Goal: Task Accomplishment & Management: Use online tool/utility

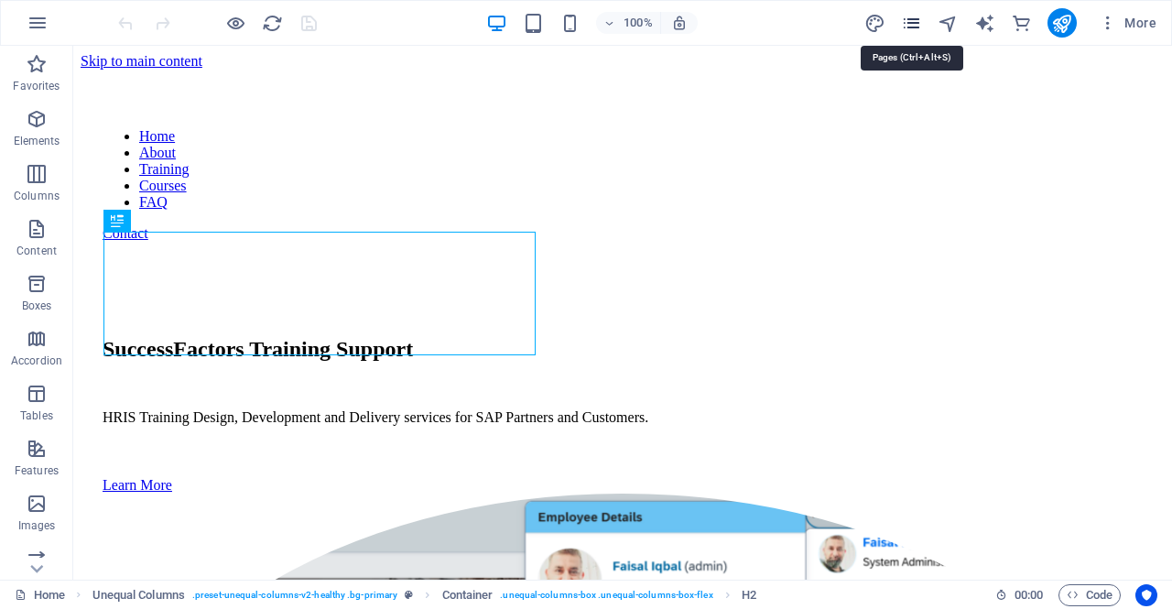
click at [916, 27] on icon "pages" at bounding box center [911, 23] width 21 height 21
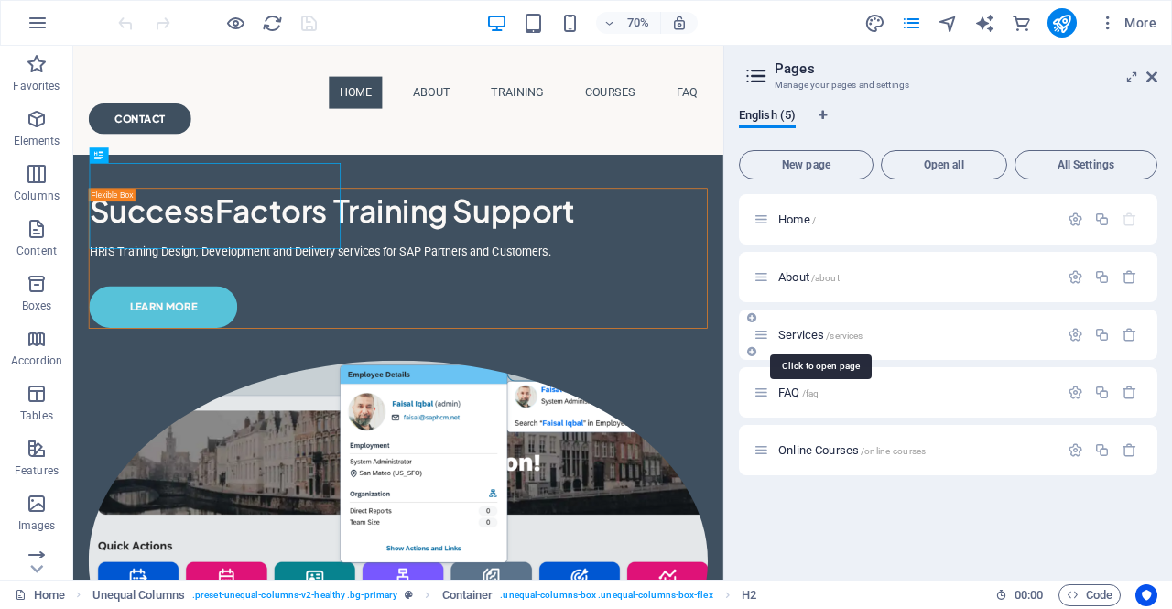
click at [800, 334] on span "Services /services" at bounding box center [820, 335] width 84 height 14
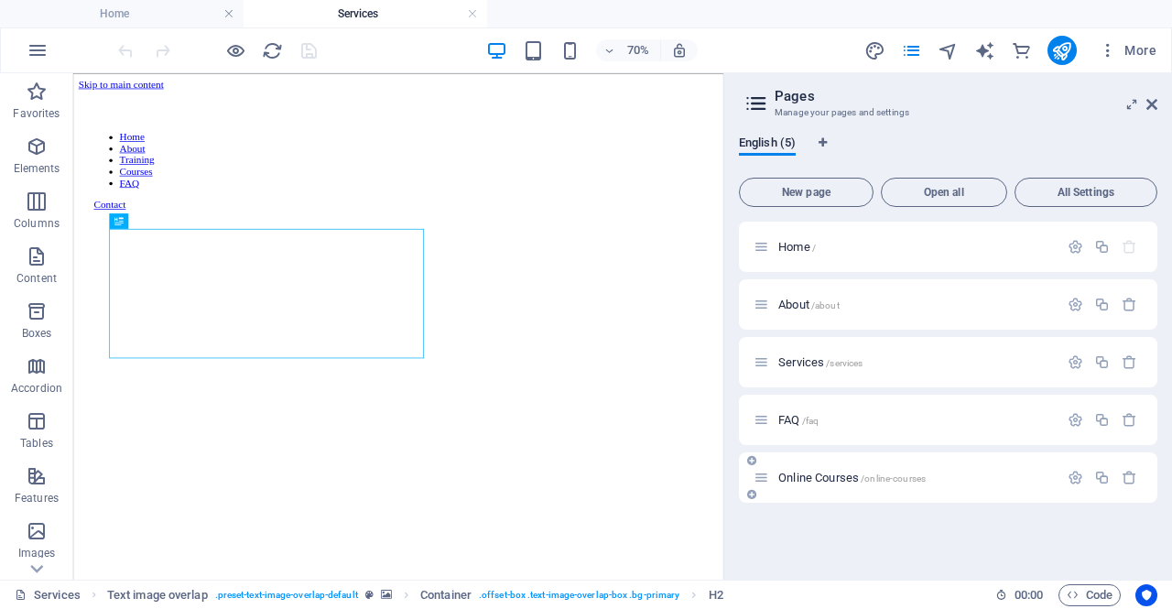
click at [793, 473] on span "Online Courses /online-courses" at bounding box center [851, 478] width 147 height 14
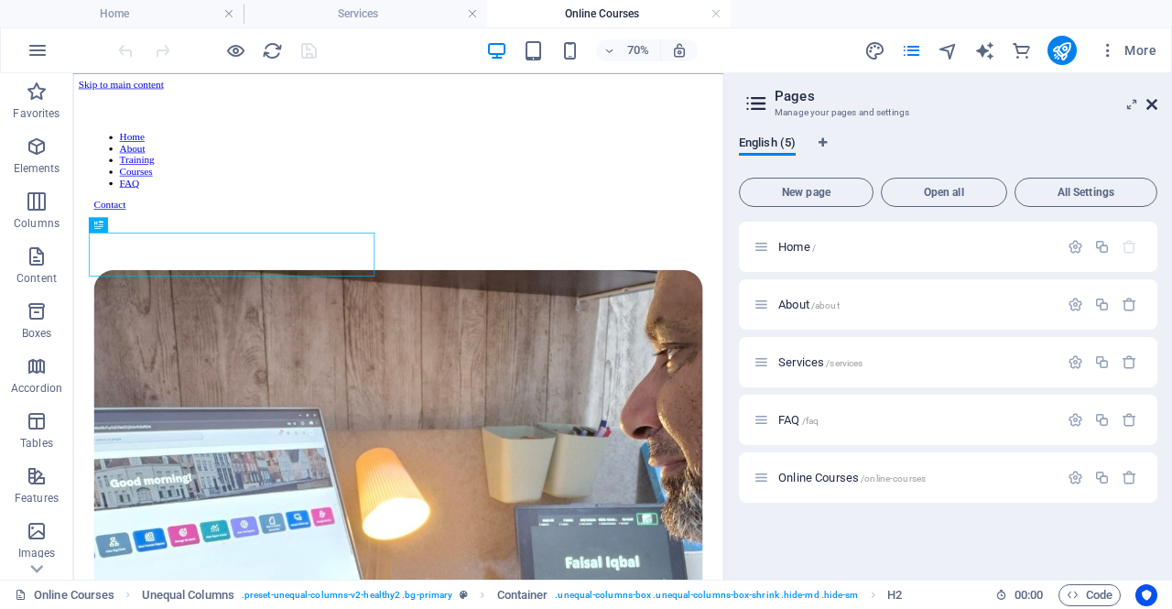
click at [1154, 103] on icon at bounding box center [1151, 104] width 11 height 15
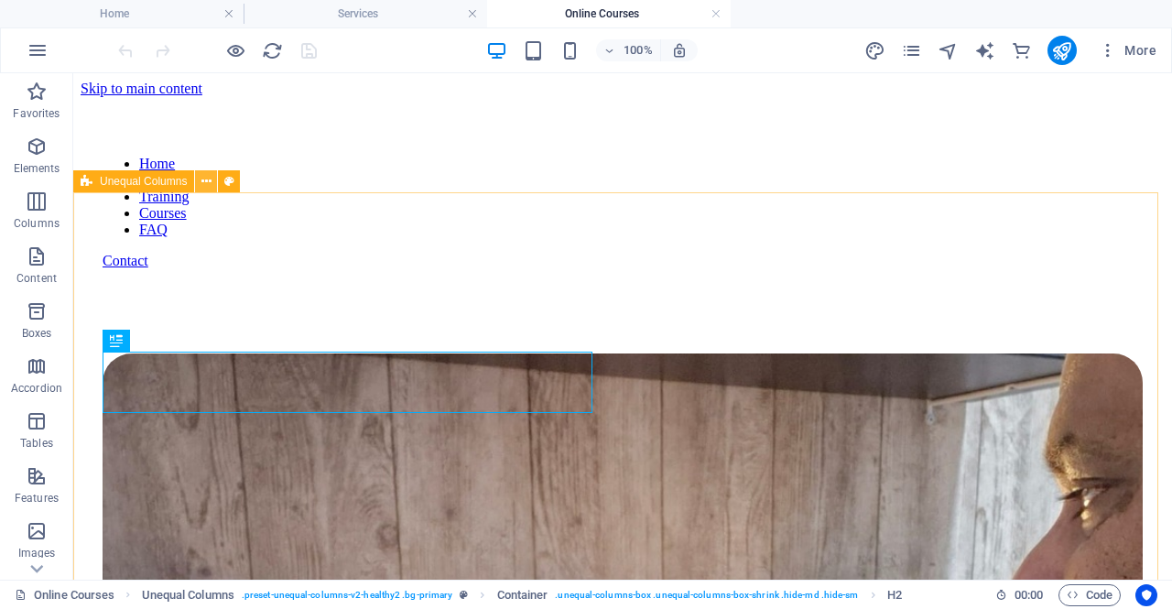
click at [203, 180] on icon at bounding box center [206, 181] width 10 height 19
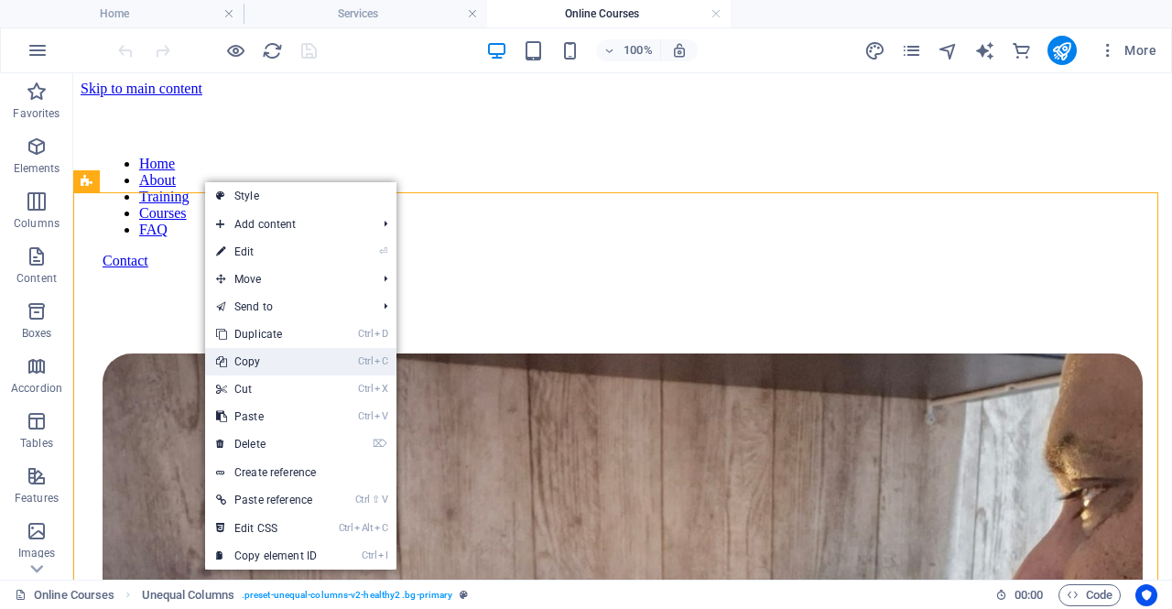
click at [249, 358] on link "Ctrl C Copy" at bounding box center [266, 361] width 123 height 27
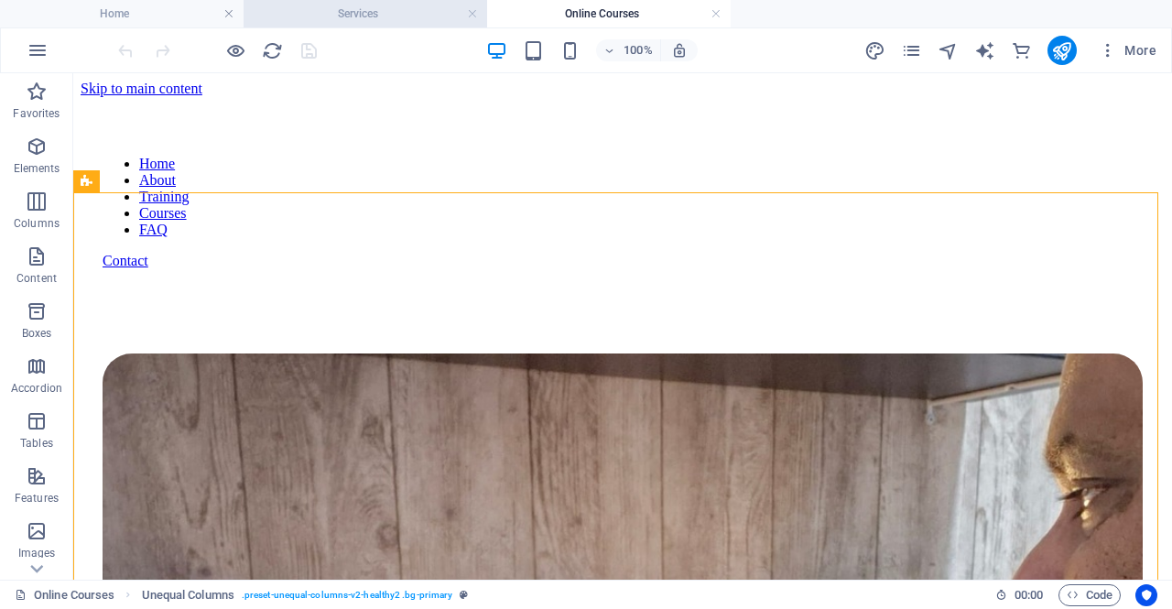
click at [348, 14] on h4 "Services" at bounding box center [364, 14] width 243 height 20
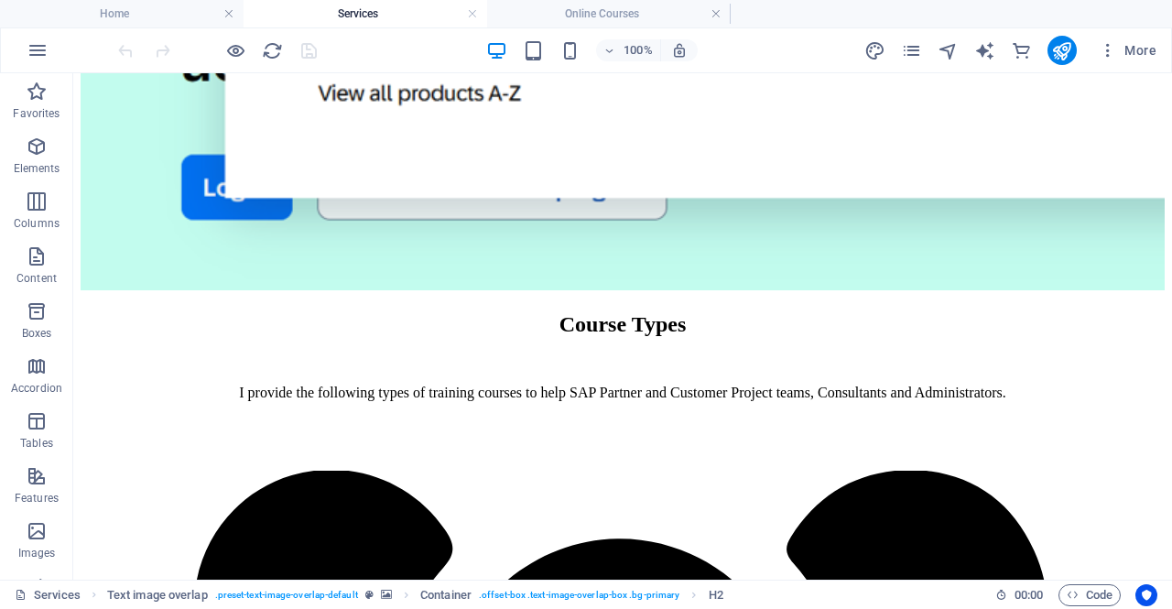
scroll to position [1587, 0]
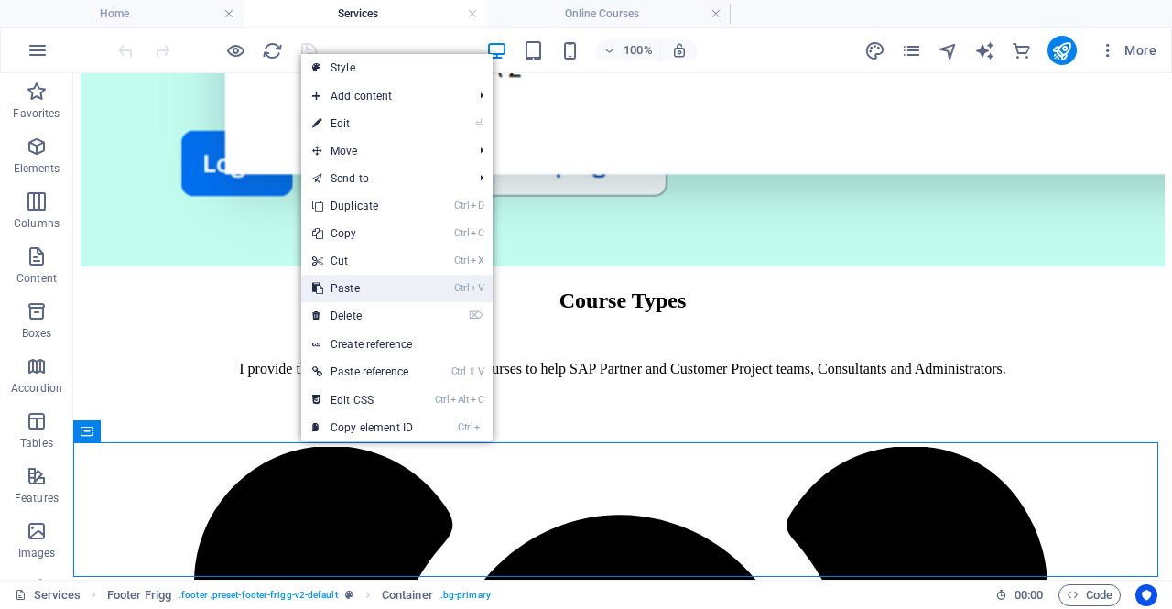
click at [335, 290] on link "Ctrl V Paste" at bounding box center [362, 288] width 123 height 27
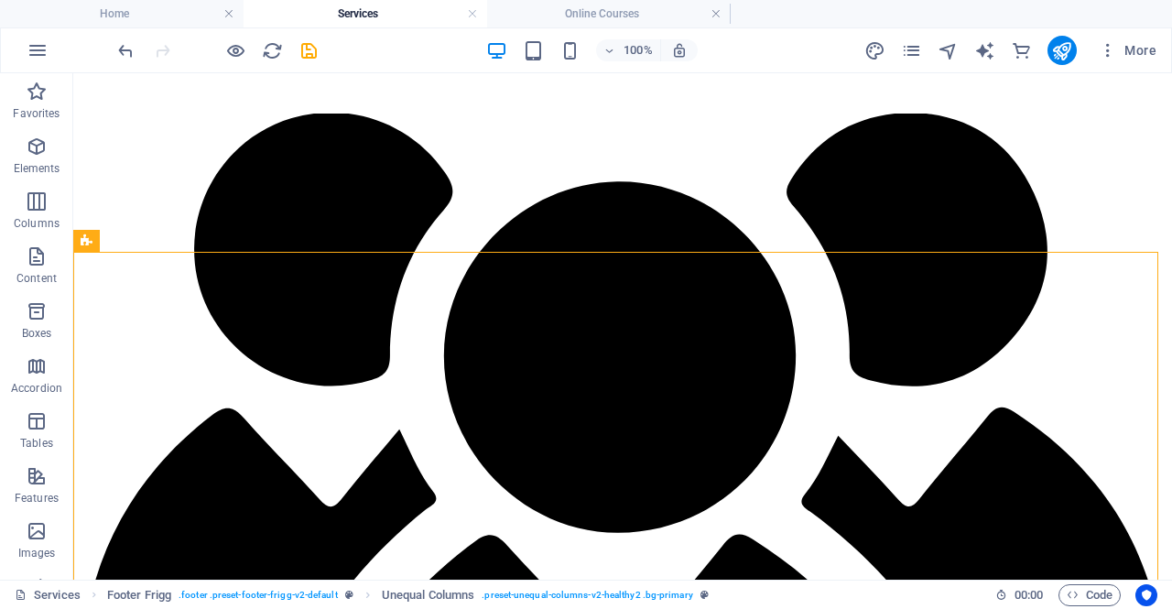
scroll to position [1924, 0]
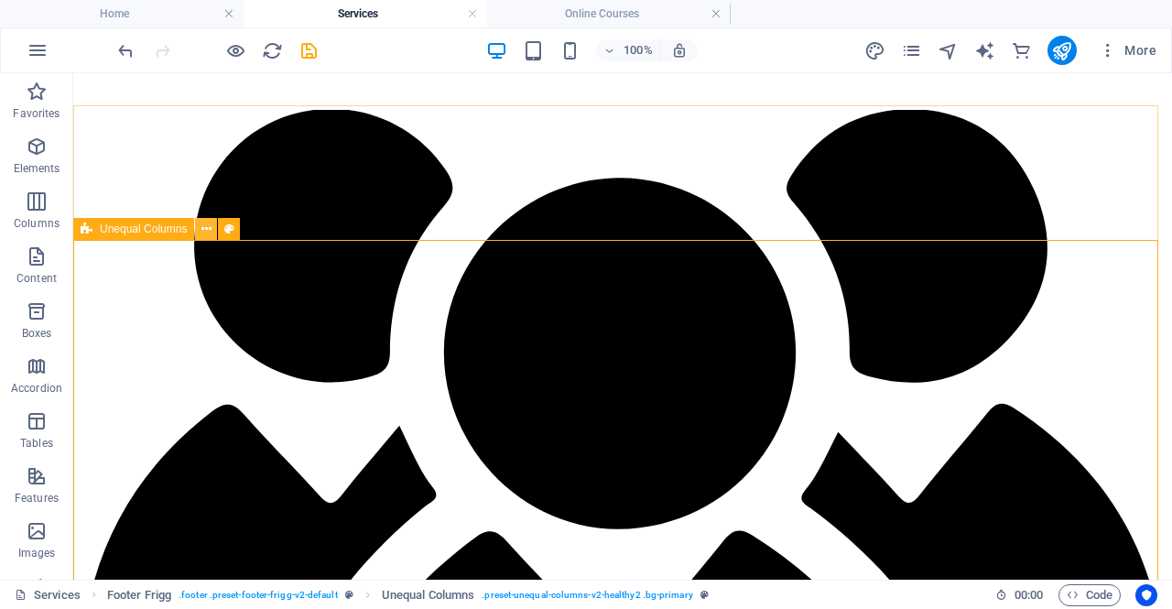
click at [211, 228] on icon at bounding box center [206, 229] width 10 height 19
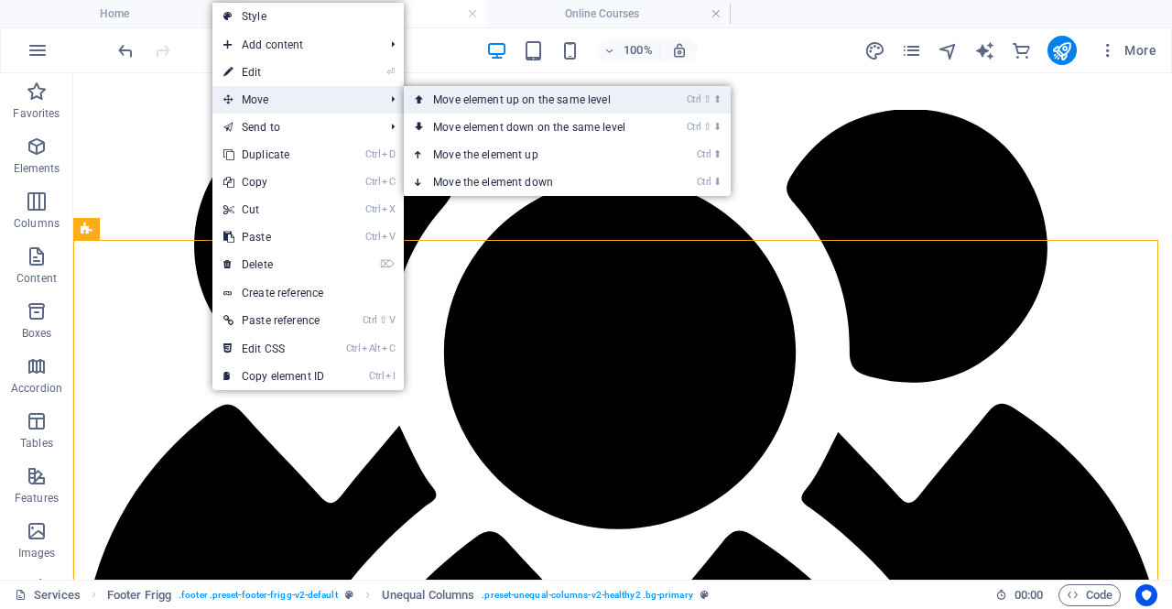
click at [472, 99] on link "Ctrl ⇧ ⬆ Move element up on the same level" at bounding box center [533, 99] width 258 height 27
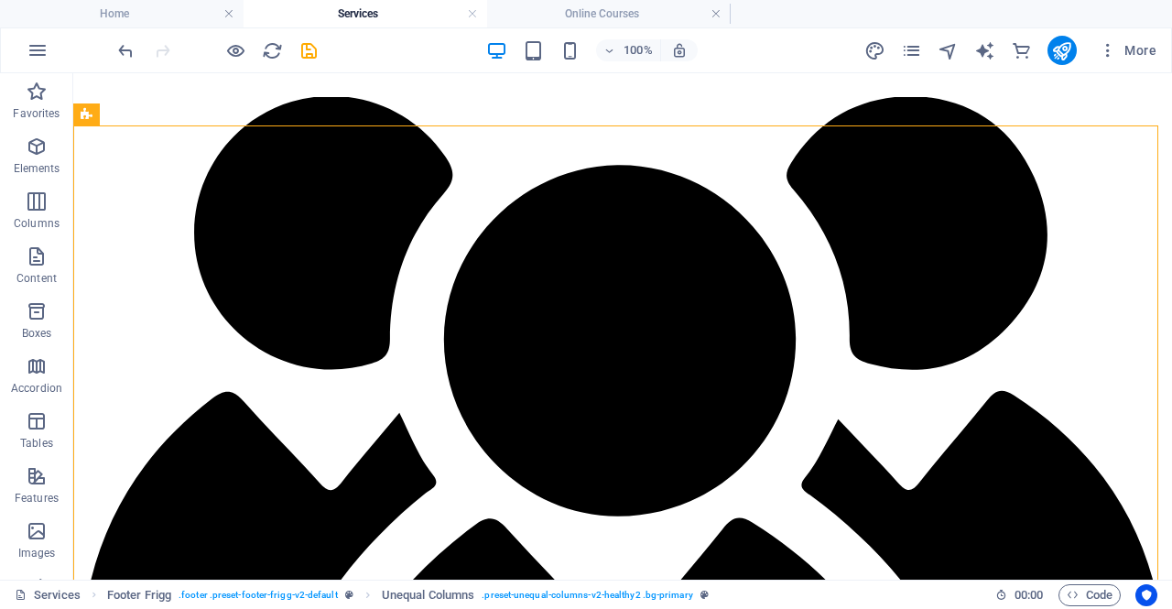
scroll to position [2037, 0]
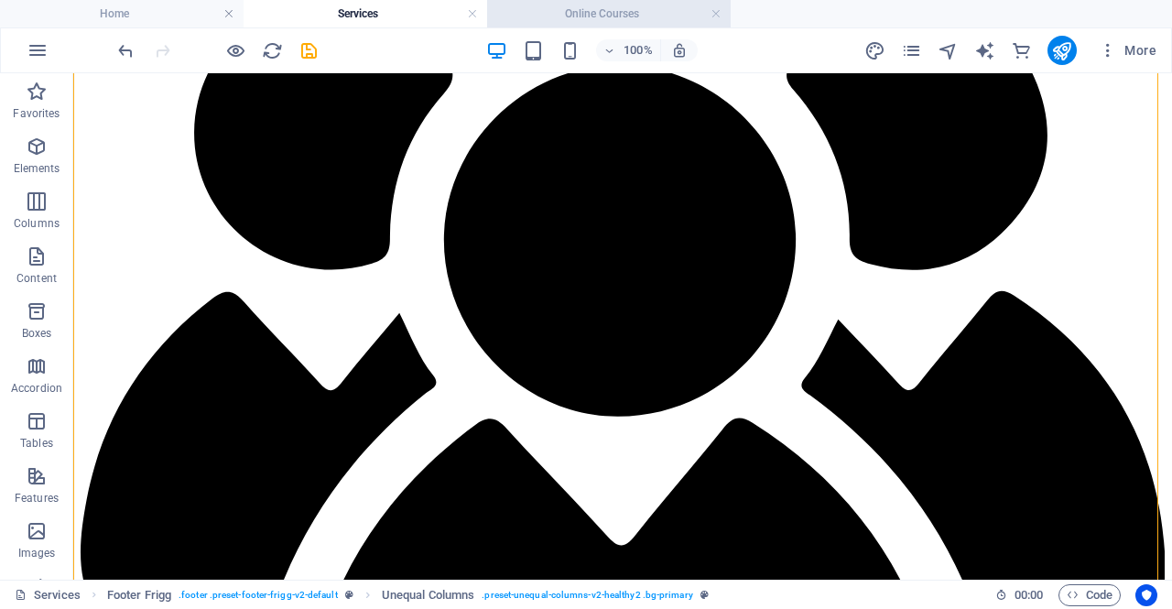
click at [573, 16] on h4 "Online Courses" at bounding box center [608, 14] width 243 height 20
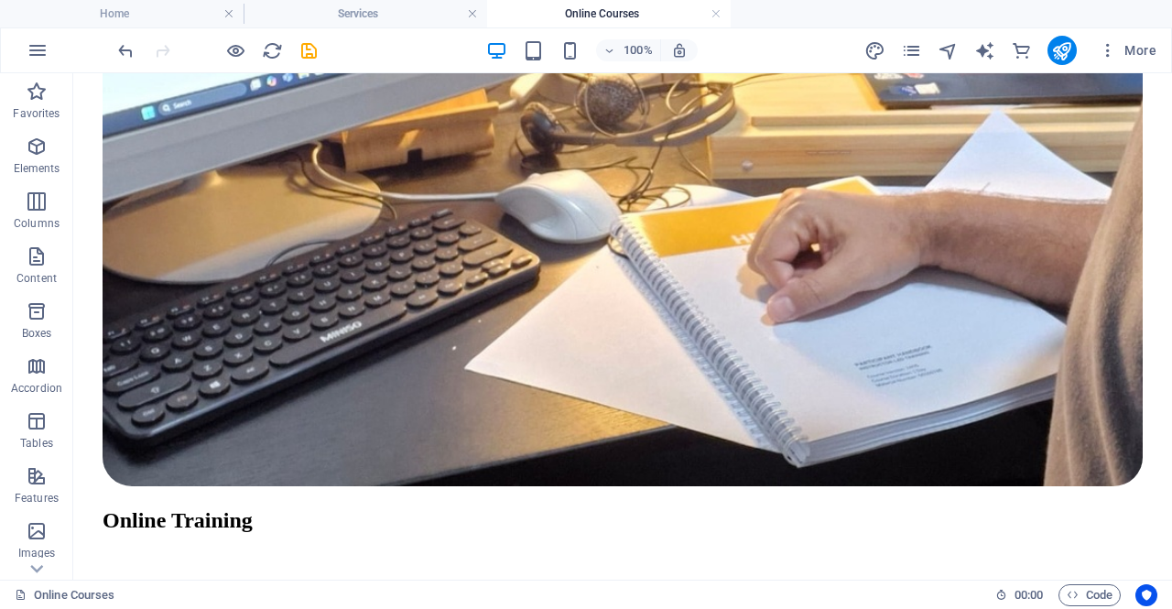
scroll to position [897, 0]
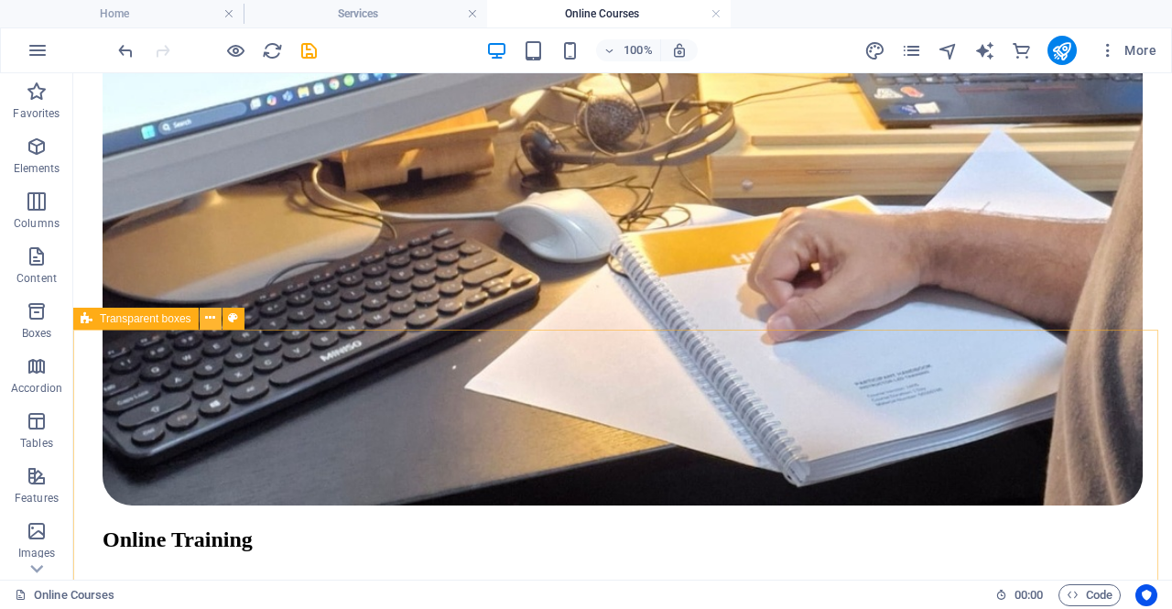
click at [206, 319] on icon at bounding box center [210, 317] width 10 height 19
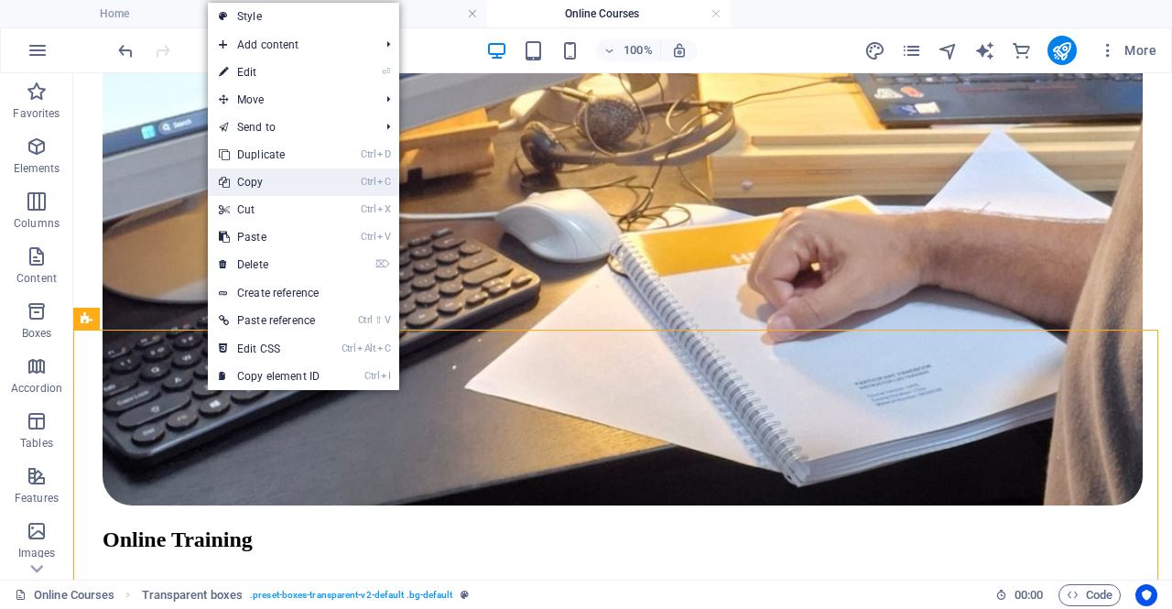
click at [255, 183] on link "Ctrl C Copy" at bounding box center [269, 181] width 123 height 27
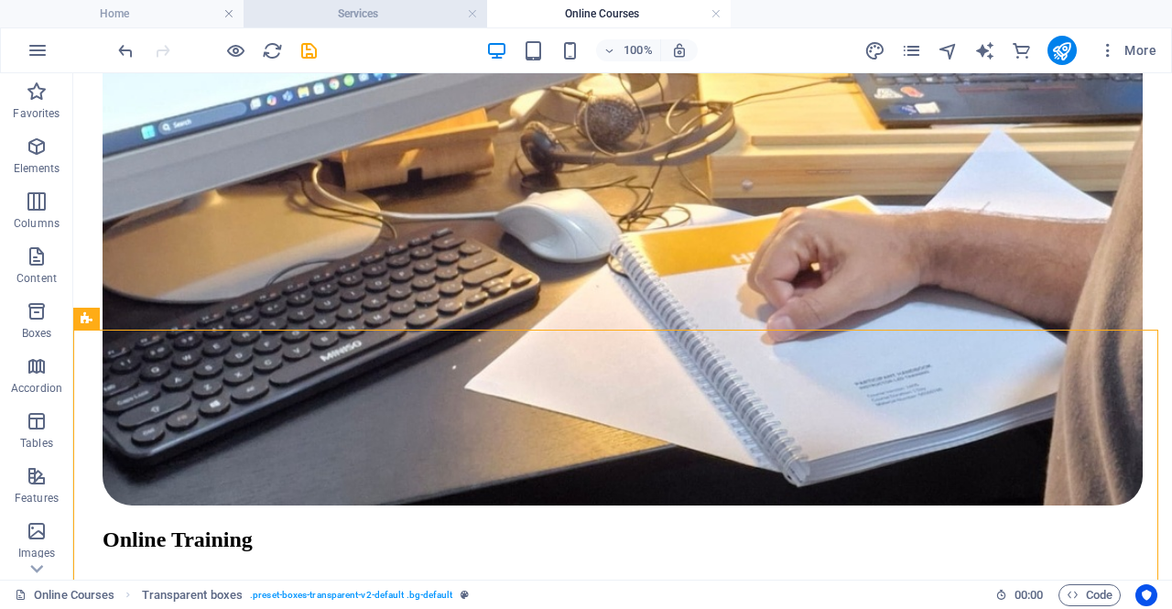
click at [368, 12] on h4 "Services" at bounding box center [364, 14] width 243 height 20
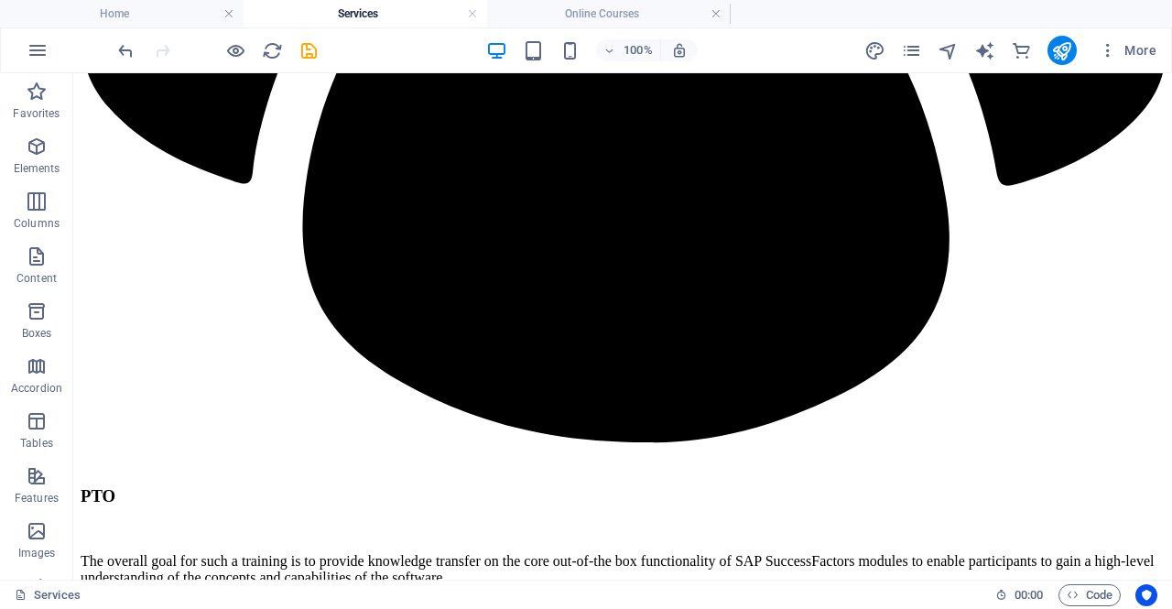
scroll to position [2613, 0]
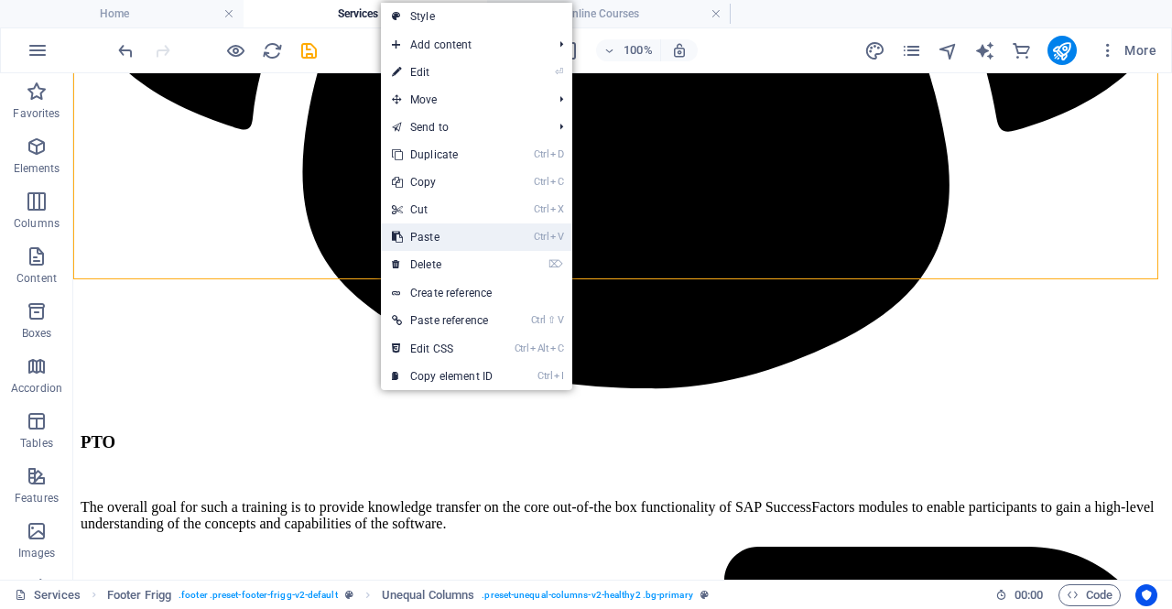
click at [416, 243] on link "Ctrl V Paste" at bounding box center [442, 236] width 123 height 27
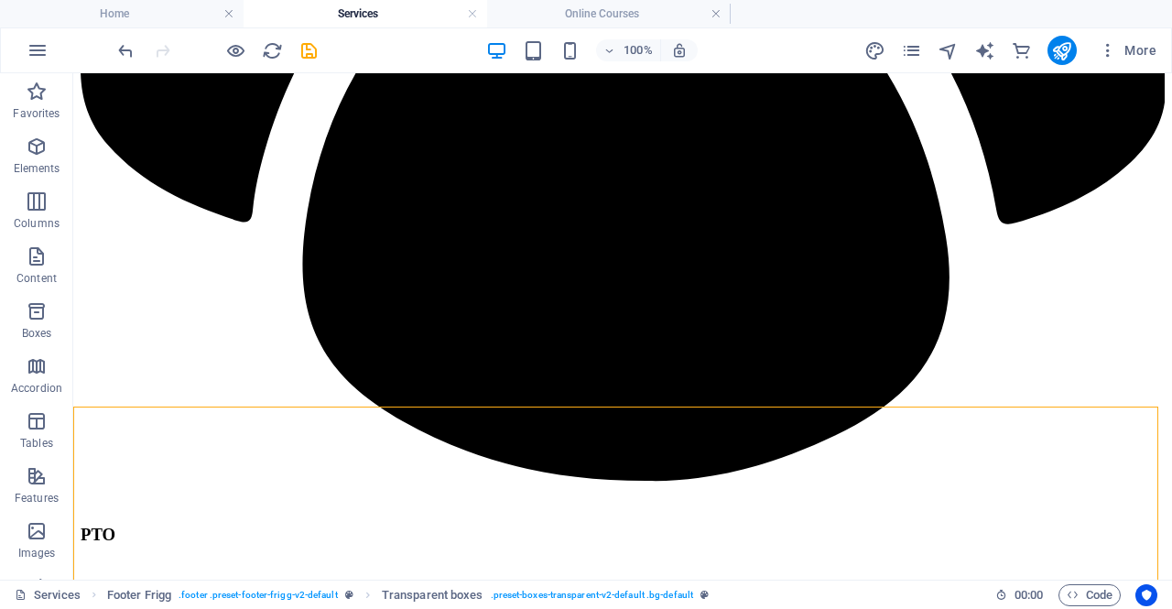
scroll to position [2486, 0]
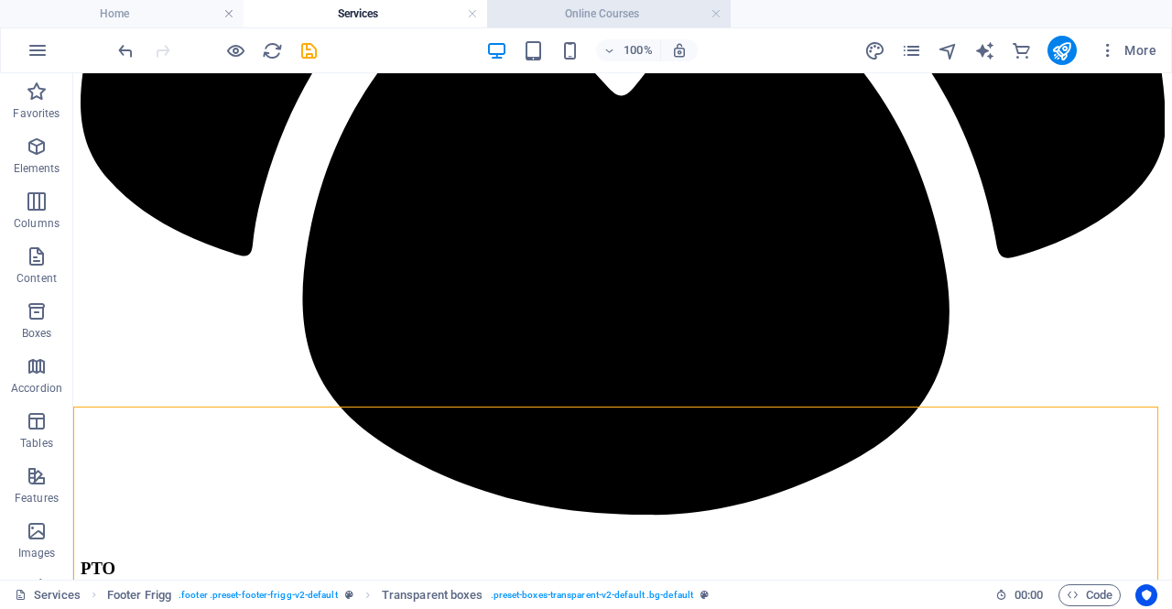
click at [588, 12] on h4 "Online Courses" at bounding box center [608, 14] width 243 height 20
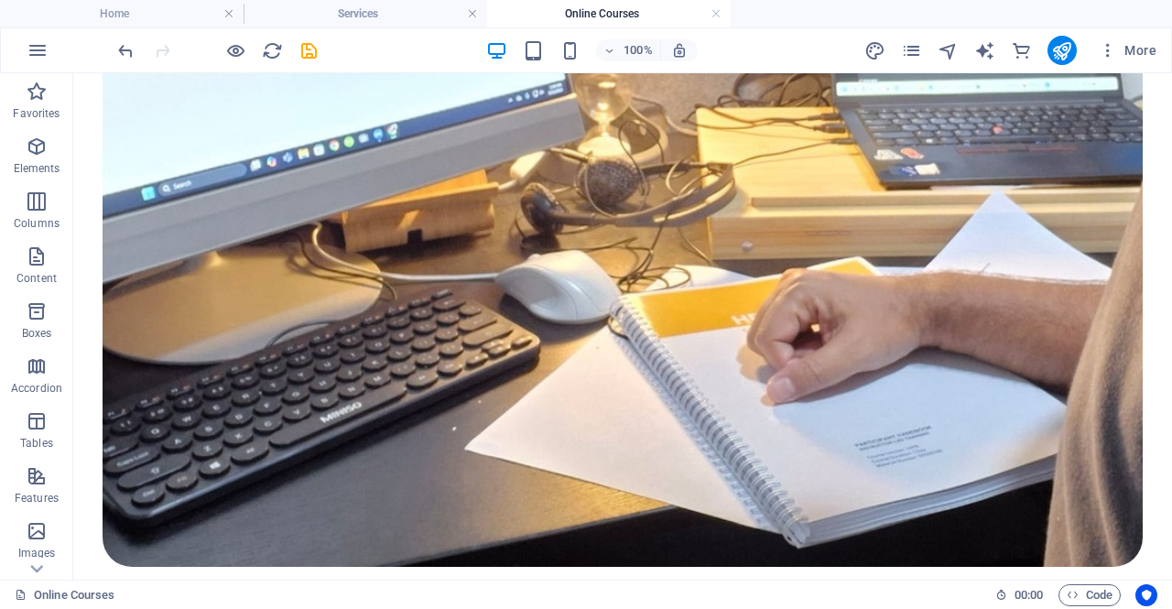
scroll to position [789, 0]
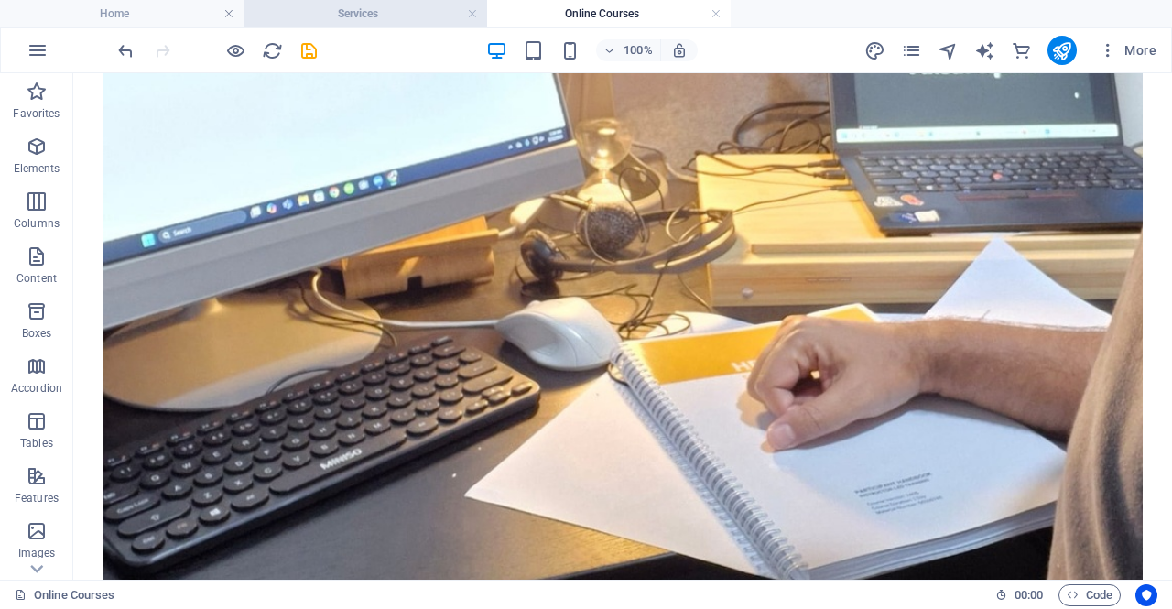
click at [372, 16] on h4 "Services" at bounding box center [364, 14] width 243 height 20
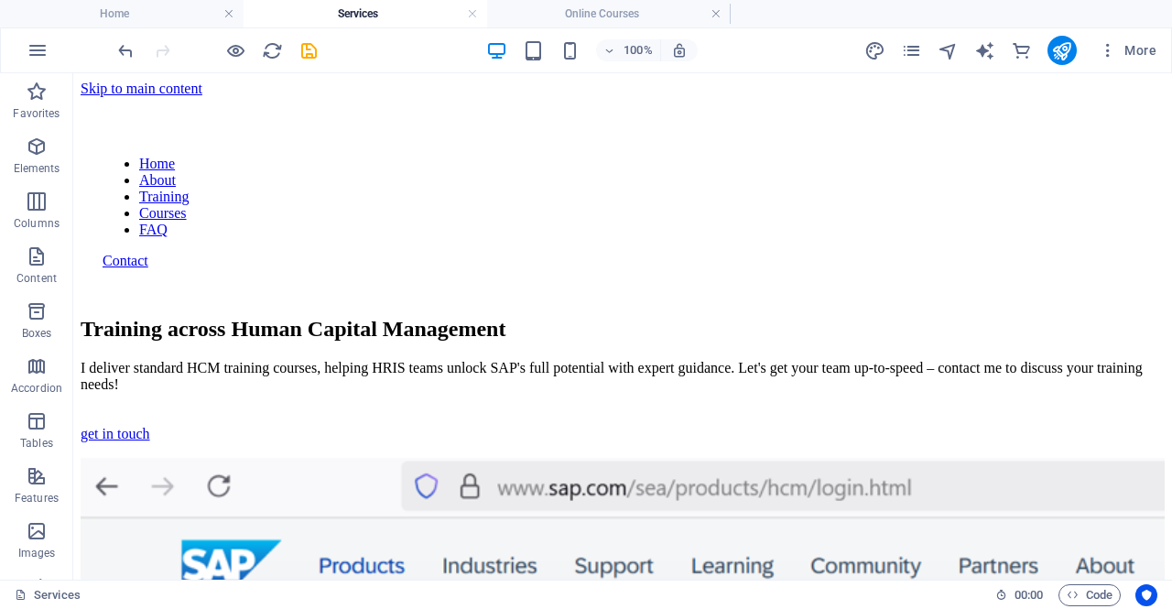
scroll to position [2486, 0]
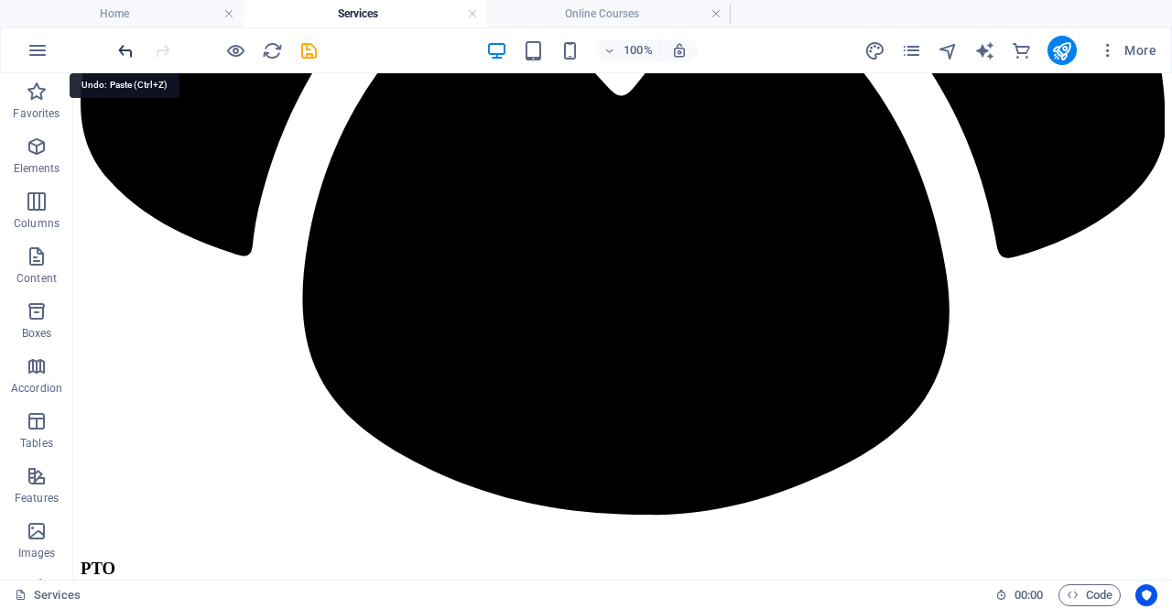
click at [121, 50] on icon "undo" at bounding box center [125, 50] width 21 height 21
click at [571, 22] on h4 "Online Courses" at bounding box center [608, 14] width 243 height 20
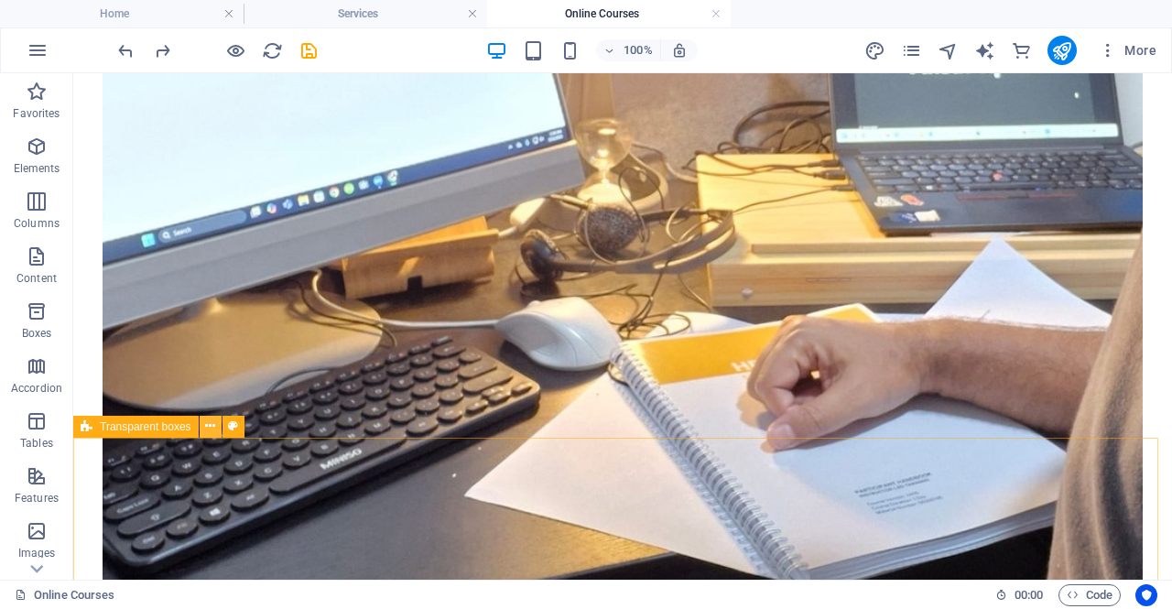
click at [209, 426] on icon at bounding box center [210, 426] width 10 height 19
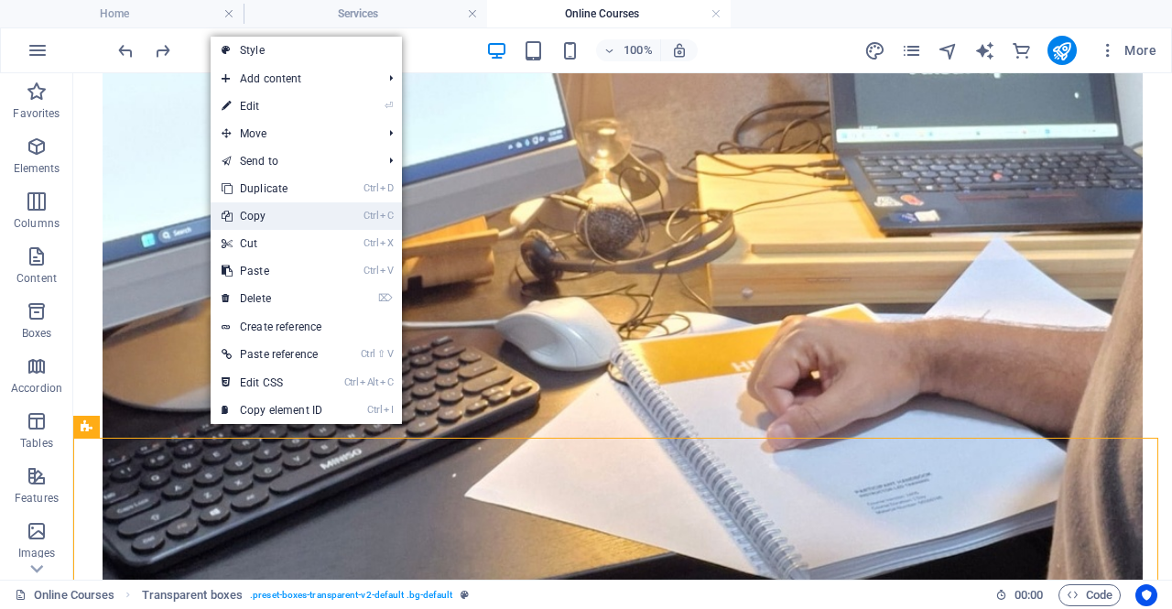
click at [255, 212] on link "Ctrl C Copy" at bounding box center [272, 215] width 123 height 27
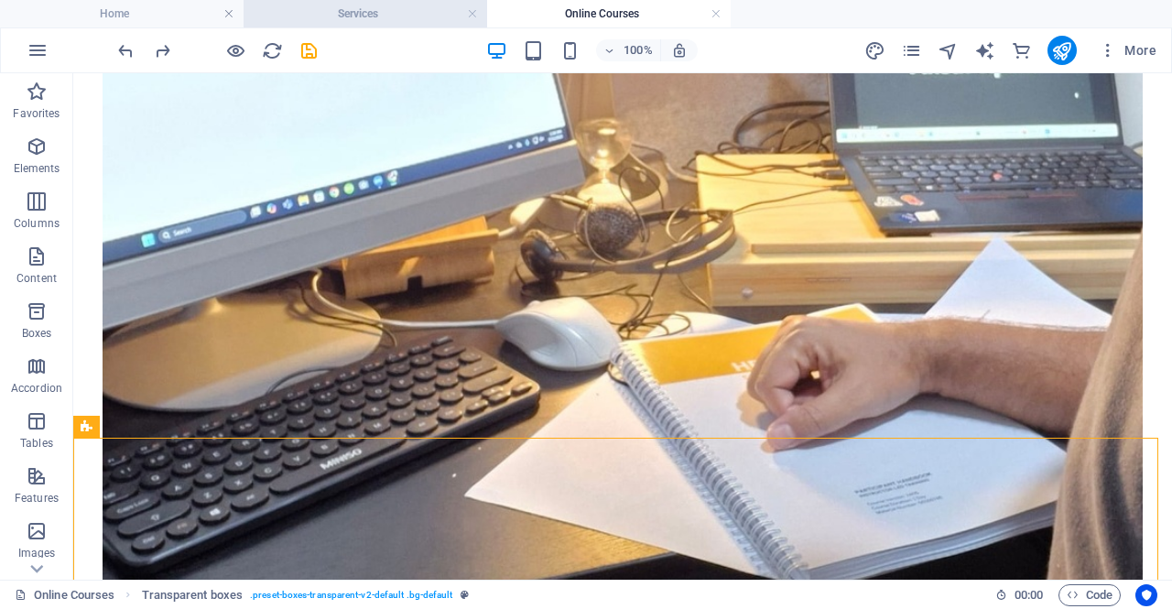
click at [383, 11] on h4 "Services" at bounding box center [364, 14] width 243 height 20
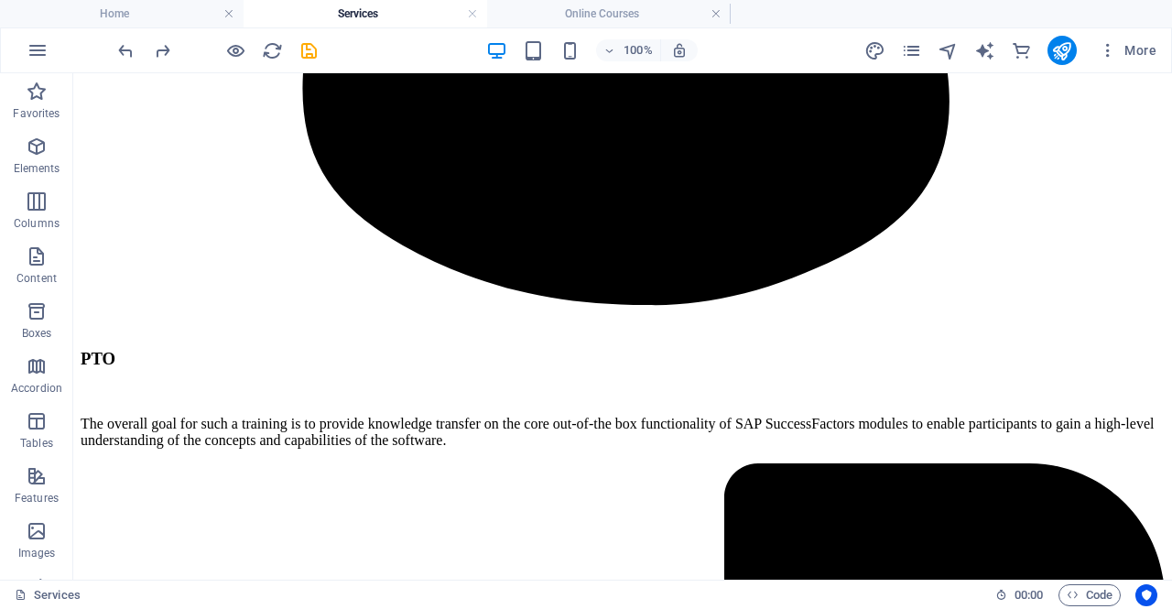
scroll to position [2663, 0]
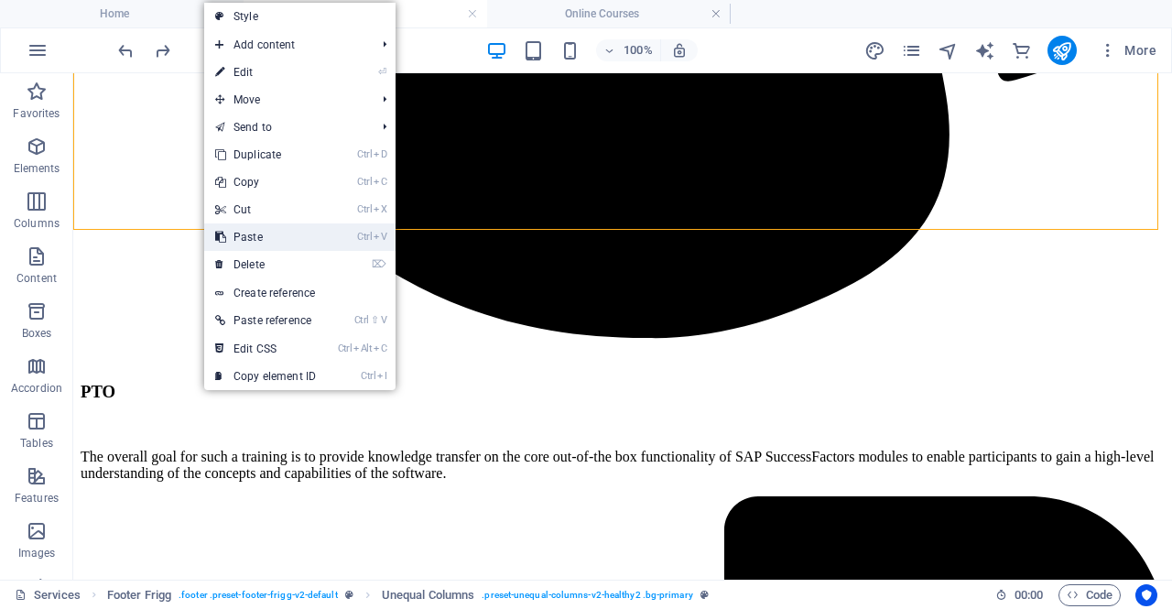
click at [243, 235] on link "Ctrl V Paste" at bounding box center [265, 236] width 123 height 27
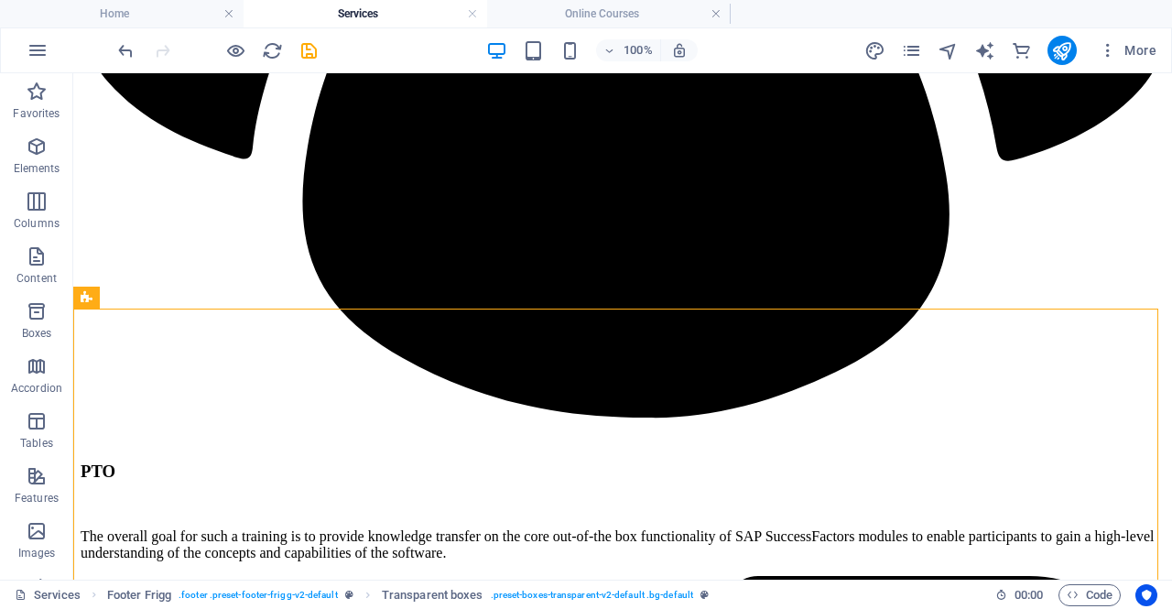
scroll to position [2488, 0]
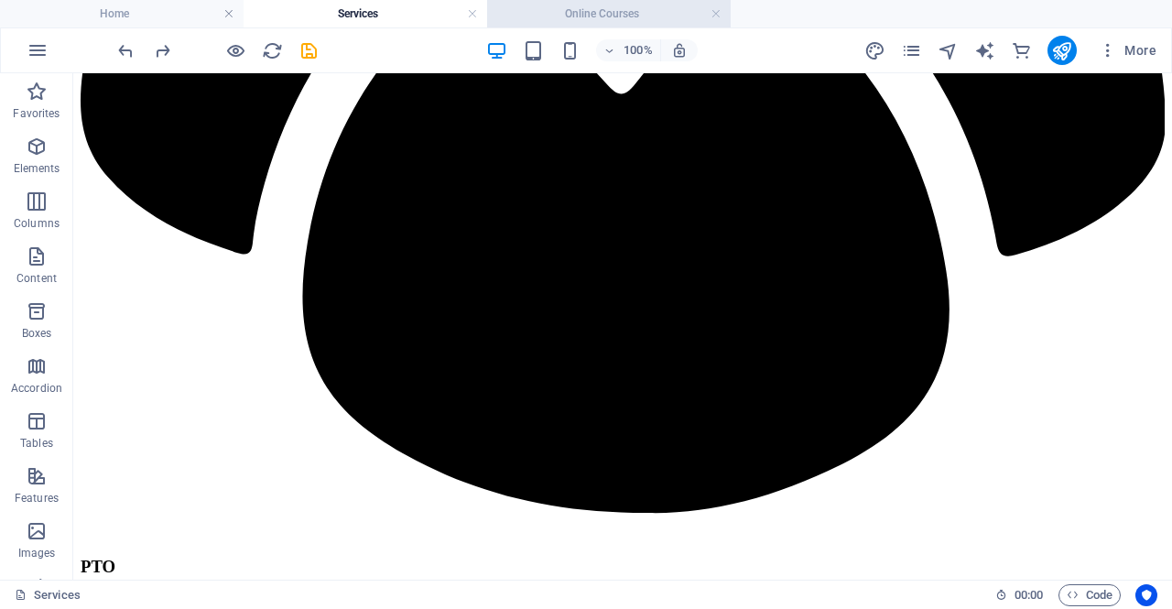
click at [604, 5] on h4 "Online Courses" at bounding box center [608, 14] width 243 height 20
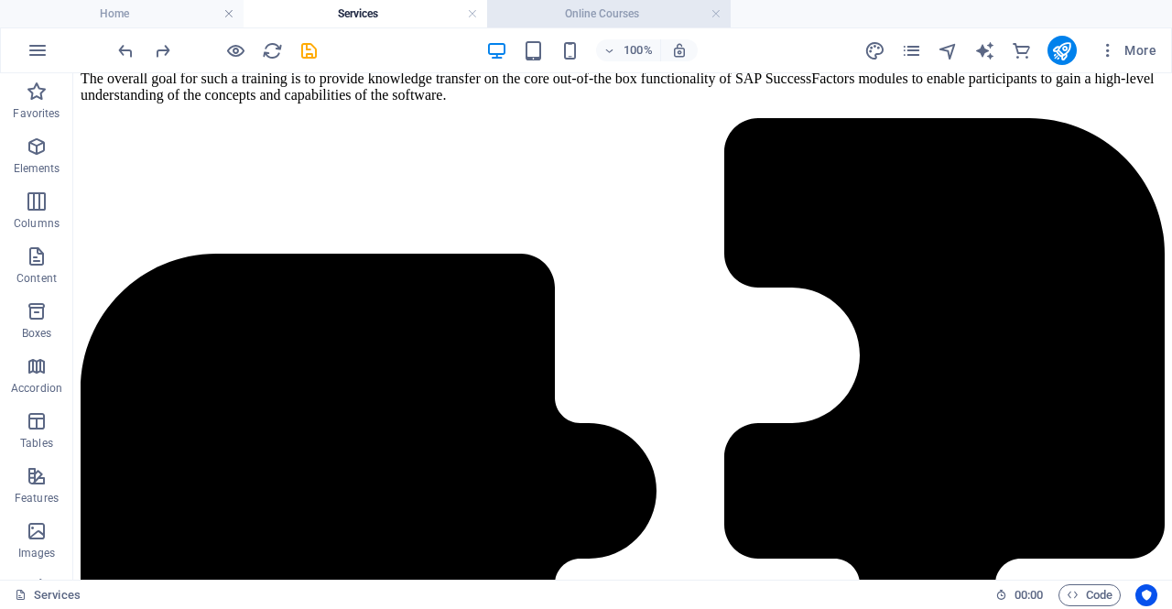
scroll to position [789, 0]
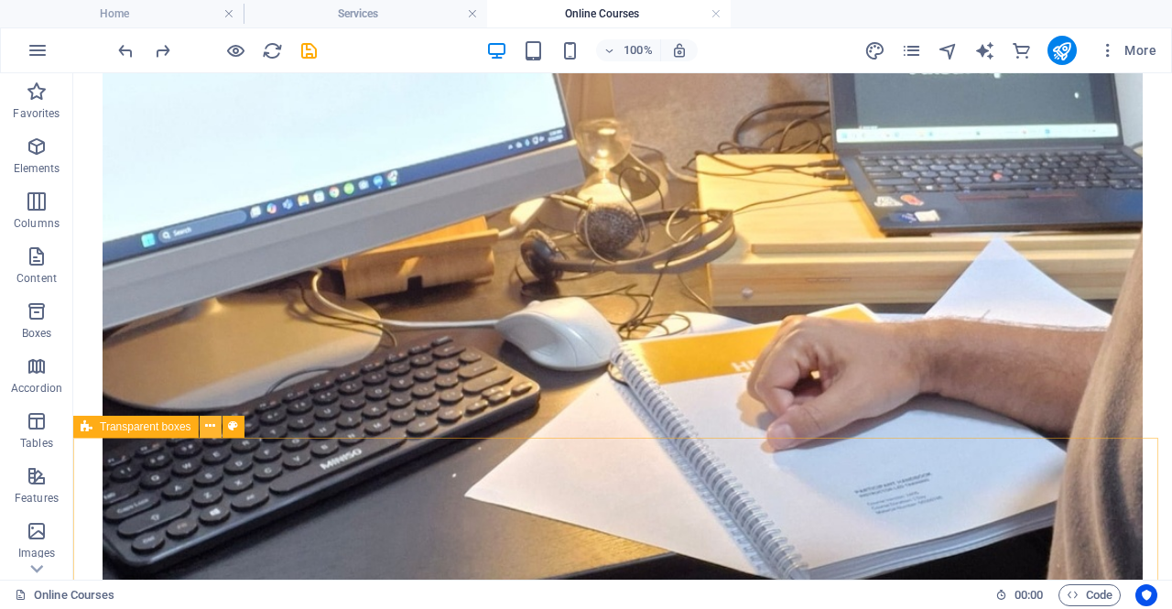
click at [208, 427] on icon at bounding box center [210, 426] width 10 height 19
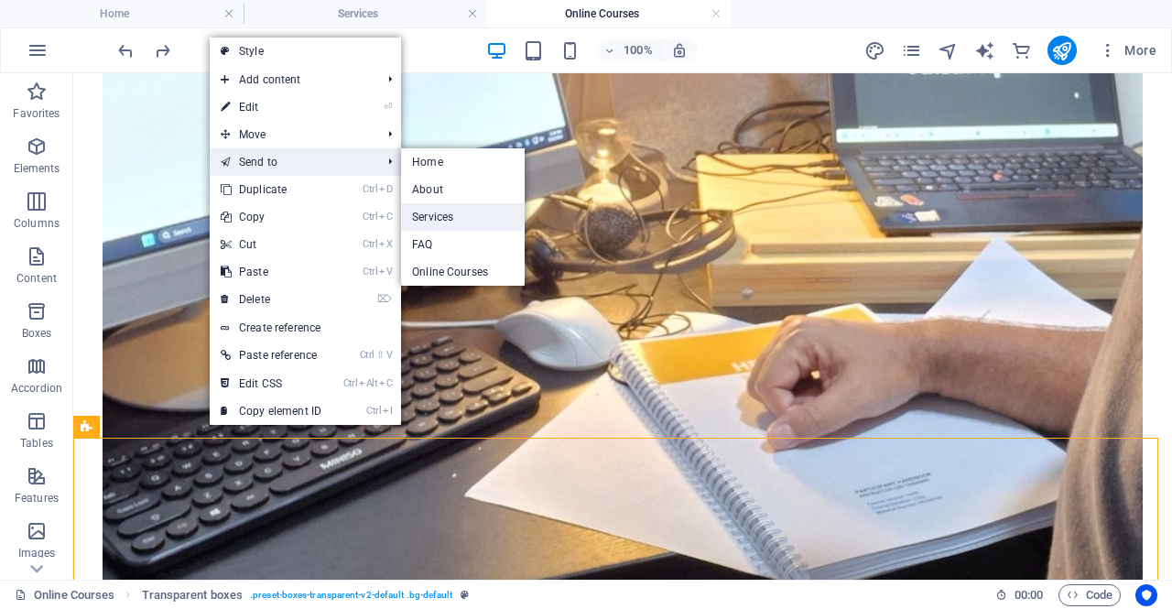
click at [439, 215] on link "Services" at bounding box center [463, 216] width 124 height 27
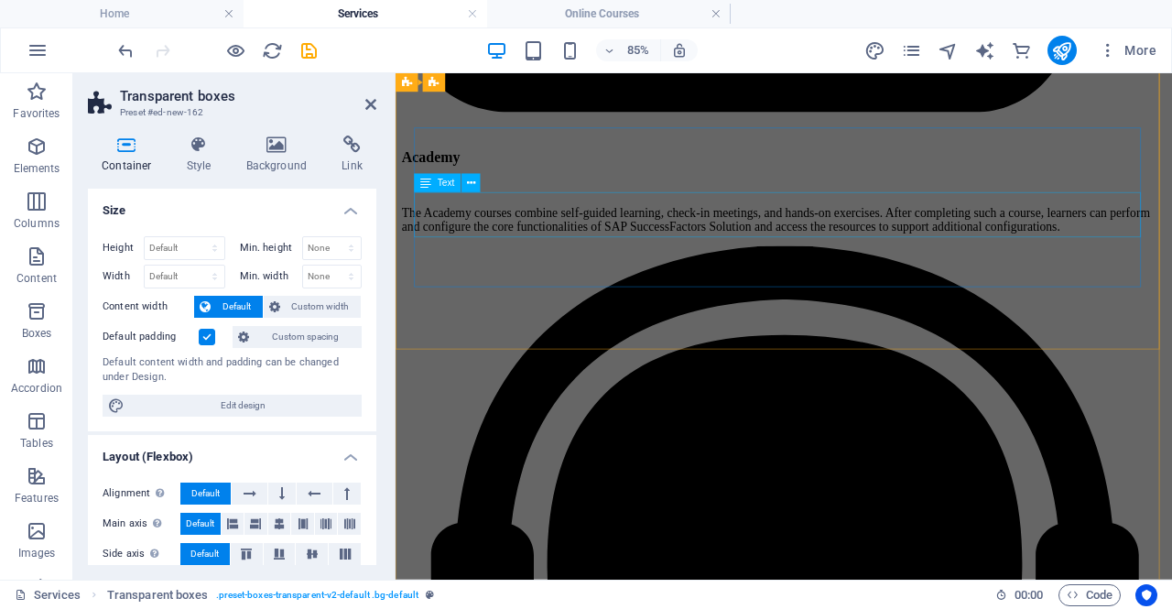
scroll to position [0, 0]
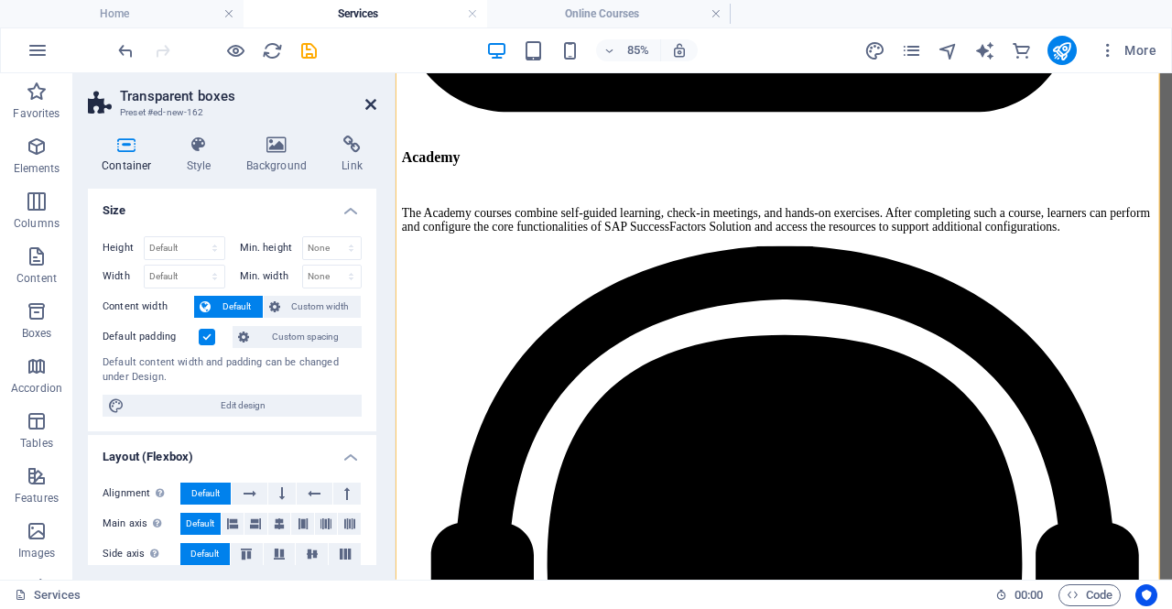
drag, startPoint x: 372, startPoint y: 107, endPoint x: 330, endPoint y: 38, distance: 81.3
click at [372, 107] on icon at bounding box center [370, 104] width 11 height 15
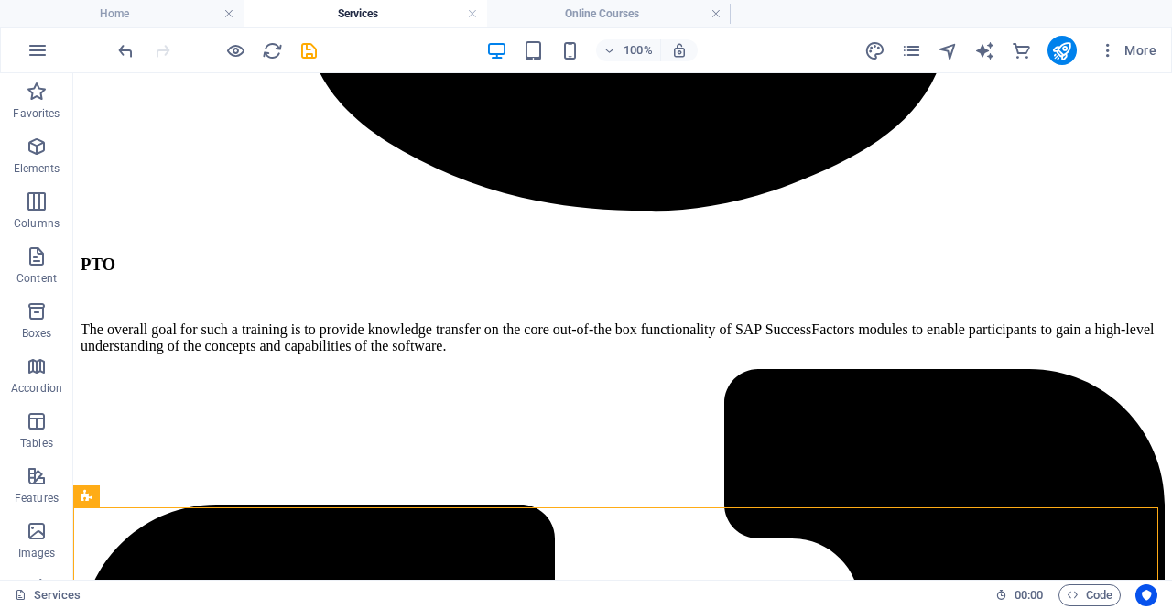
scroll to position [2973, 0]
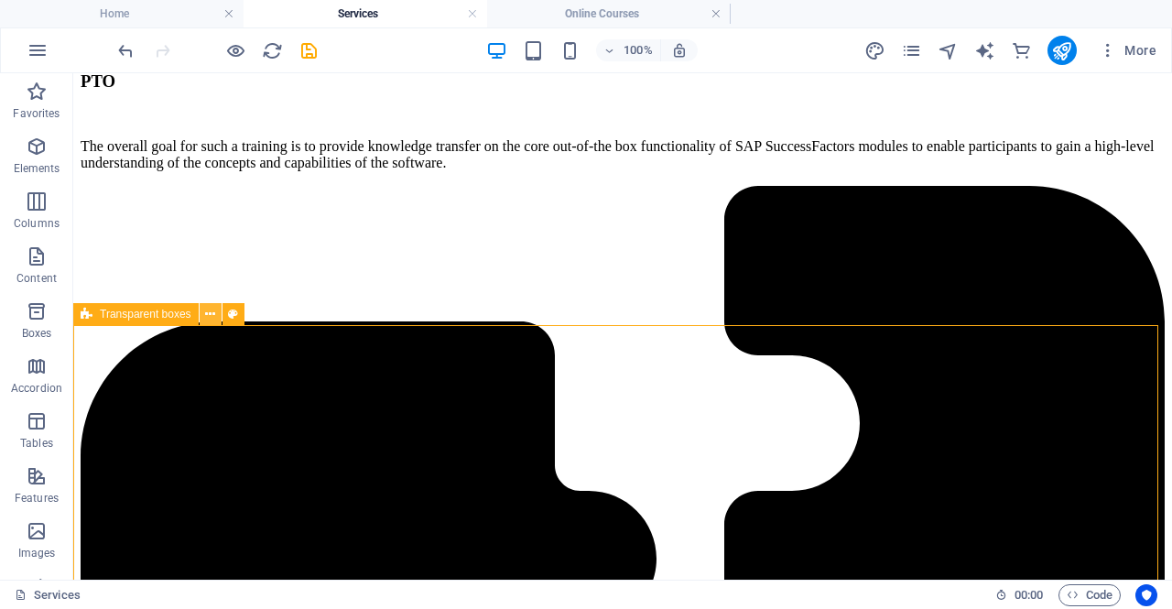
click at [215, 318] on button at bounding box center [211, 314] width 22 height 22
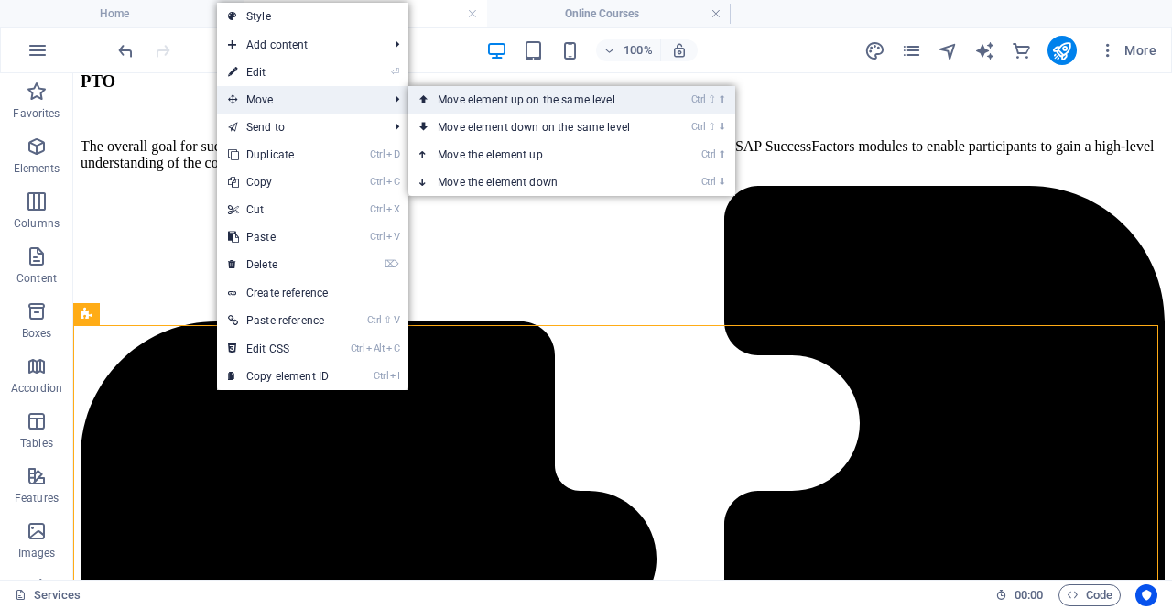
click at [438, 100] on link "Ctrl ⇧ ⬆ Move element up on the same level" at bounding box center [537, 99] width 258 height 27
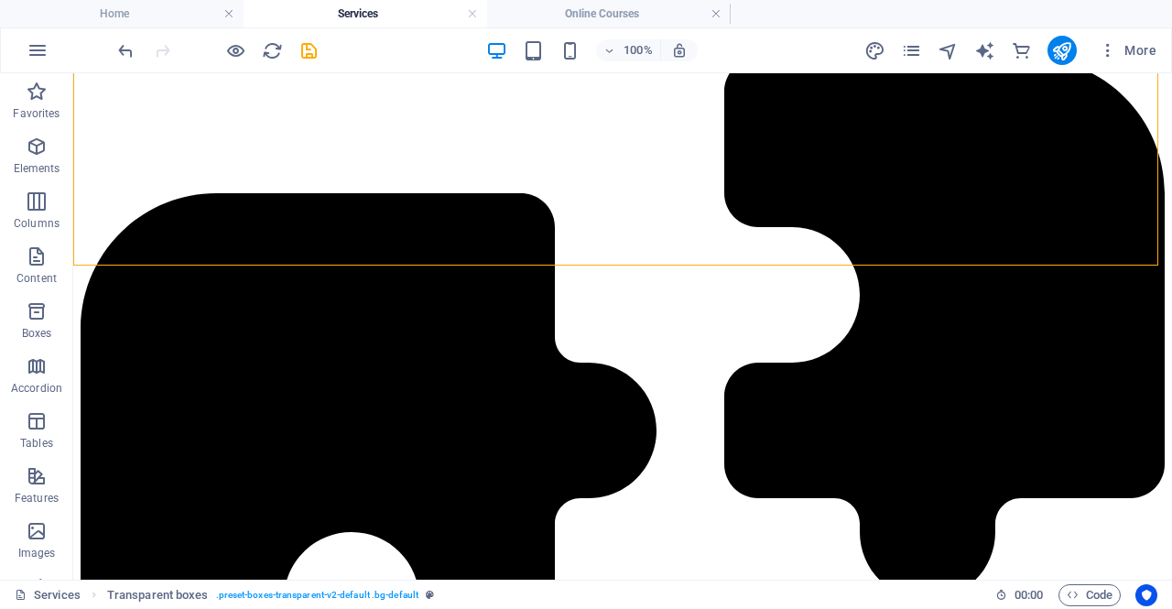
scroll to position [3006, 0]
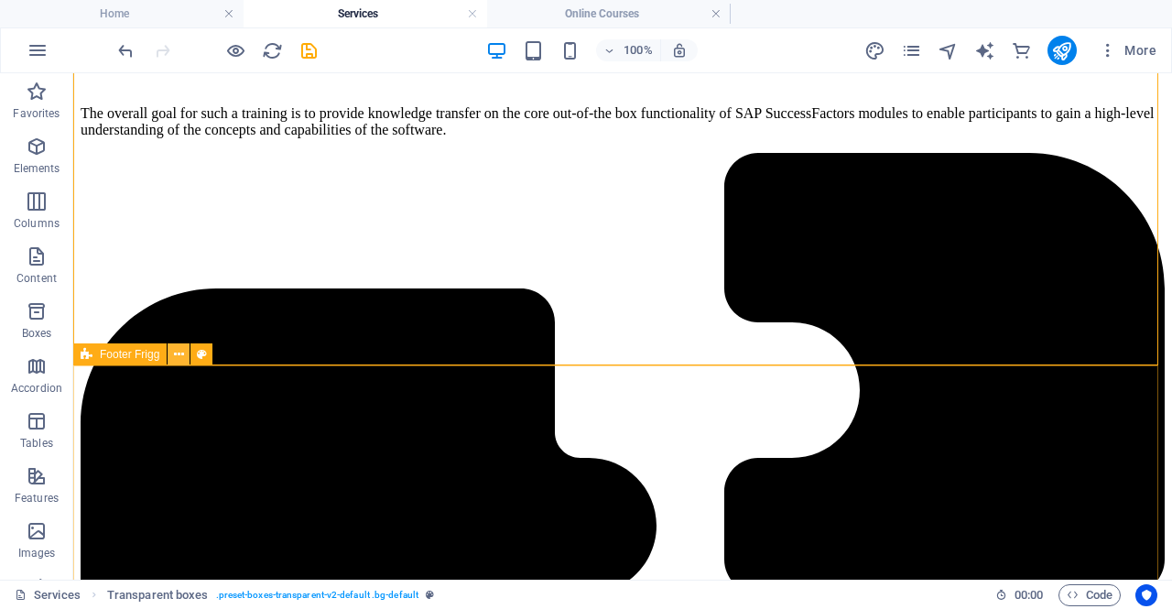
click at [181, 355] on icon at bounding box center [179, 354] width 10 height 19
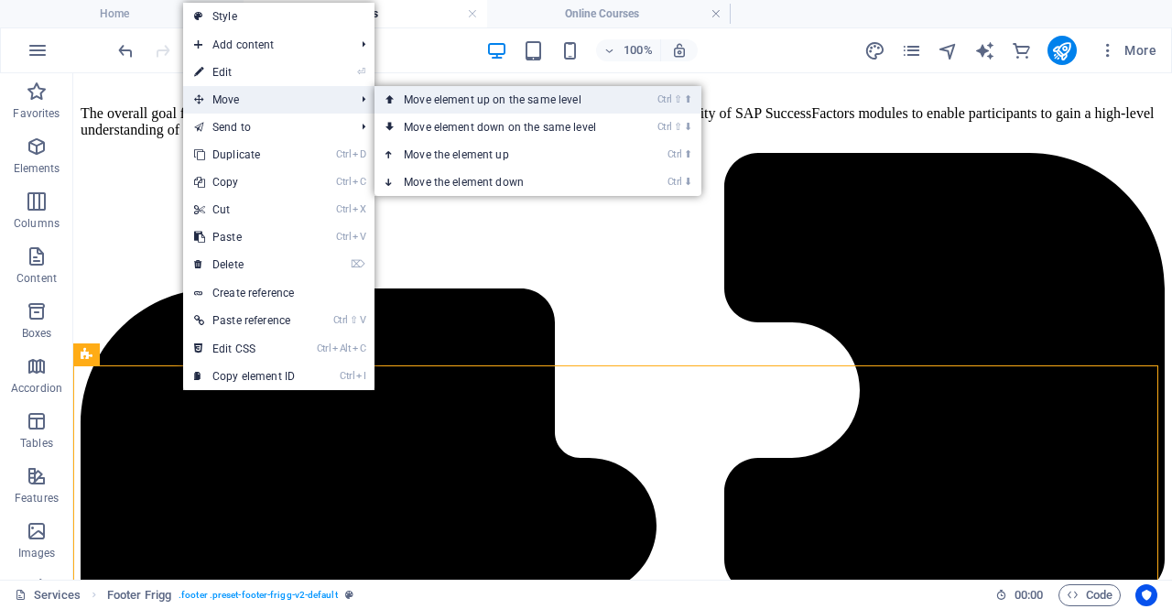
click at [410, 101] on link "Ctrl ⇧ ⬆ Move element up on the same level" at bounding box center [503, 99] width 258 height 27
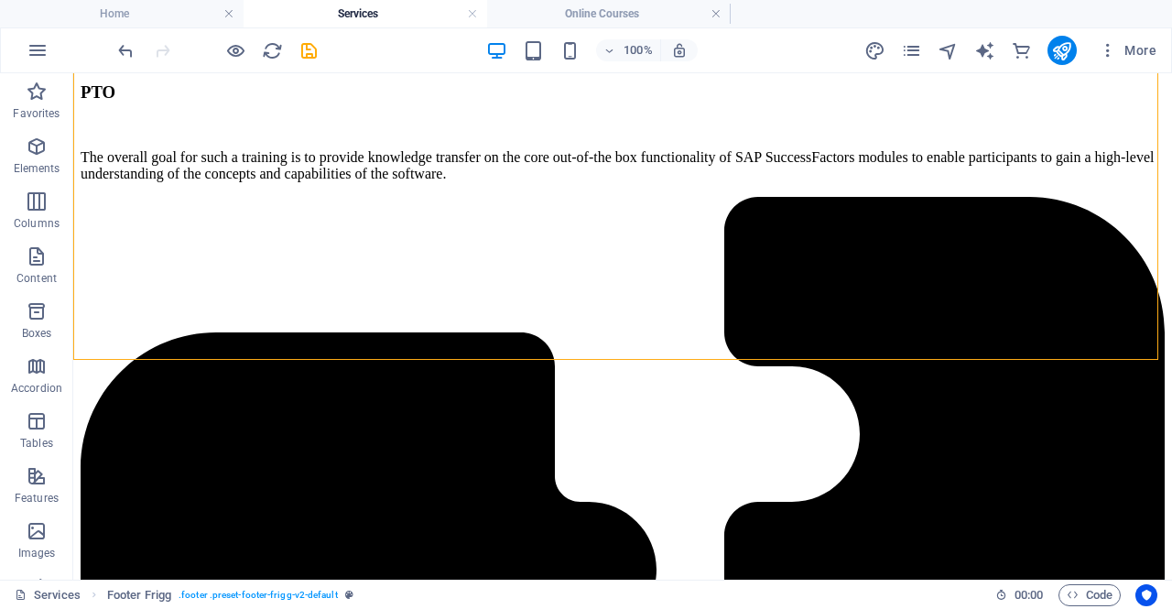
scroll to position [2992, 0]
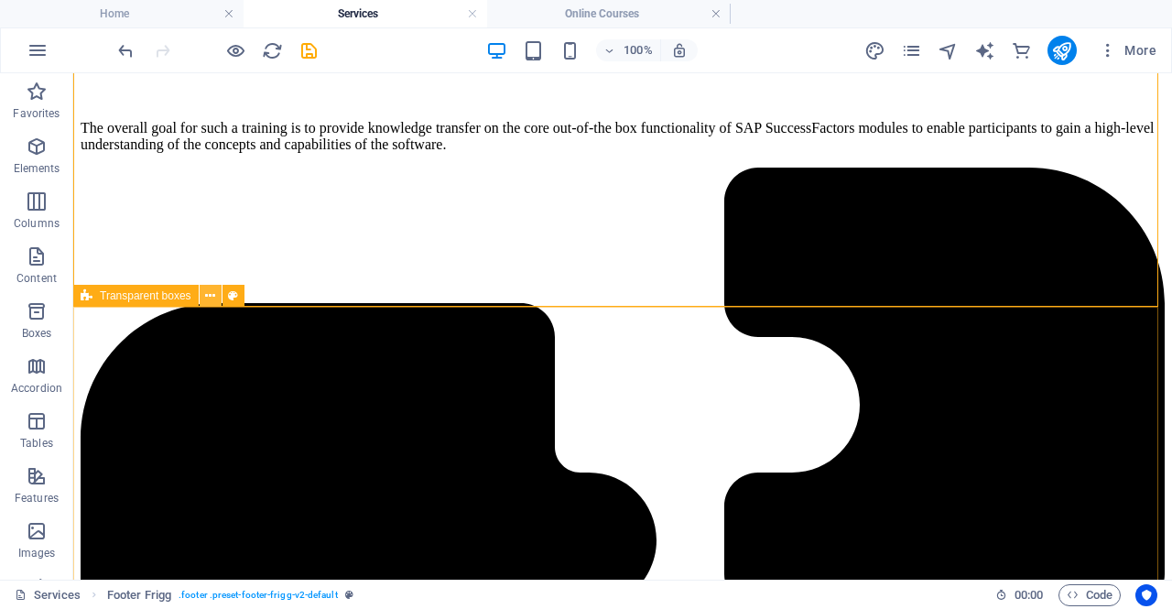
click at [211, 292] on icon at bounding box center [210, 296] width 10 height 19
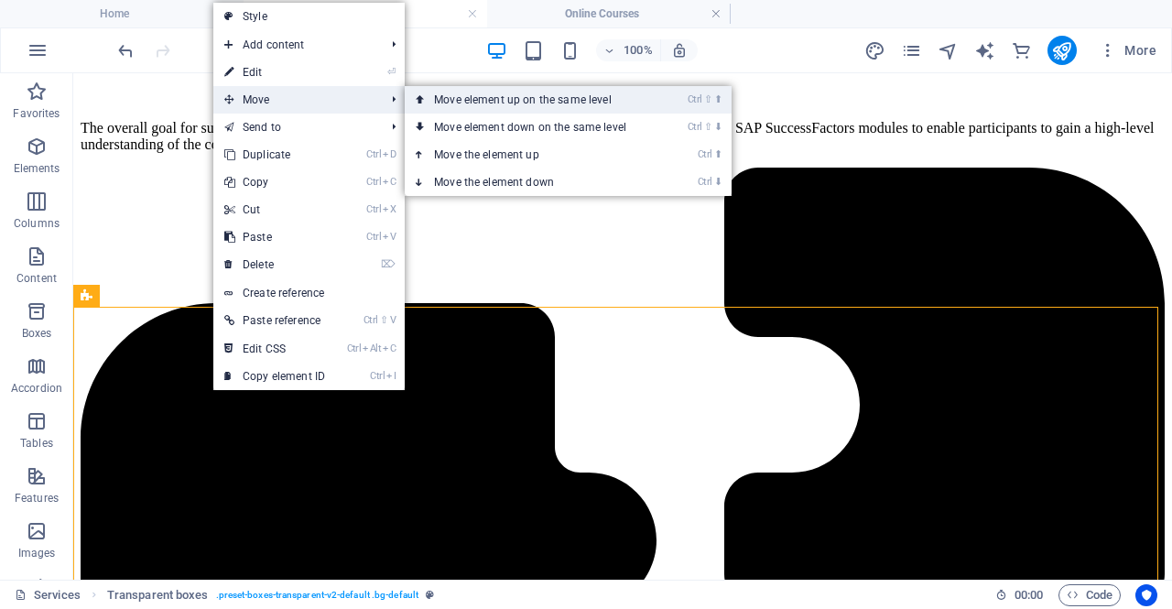
click at [447, 91] on link "Ctrl ⇧ ⬆ Move element up on the same level" at bounding box center [534, 99] width 258 height 27
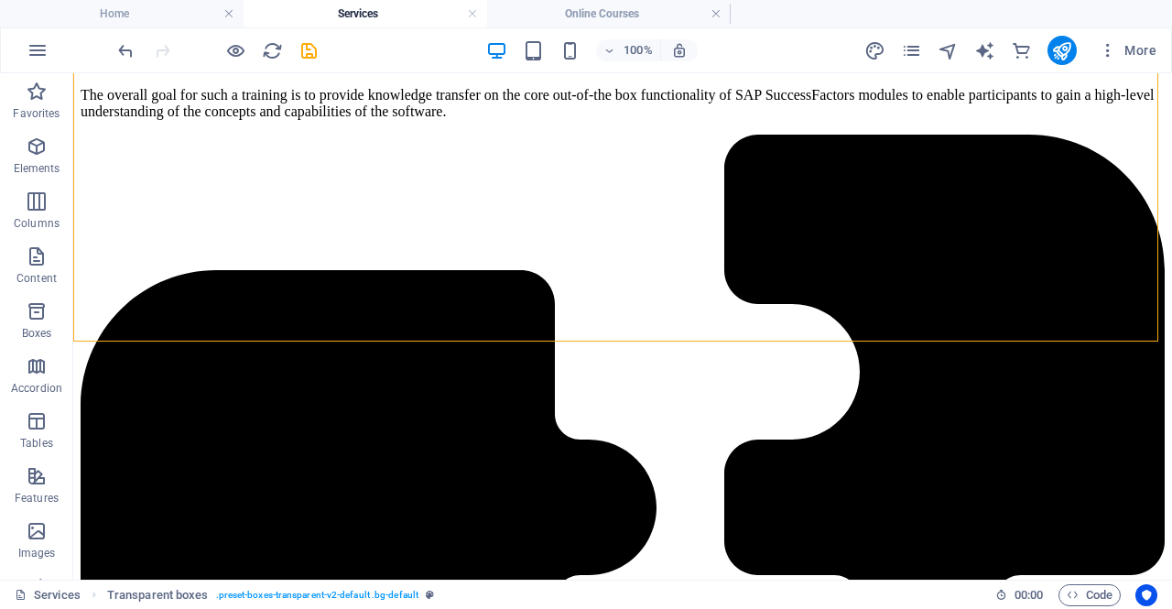
scroll to position [3030, 0]
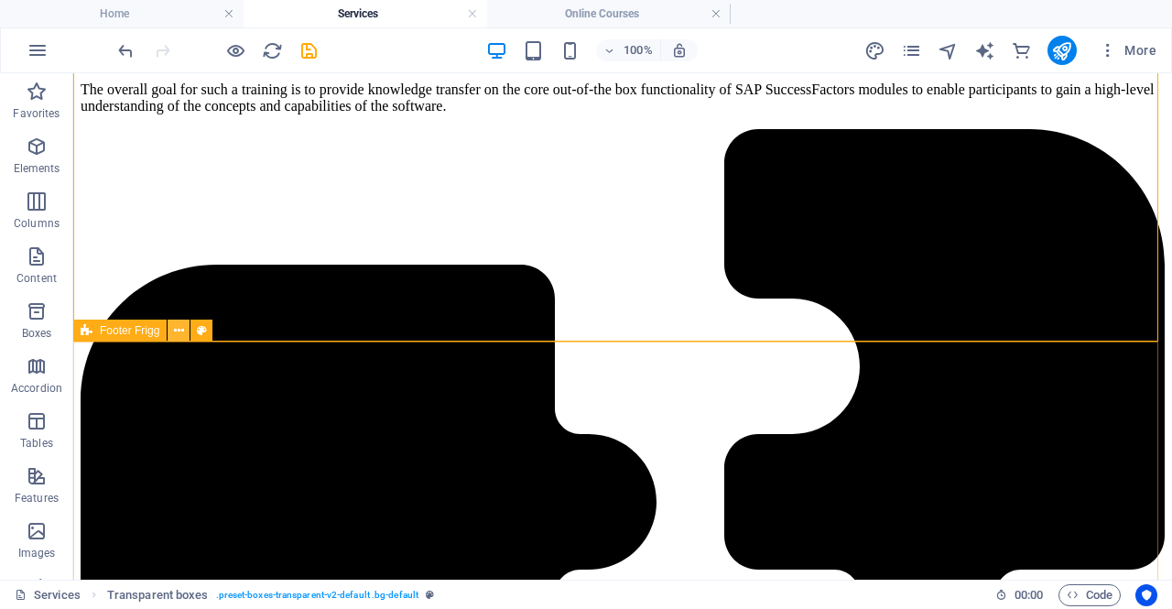
click at [181, 329] on icon at bounding box center [179, 330] width 10 height 19
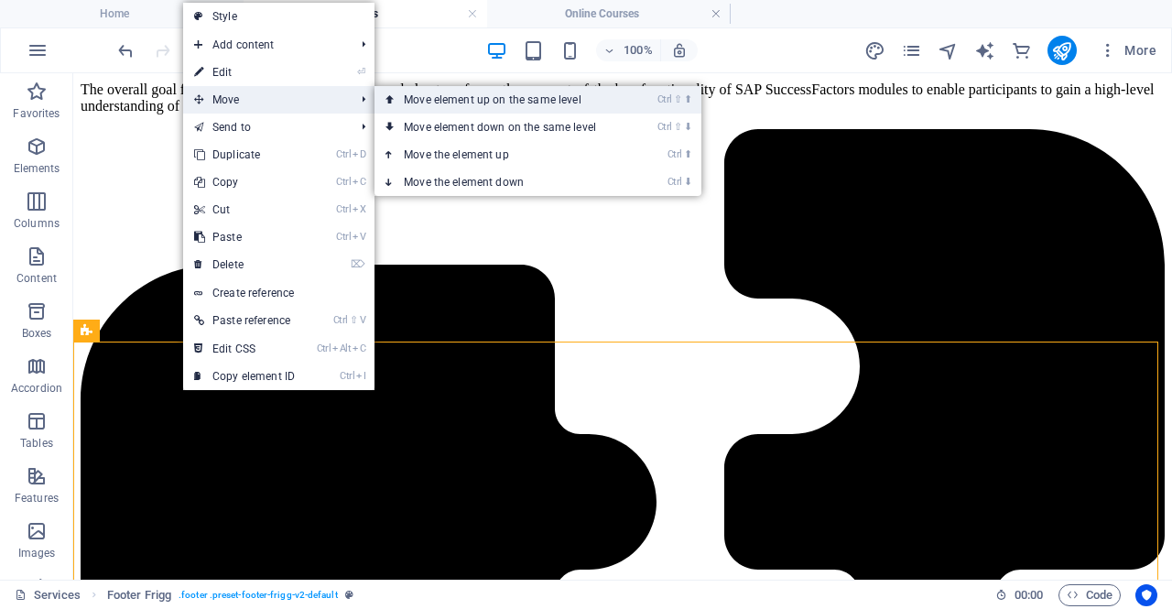
click at [436, 103] on link "Ctrl ⇧ ⬆ Move element up on the same level" at bounding box center [503, 99] width 258 height 27
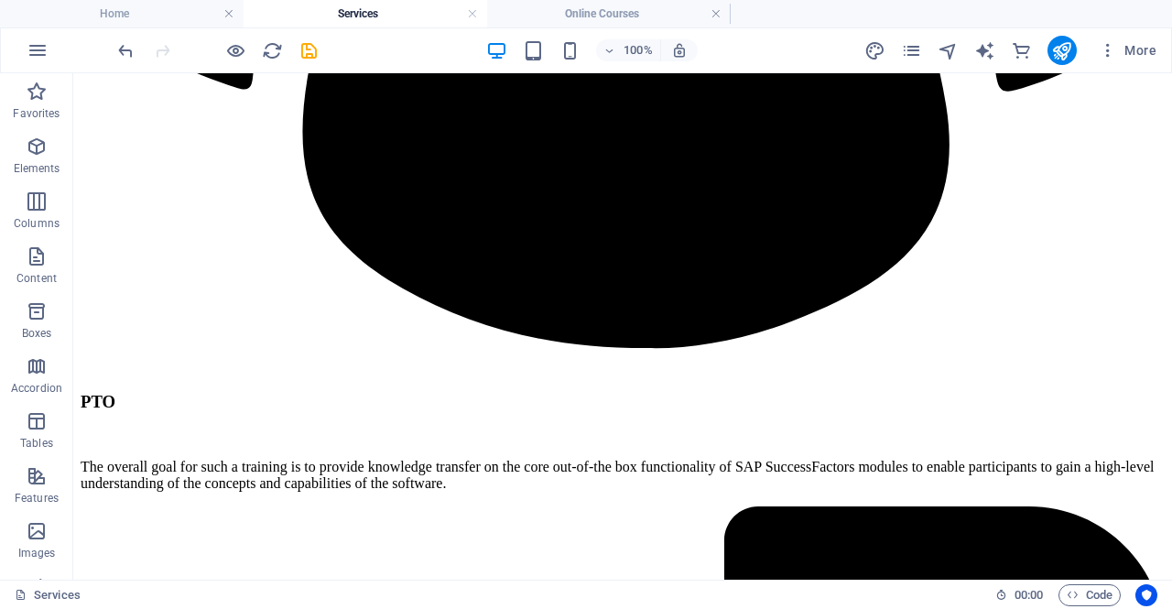
scroll to position [2535, 0]
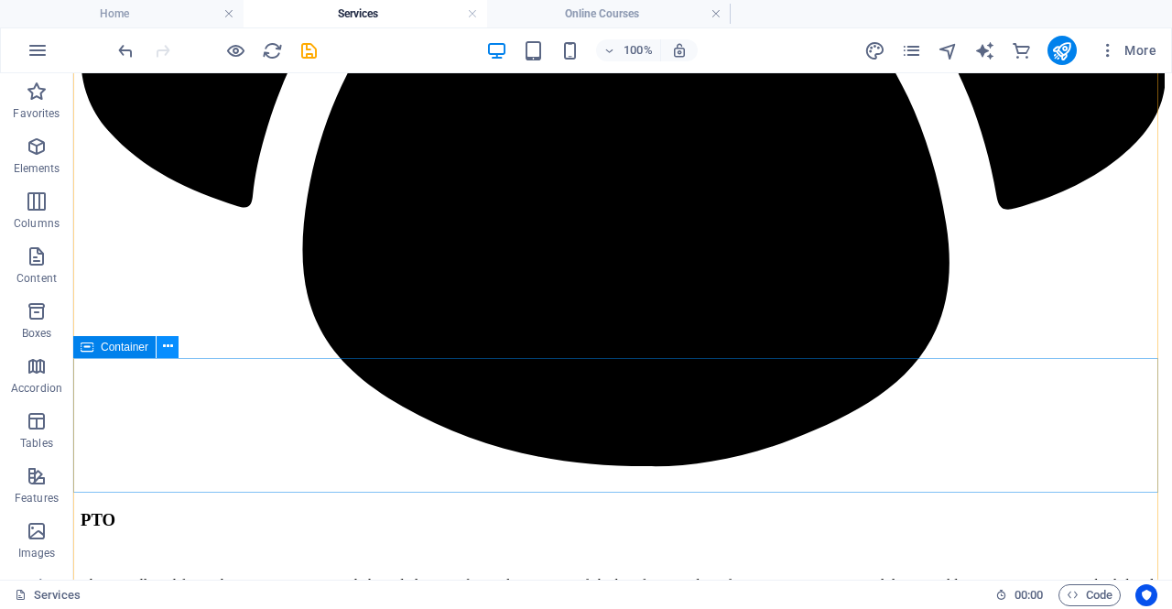
click at [170, 347] on icon at bounding box center [168, 346] width 10 height 19
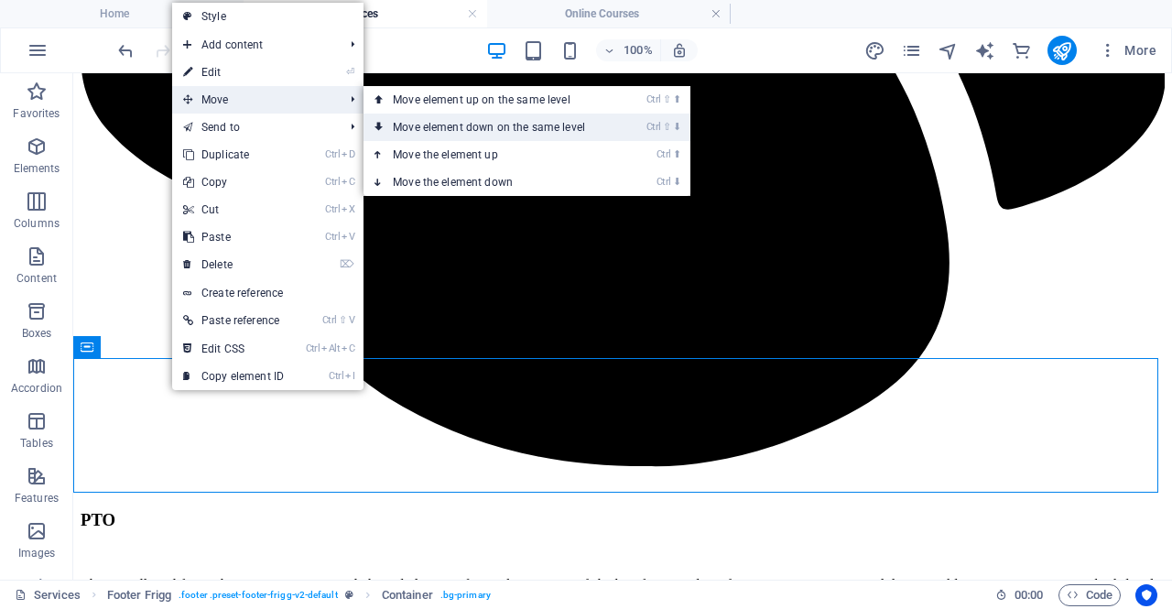
click at [432, 121] on link "Ctrl ⇧ ⬇ Move element down on the same level" at bounding box center [492, 127] width 258 height 27
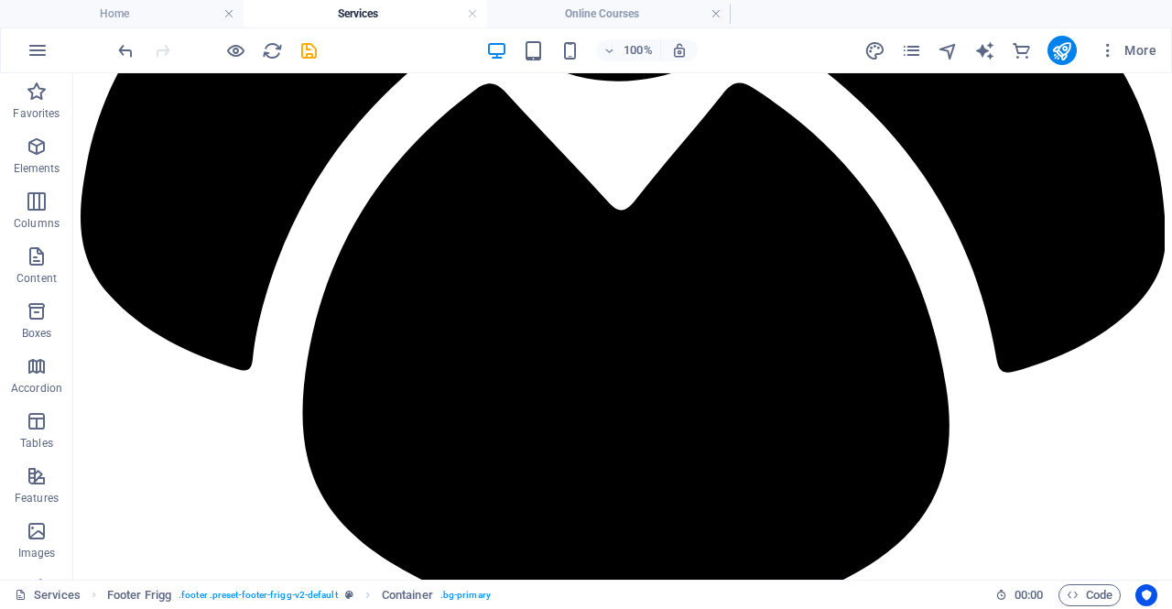
scroll to position [2483, 0]
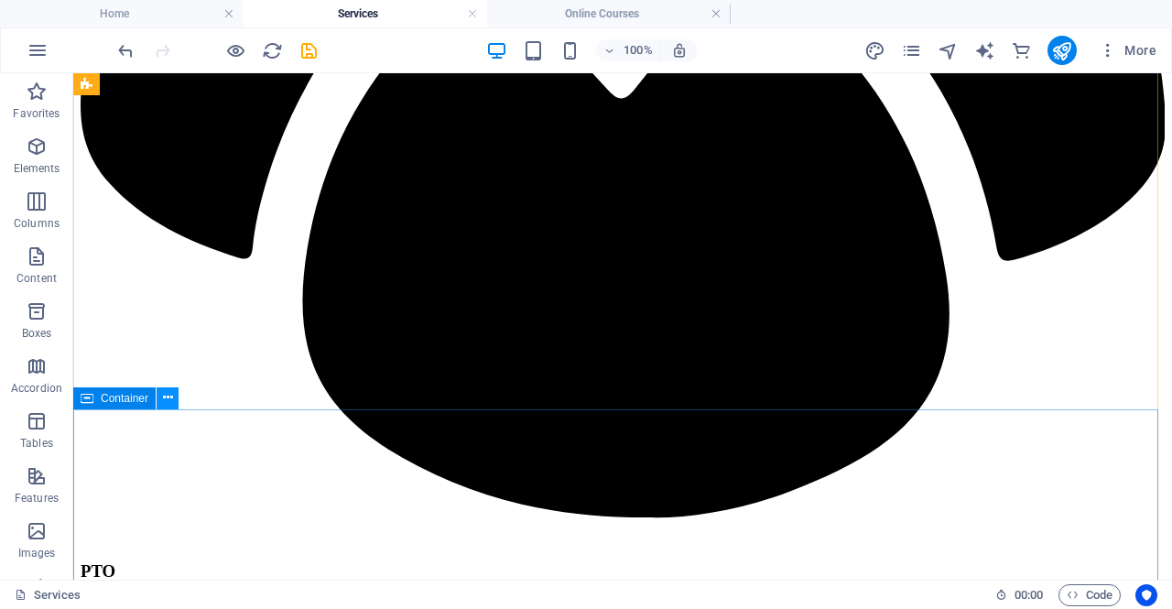
click at [168, 399] on icon at bounding box center [168, 397] width 10 height 19
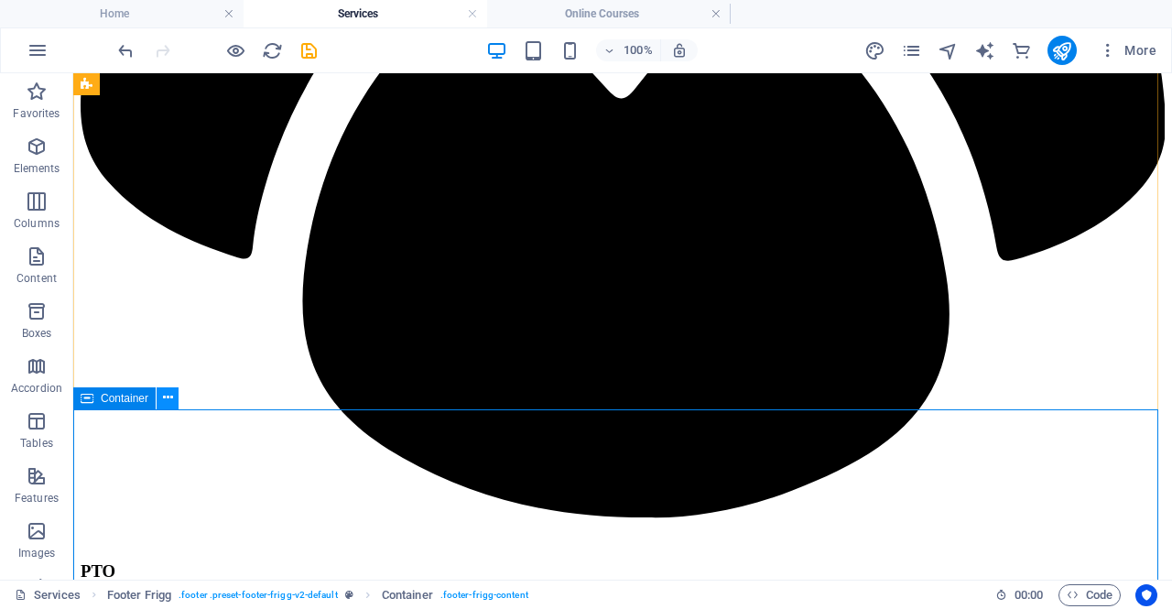
click at [172, 398] on icon at bounding box center [168, 397] width 10 height 19
click at [124, 50] on icon "undo" at bounding box center [125, 50] width 21 height 21
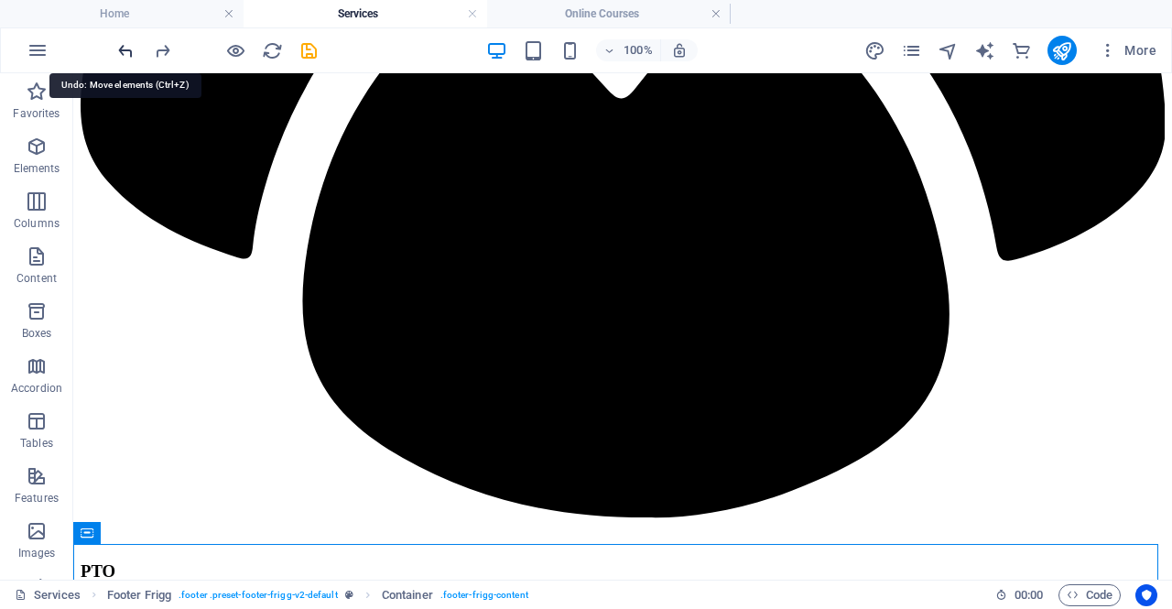
click at [124, 50] on icon "undo" at bounding box center [125, 50] width 21 height 21
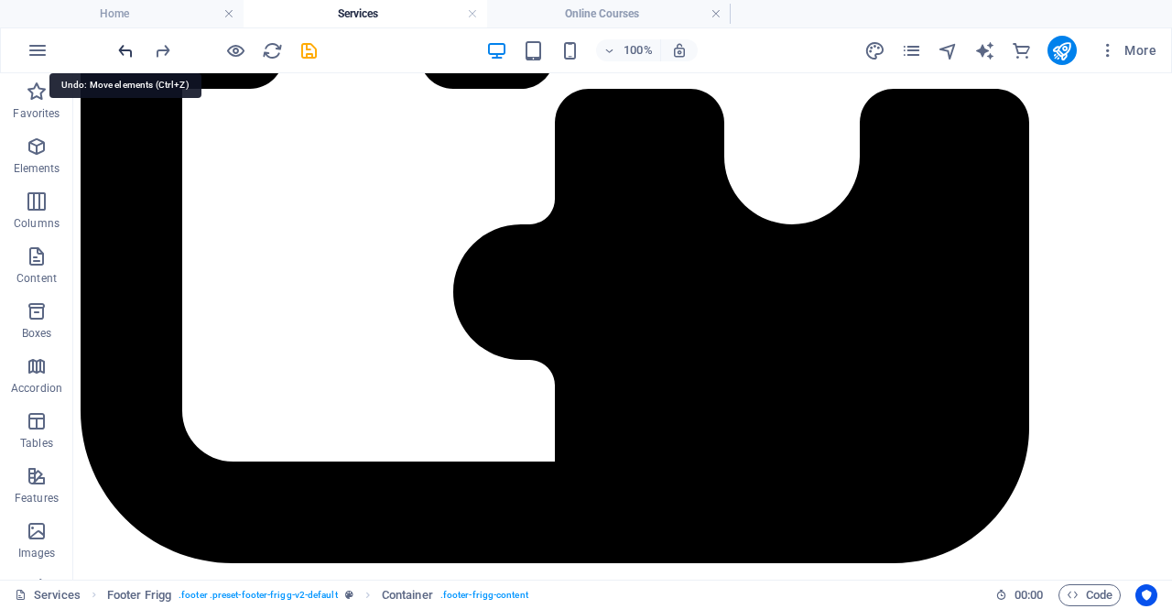
click at [124, 50] on icon "undo" at bounding box center [125, 50] width 21 height 21
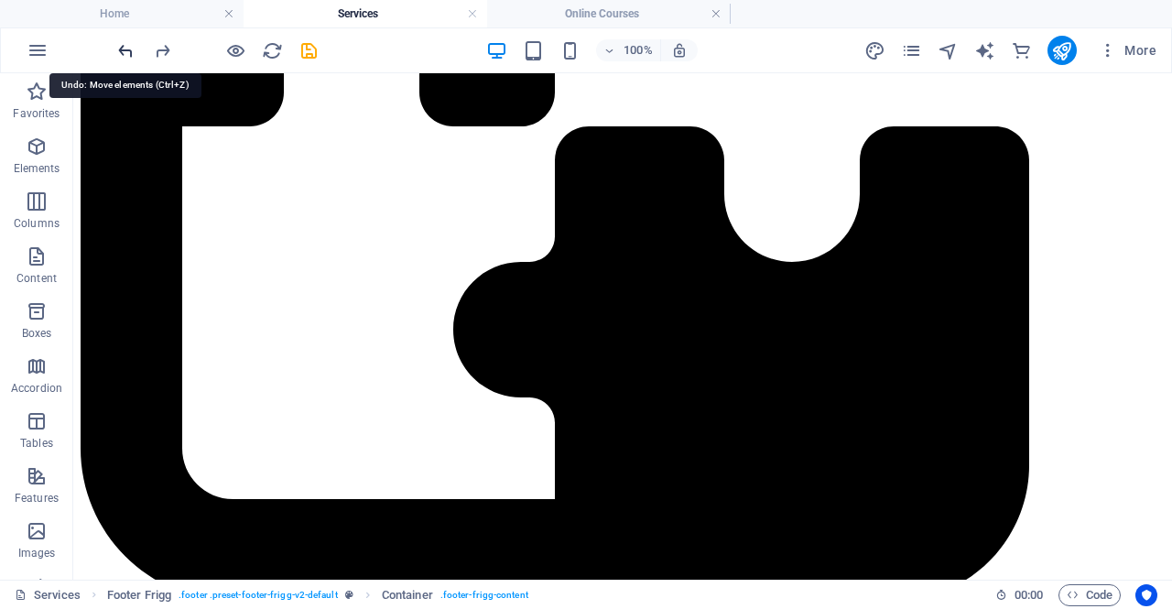
click at [124, 50] on icon "undo" at bounding box center [125, 50] width 21 height 21
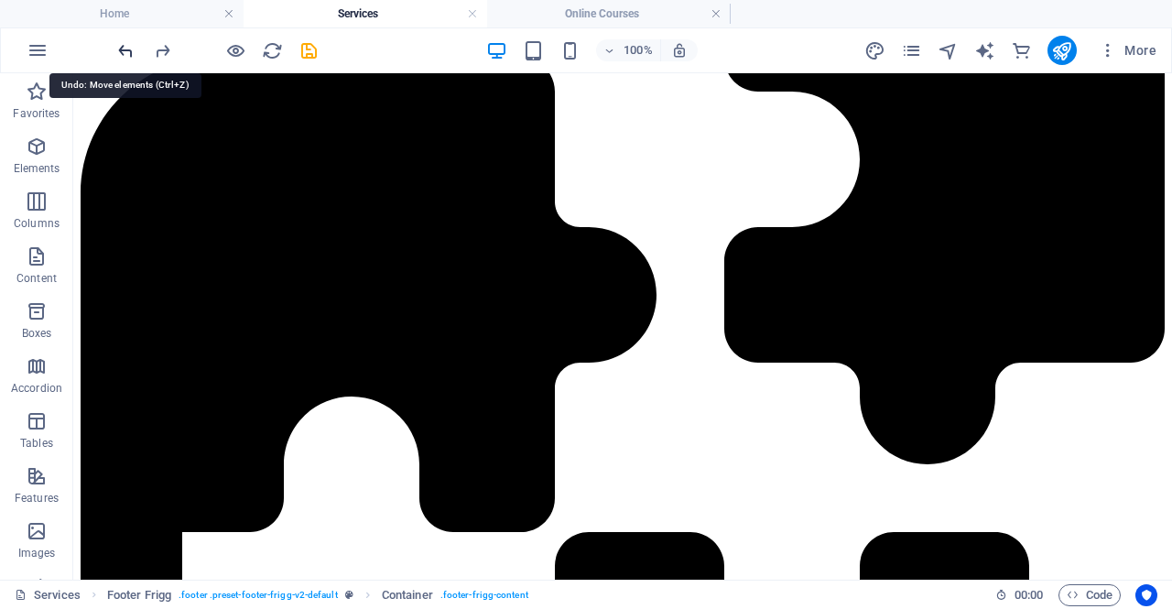
click at [124, 50] on icon "undo" at bounding box center [125, 50] width 21 height 21
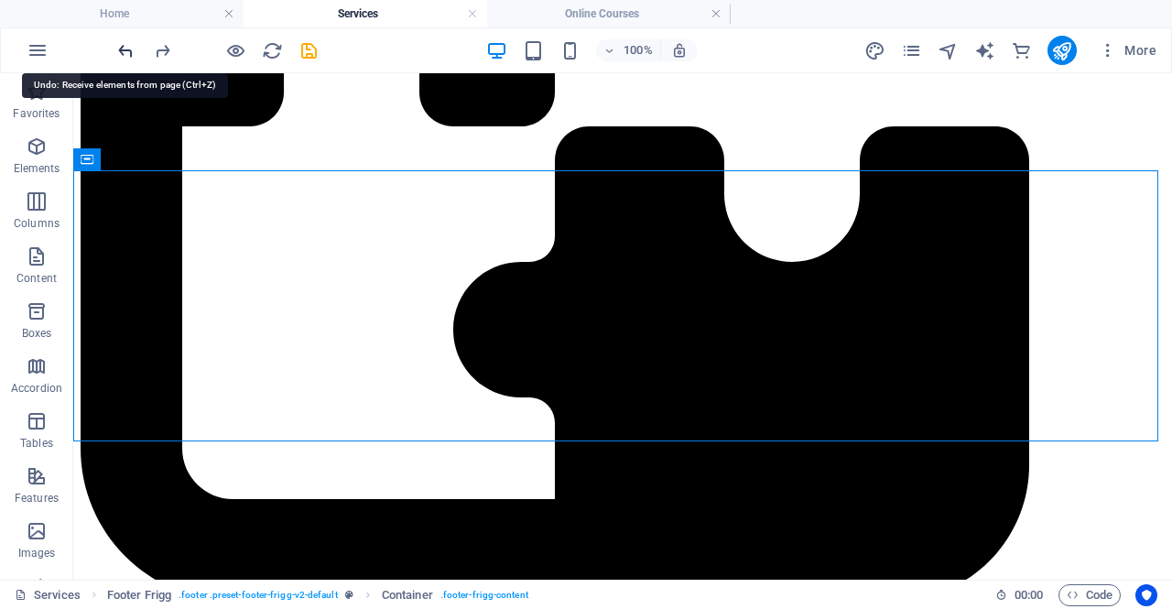
click at [124, 50] on icon "undo" at bounding box center [125, 50] width 21 height 21
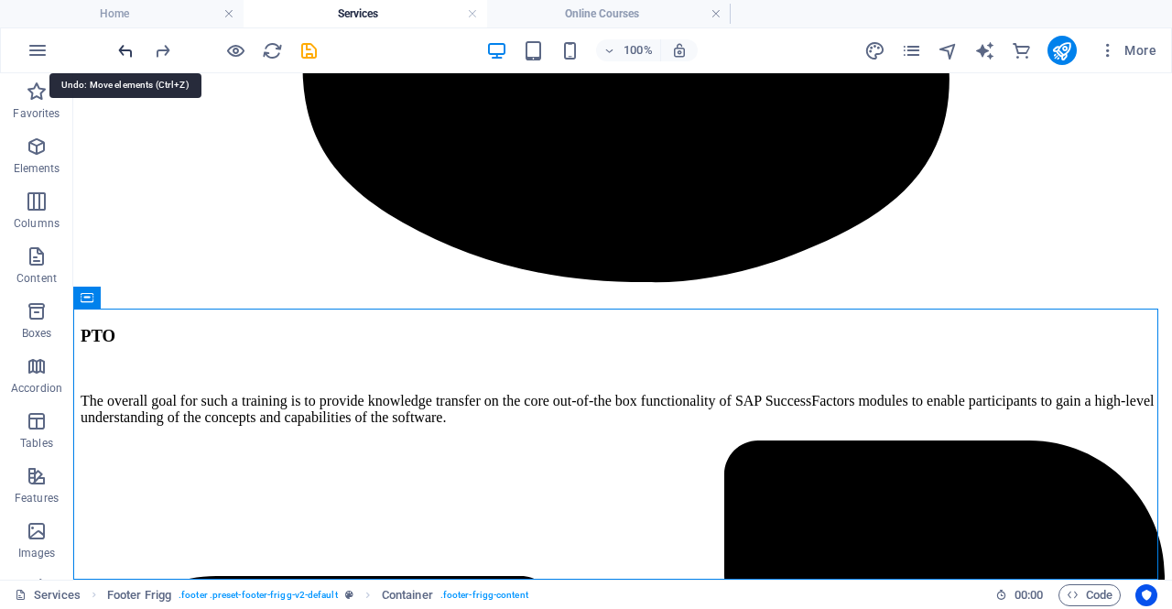
click at [124, 50] on icon "undo" at bounding box center [125, 50] width 21 height 21
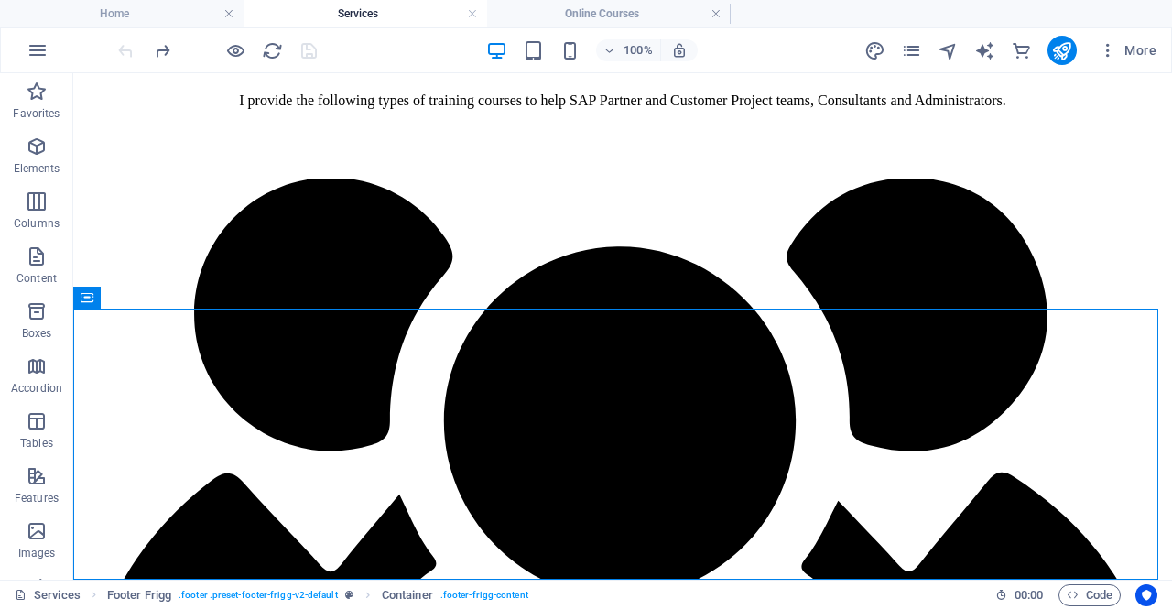
click at [124, 50] on div at bounding box center [216, 50] width 205 height 29
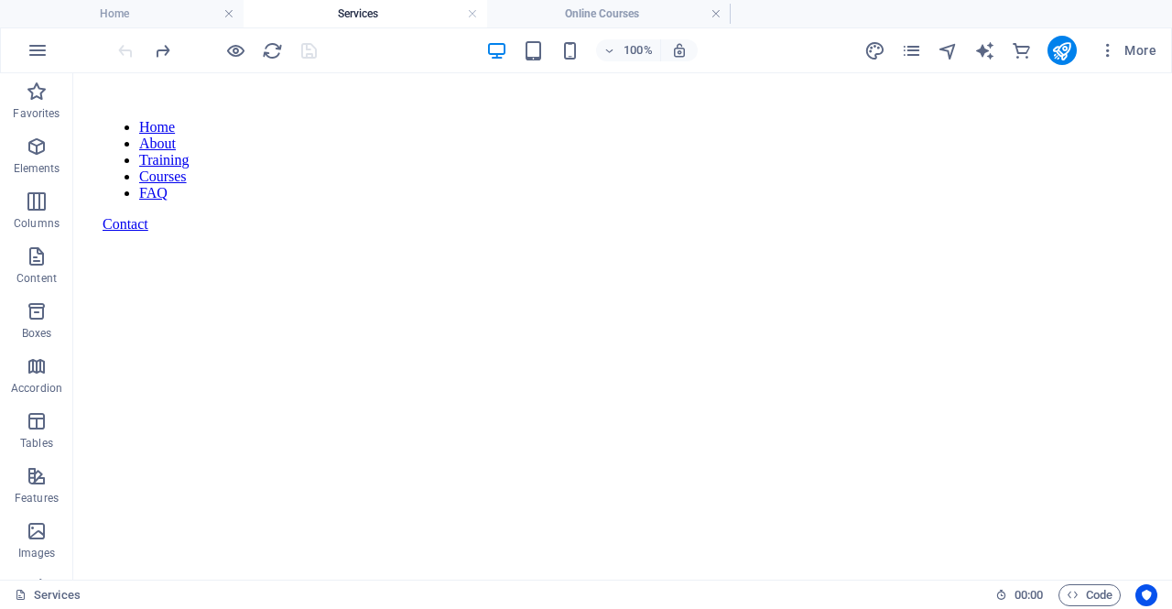
scroll to position [0, 0]
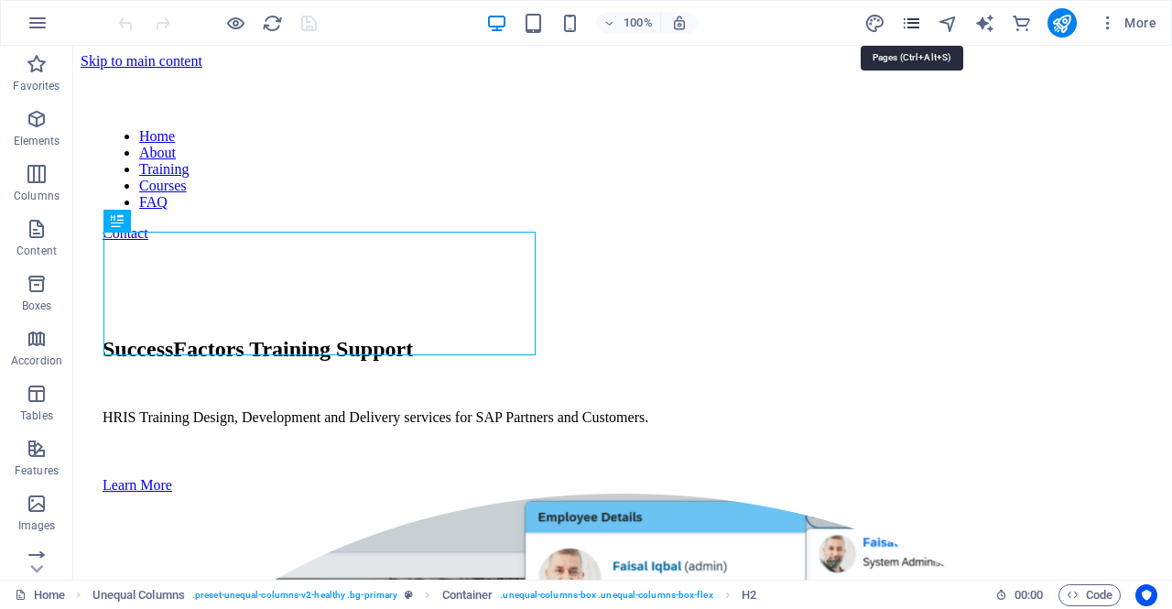
click at [911, 21] on icon "pages" at bounding box center [911, 23] width 21 height 21
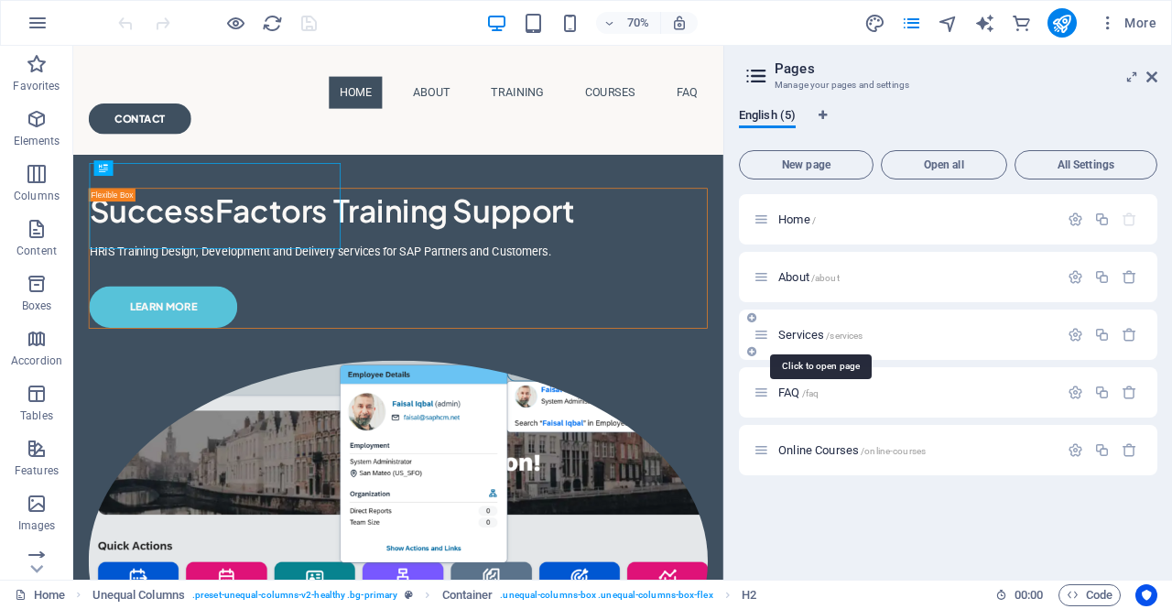
click at [794, 330] on span "Services /services" at bounding box center [820, 335] width 84 height 14
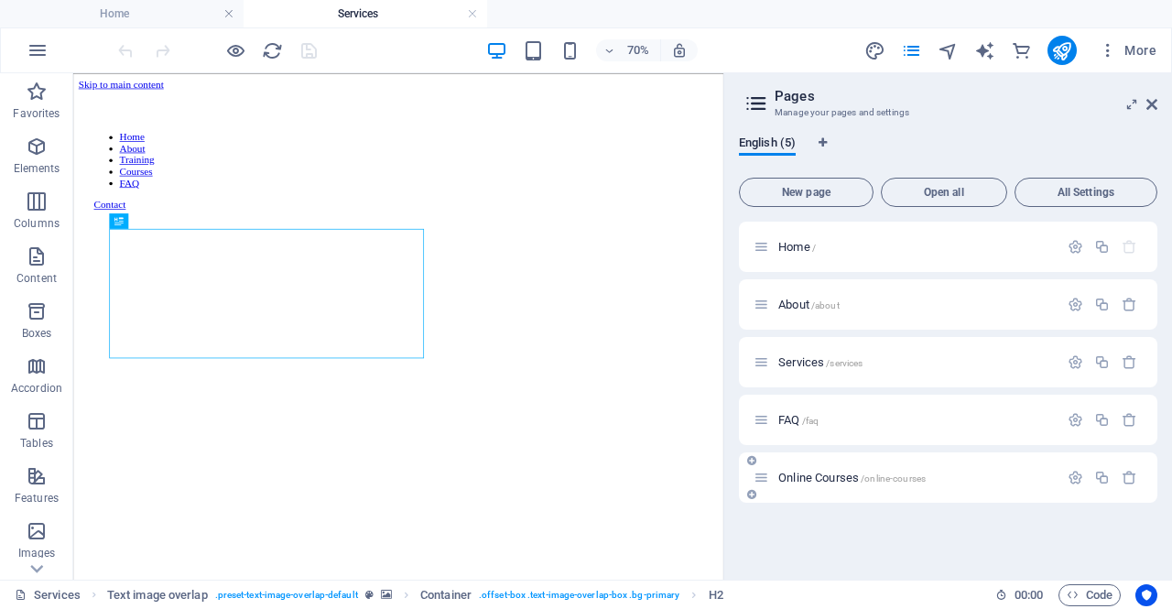
click at [803, 477] on span "Online Courses /online-courses" at bounding box center [851, 478] width 147 height 14
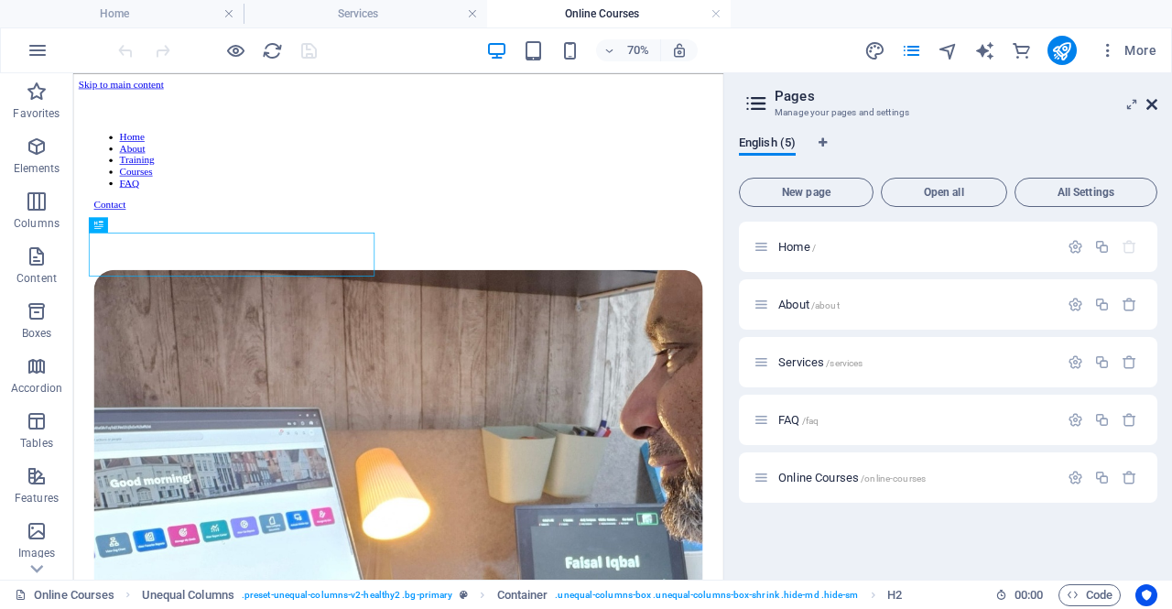
click at [1153, 105] on icon at bounding box center [1151, 104] width 11 height 15
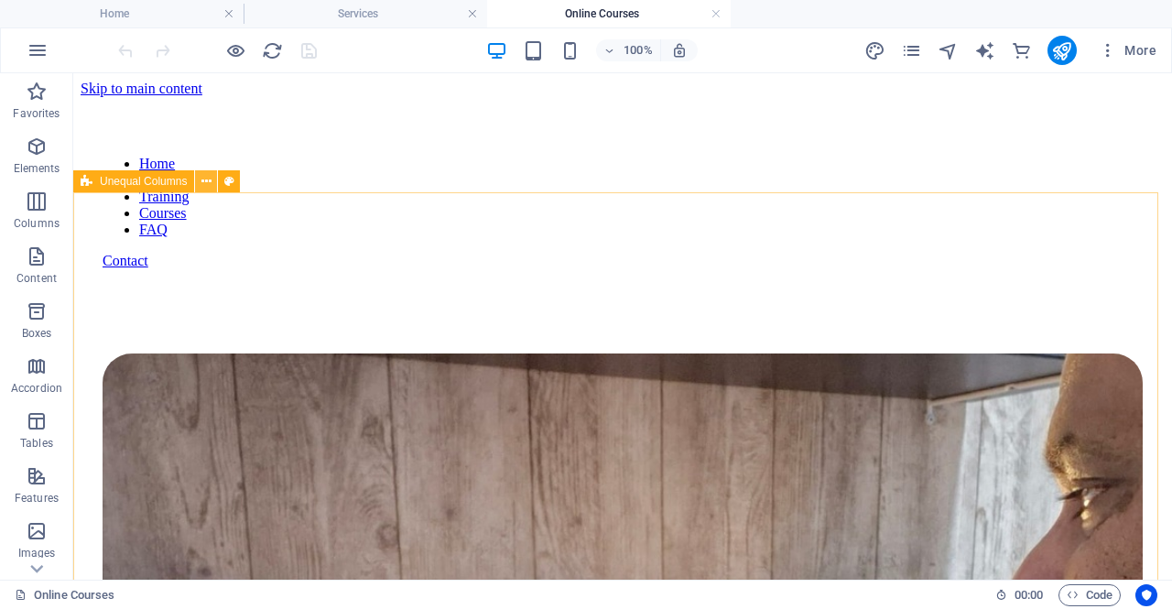
click at [205, 183] on icon at bounding box center [206, 181] width 10 height 19
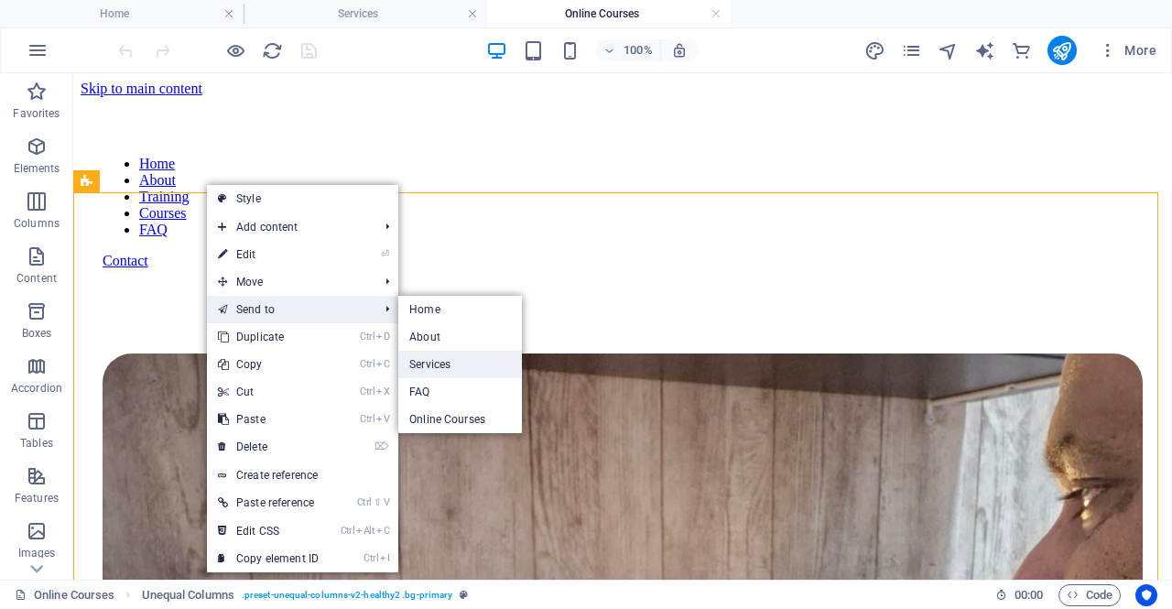
click at [469, 365] on link "Services" at bounding box center [460, 364] width 124 height 27
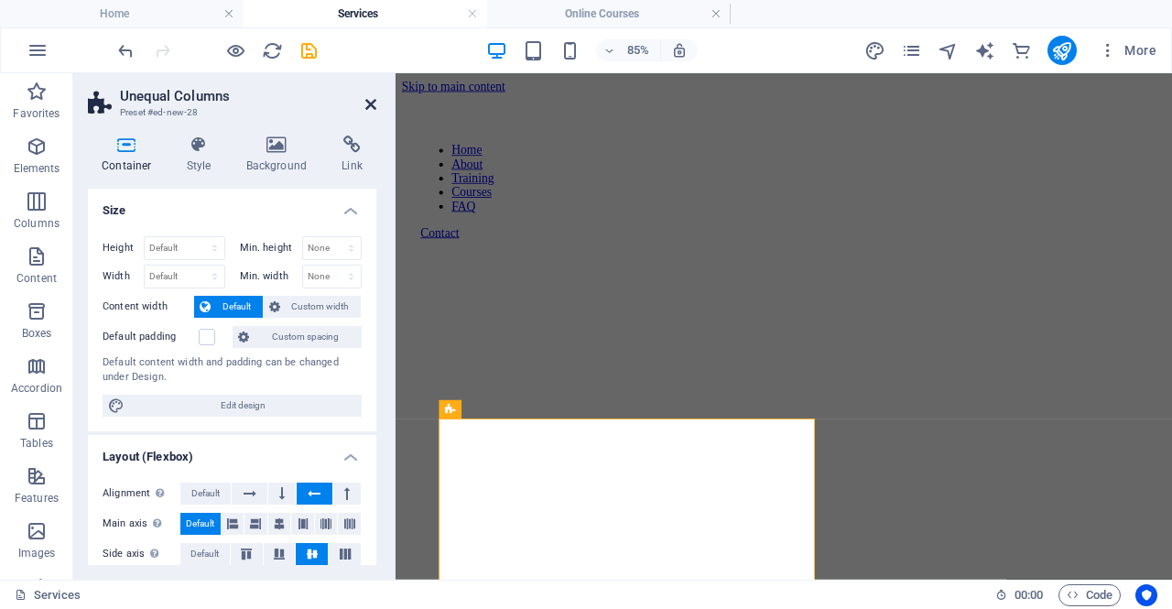
click at [369, 105] on icon at bounding box center [370, 104] width 11 height 15
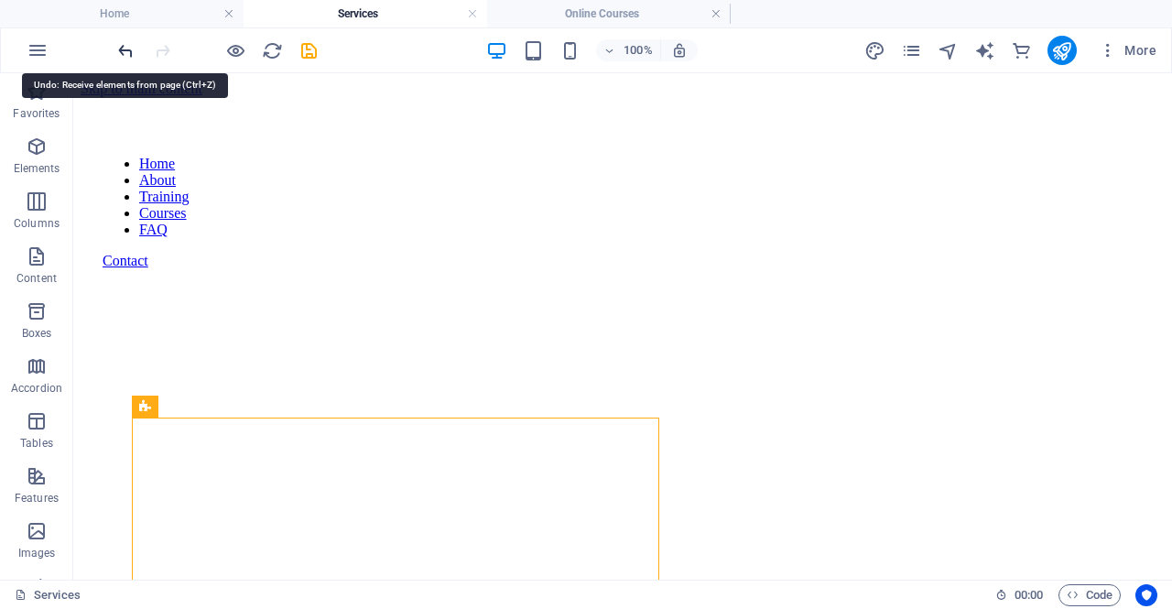
click at [120, 44] on icon "undo" at bounding box center [125, 50] width 21 height 21
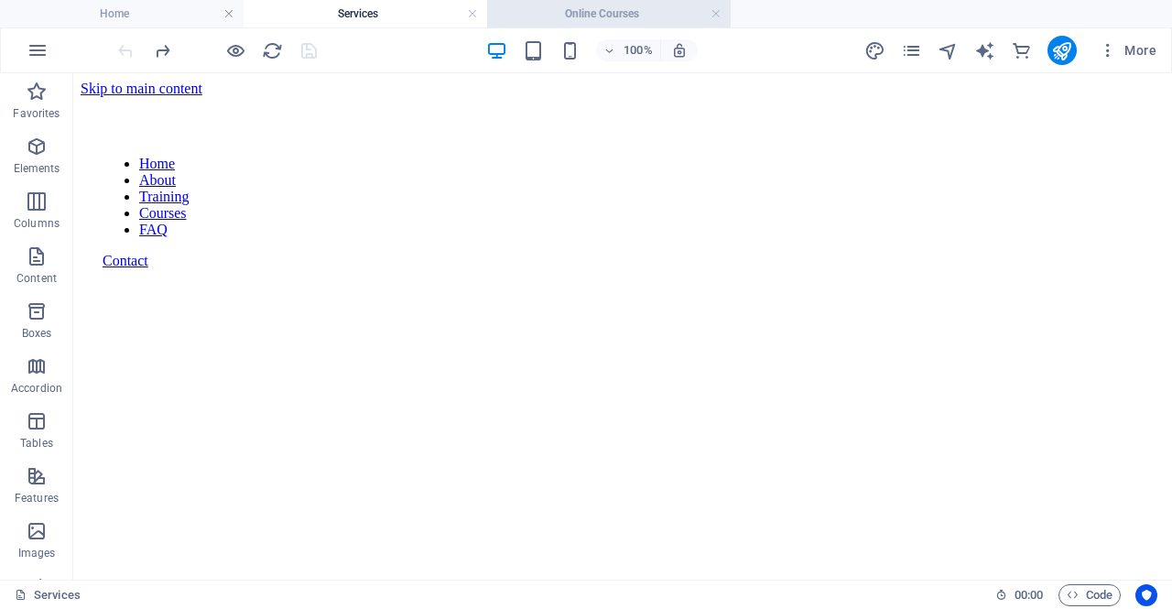
drag, startPoint x: 590, startPoint y: 5, endPoint x: 365, endPoint y: 44, distance: 227.7
click at [590, 5] on h4 "Online Courses" at bounding box center [608, 14] width 243 height 20
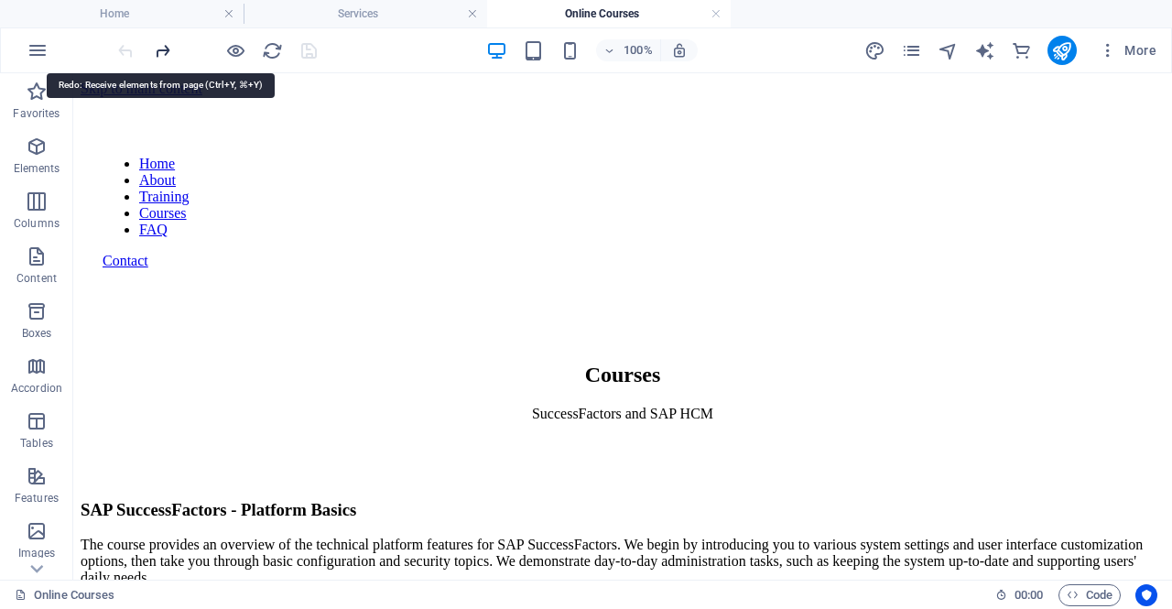
click at [167, 49] on icon "redo" at bounding box center [162, 50] width 21 height 21
click at [157, 47] on icon "redo" at bounding box center [162, 50] width 21 height 21
click at [165, 47] on icon "redo" at bounding box center [162, 50] width 21 height 21
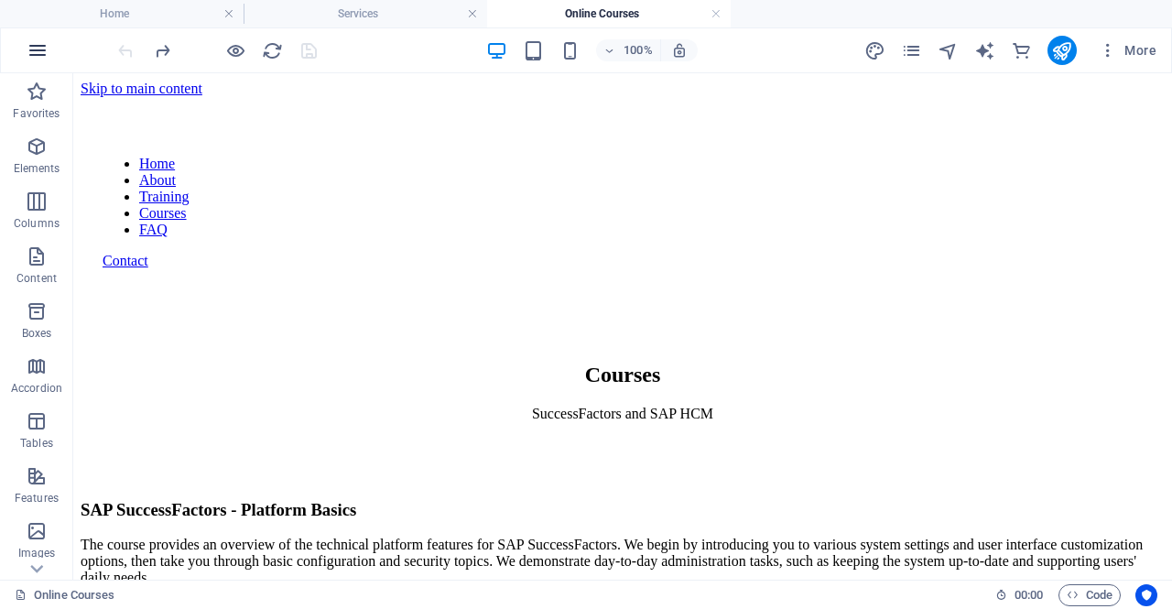
click at [34, 50] on icon "button" at bounding box center [38, 50] width 22 height 22
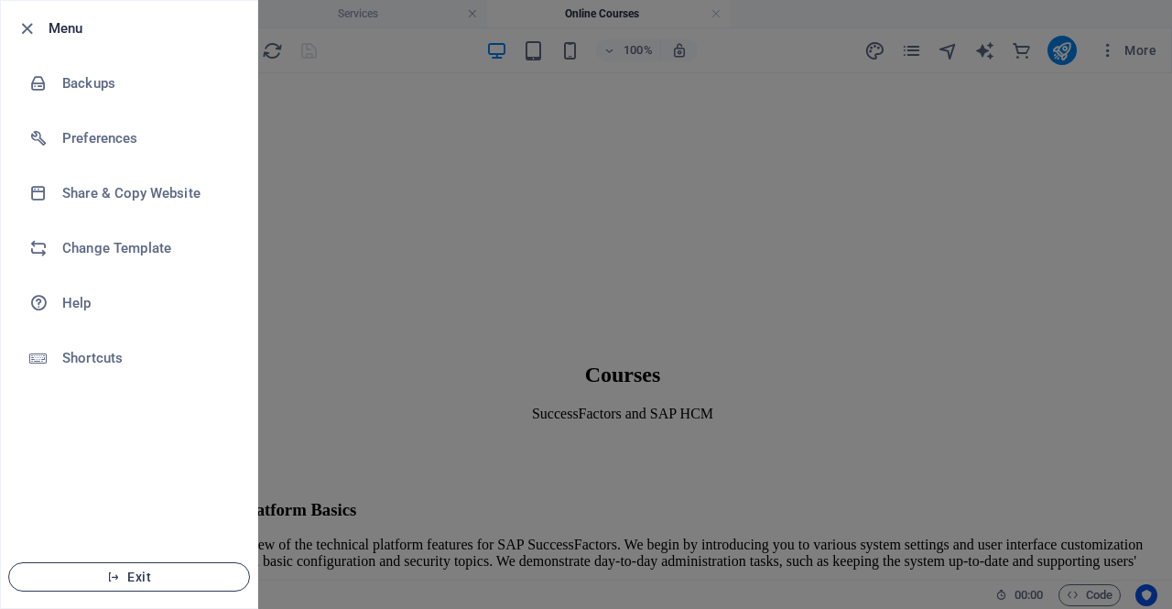
click at [135, 579] on span "Exit" at bounding box center [129, 576] width 211 height 15
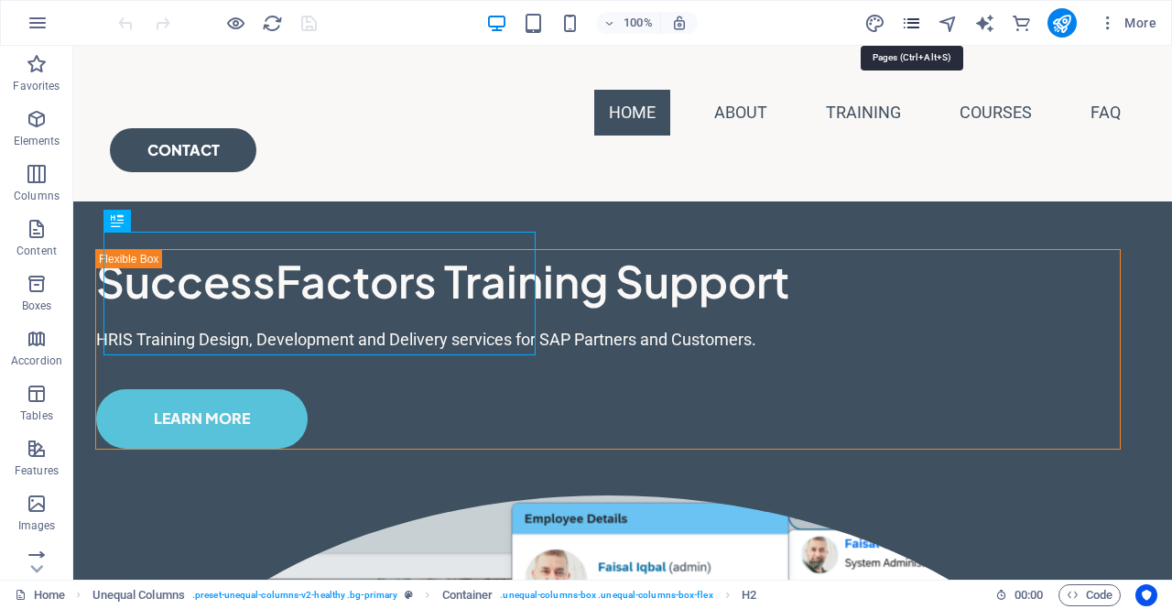
click at [910, 17] on icon "pages" at bounding box center [911, 23] width 21 height 21
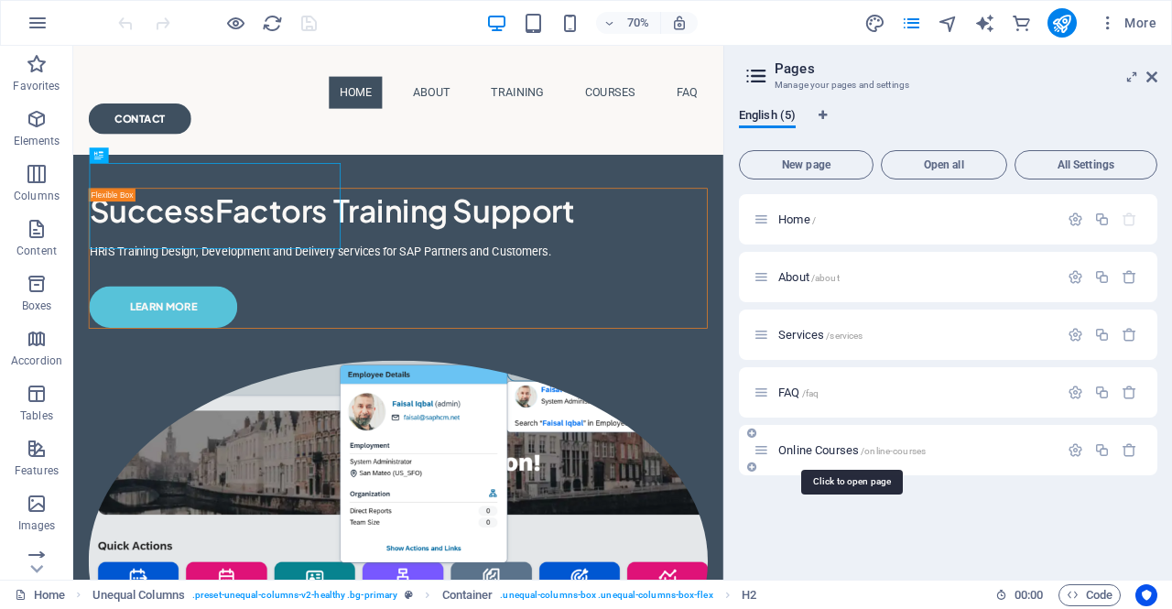
click at [796, 455] on span "Online Courses /online-courses" at bounding box center [851, 450] width 147 height 14
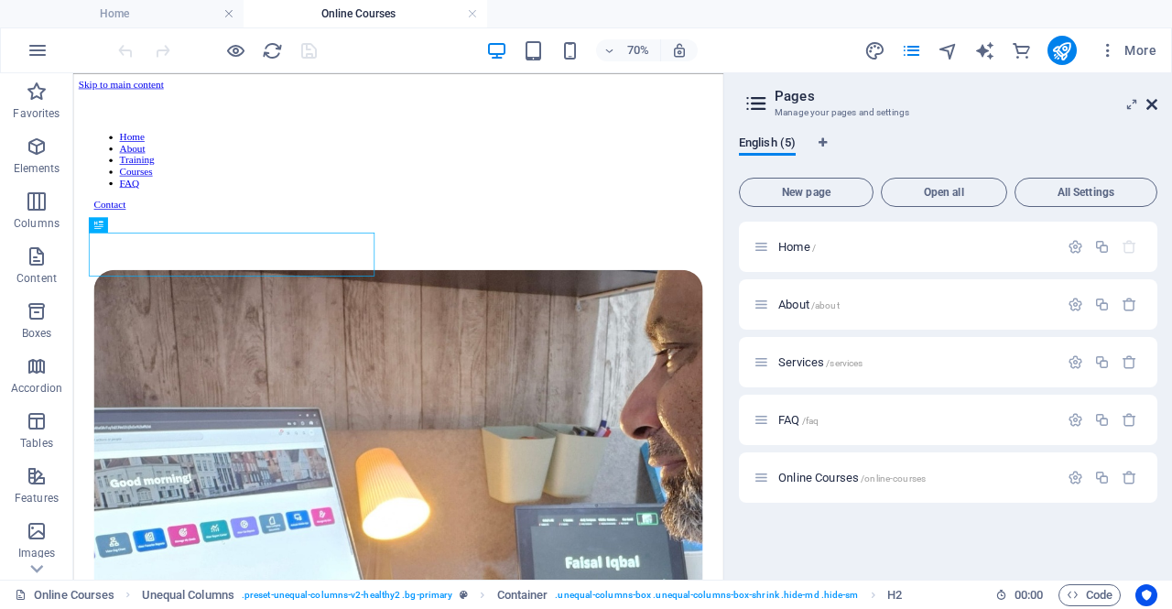
click at [1156, 105] on icon at bounding box center [1151, 104] width 11 height 15
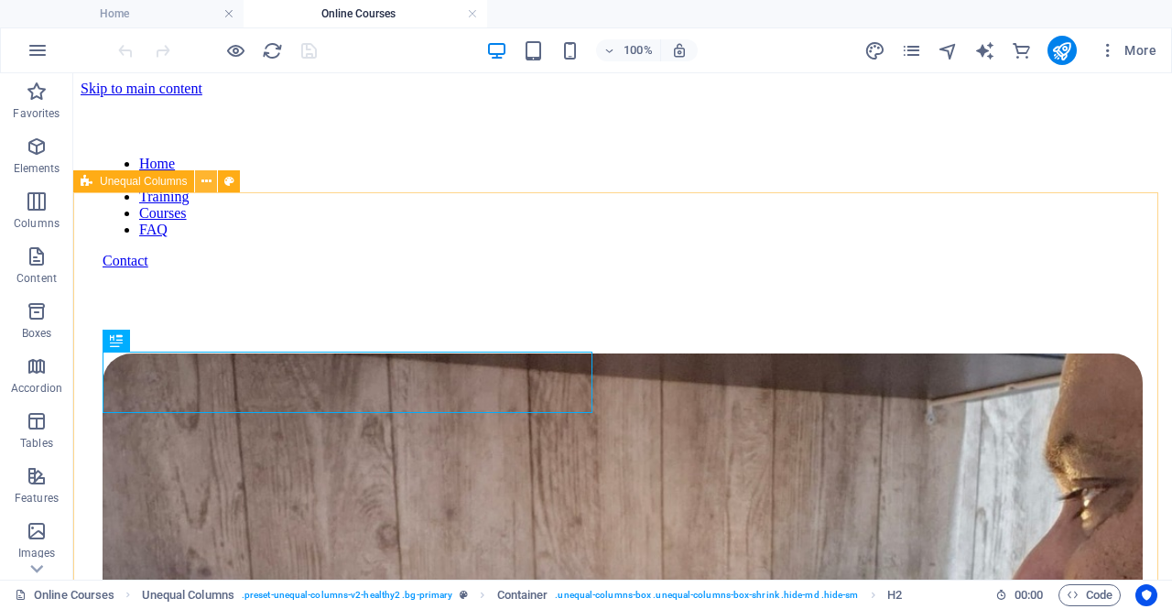
click at [201, 181] on icon at bounding box center [206, 181] width 10 height 19
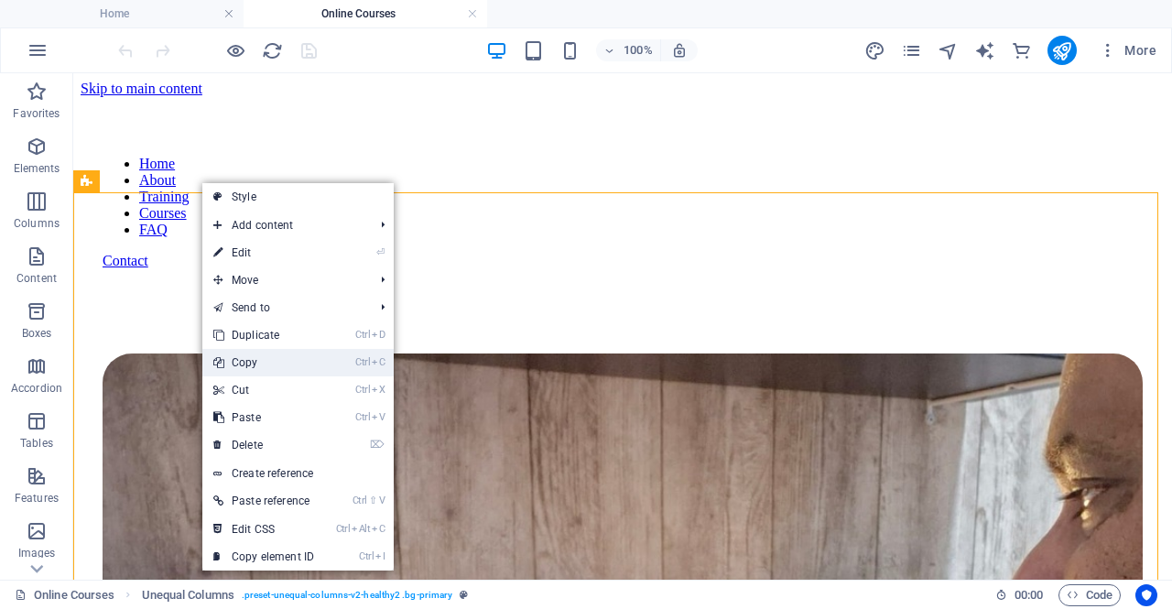
click at [260, 362] on link "Ctrl C Copy" at bounding box center [263, 362] width 123 height 27
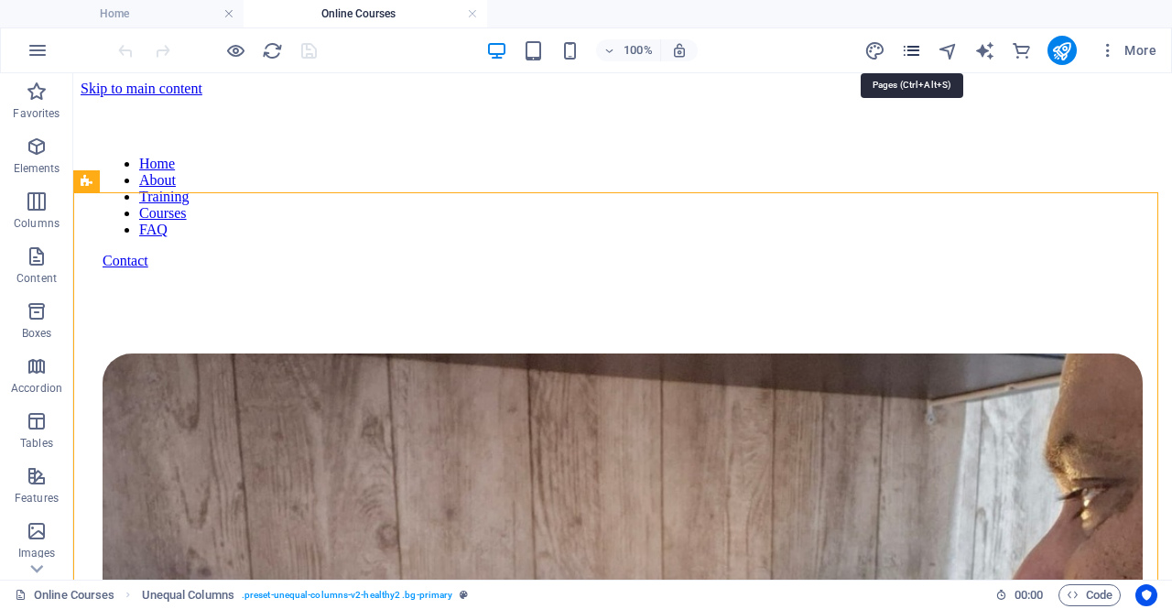
click at [910, 49] on icon "pages" at bounding box center [911, 50] width 21 height 21
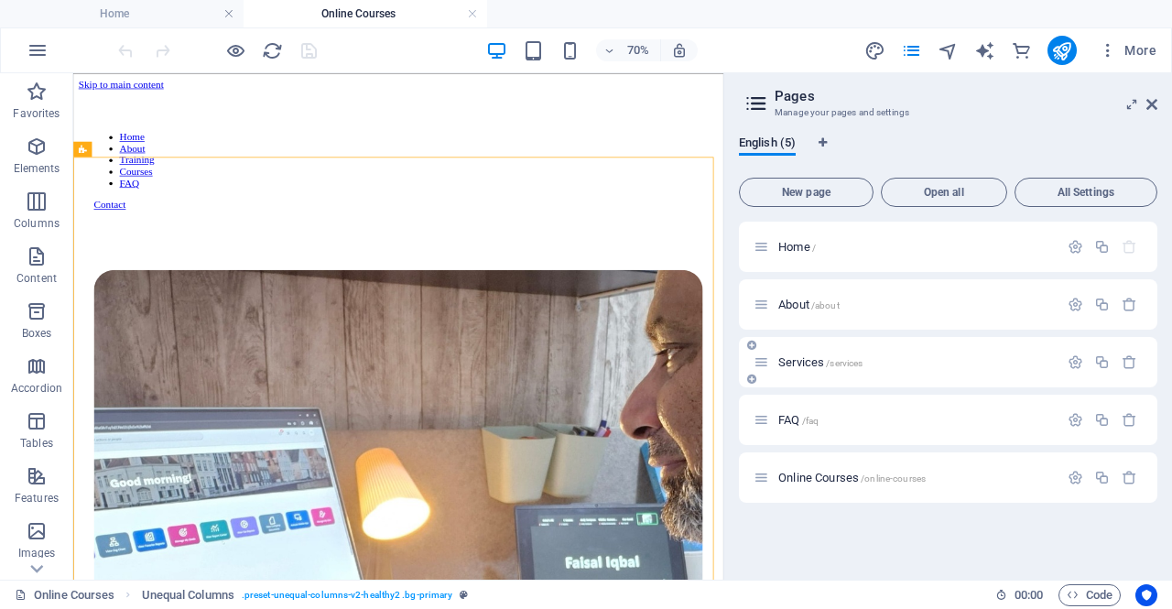
click at [786, 371] on div "Services /services" at bounding box center [905, 362] width 305 height 21
click at [790, 366] on span "Services /services" at bounding box center [820, 362] width 84 height 14
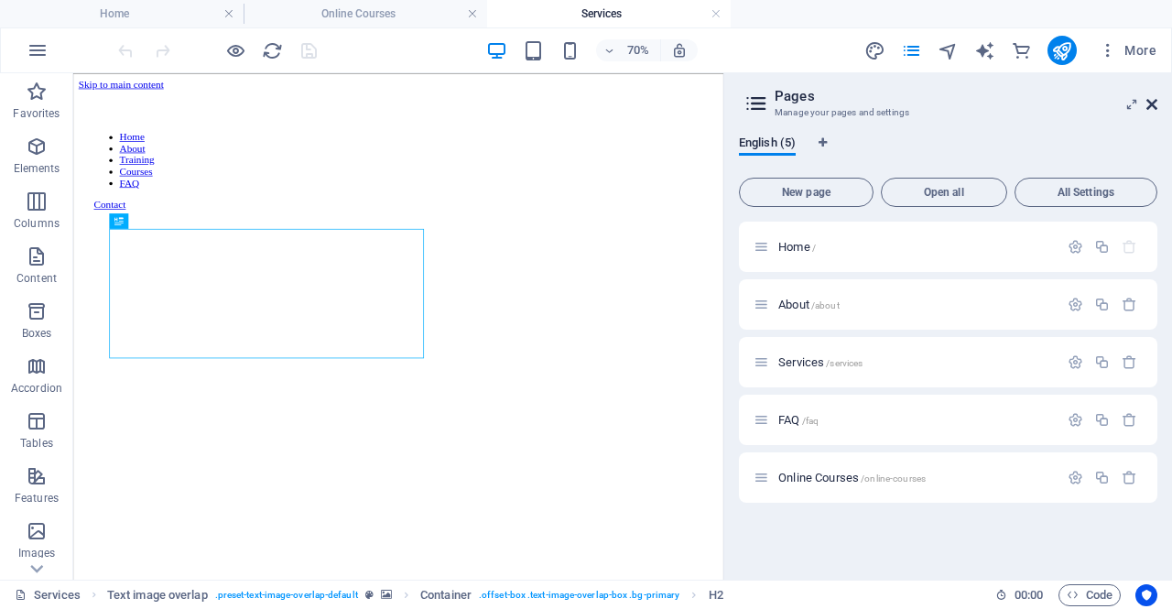
click at [1150, 105] on icon at bounding box center [1151, 104] width 11 height 15
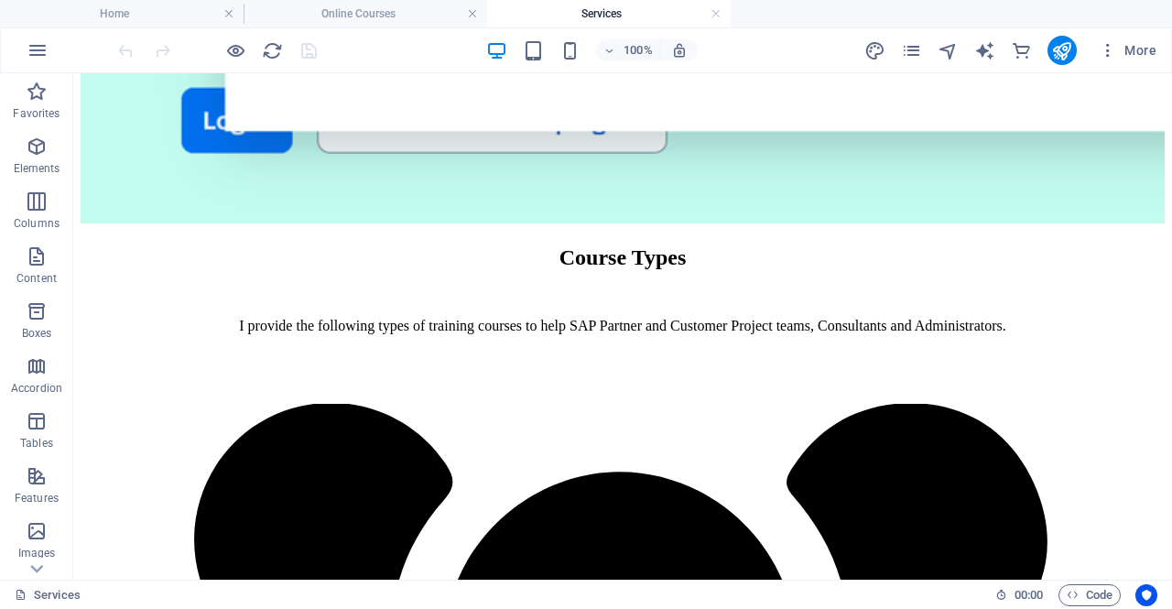
scroll to position [1670, 0]
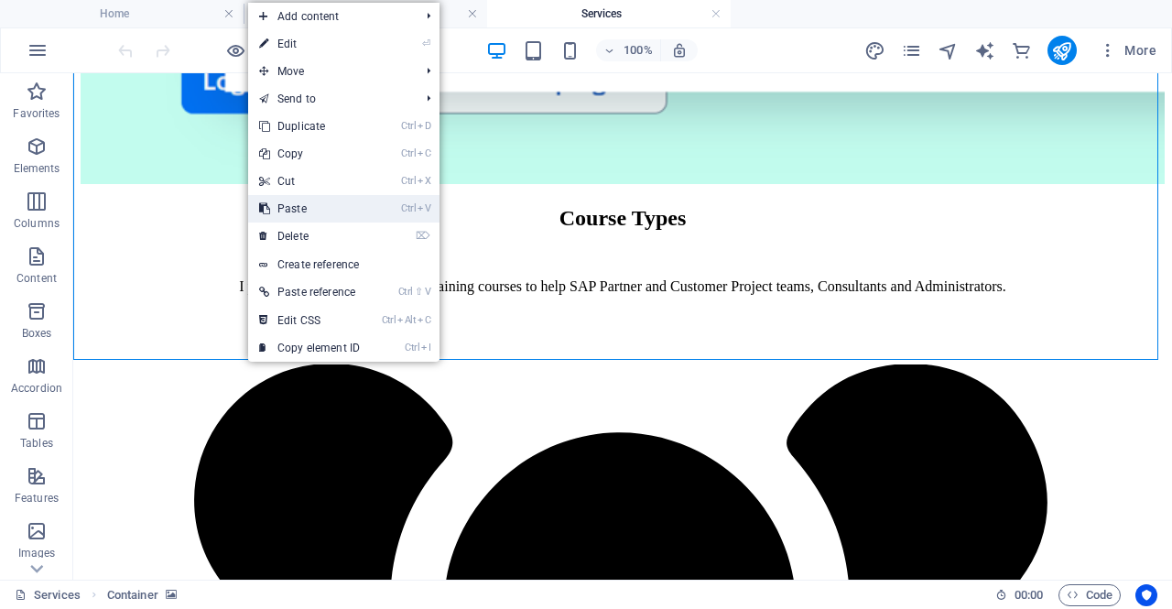
click at [285, 210] on link "Ctrl V Paste" at bounding box center [309, 208] width 123 height 27
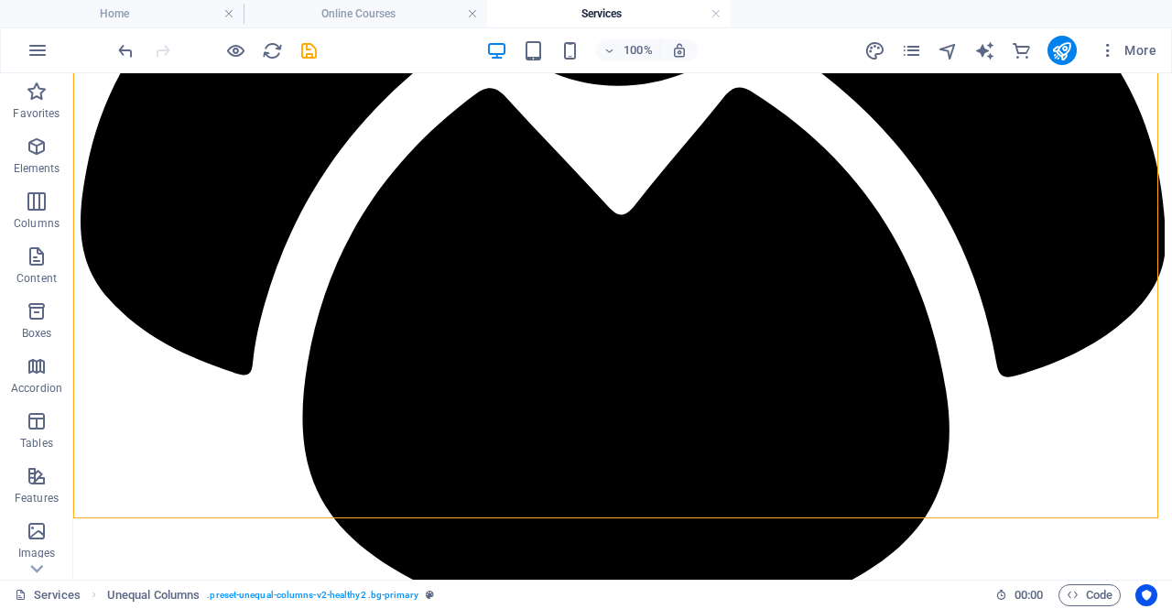
scroll to position [2358, 0]
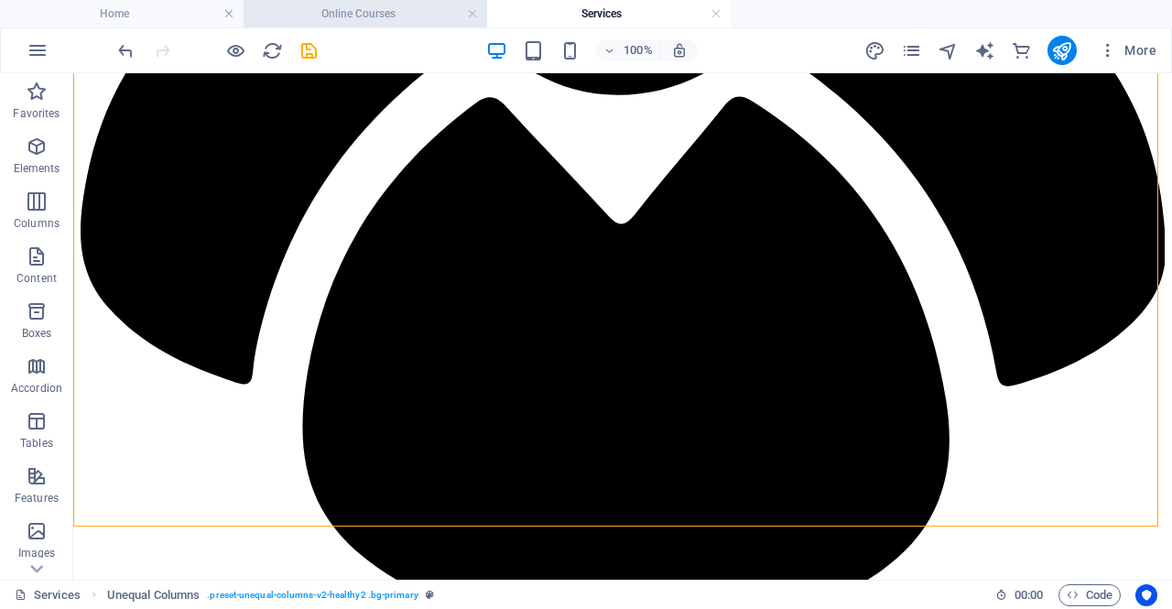
click at [388, 11] on h4 "Online Courses" at bounding box center [364, 14] width 243 height 20
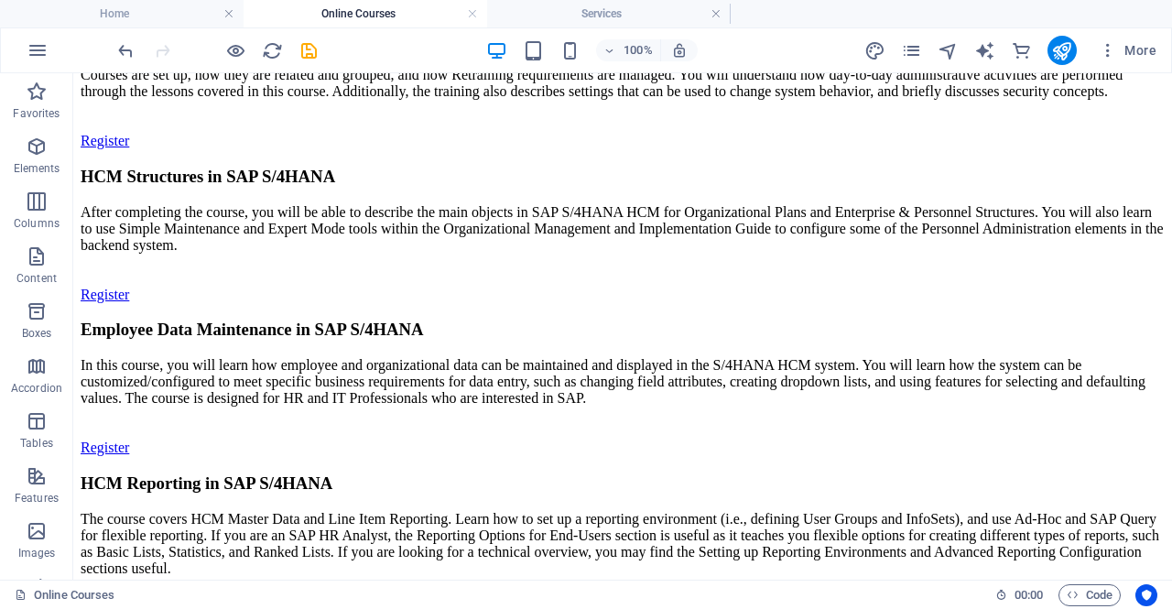
scroll to position [2180, 0]
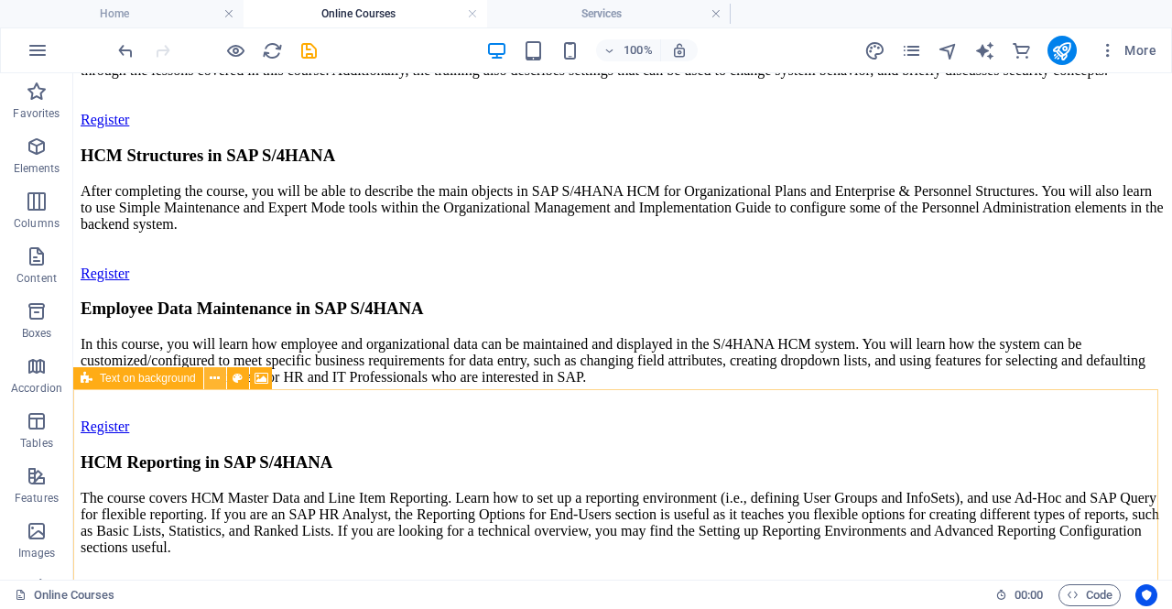
click at [214, 380] on icon at bounding box center [215, 378] width 10 height 19
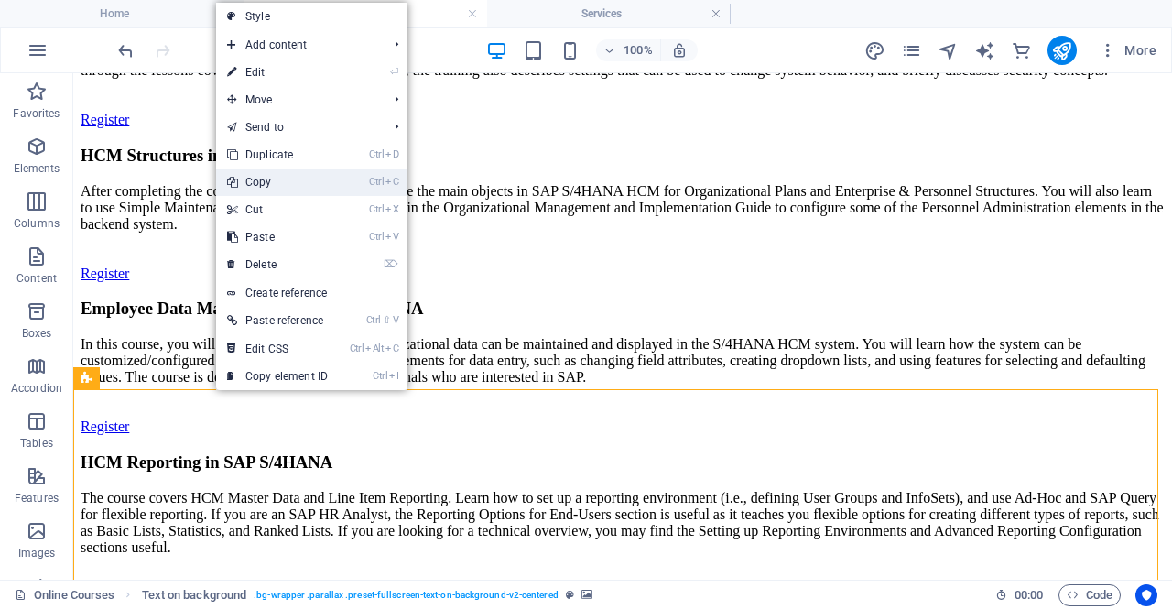
click at [264, 188] on link "Ctrl C Copy" at bounding box center [277, 181] width 123 height 27
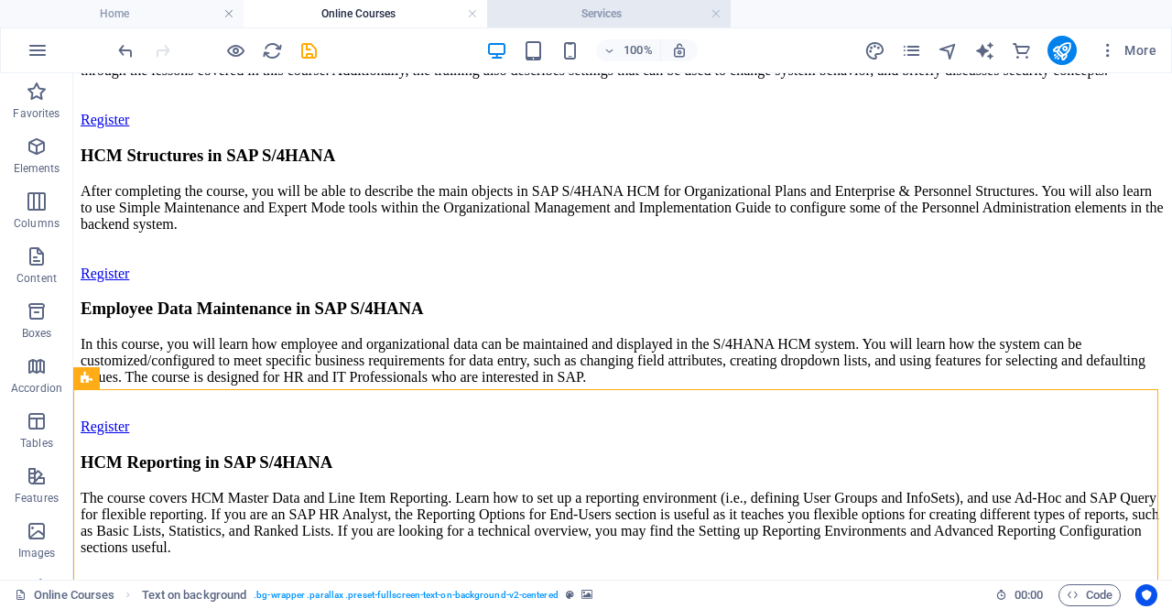
click at [603, 12] on h4 "Services" at bounding box center [608, 14] width 243 height 20
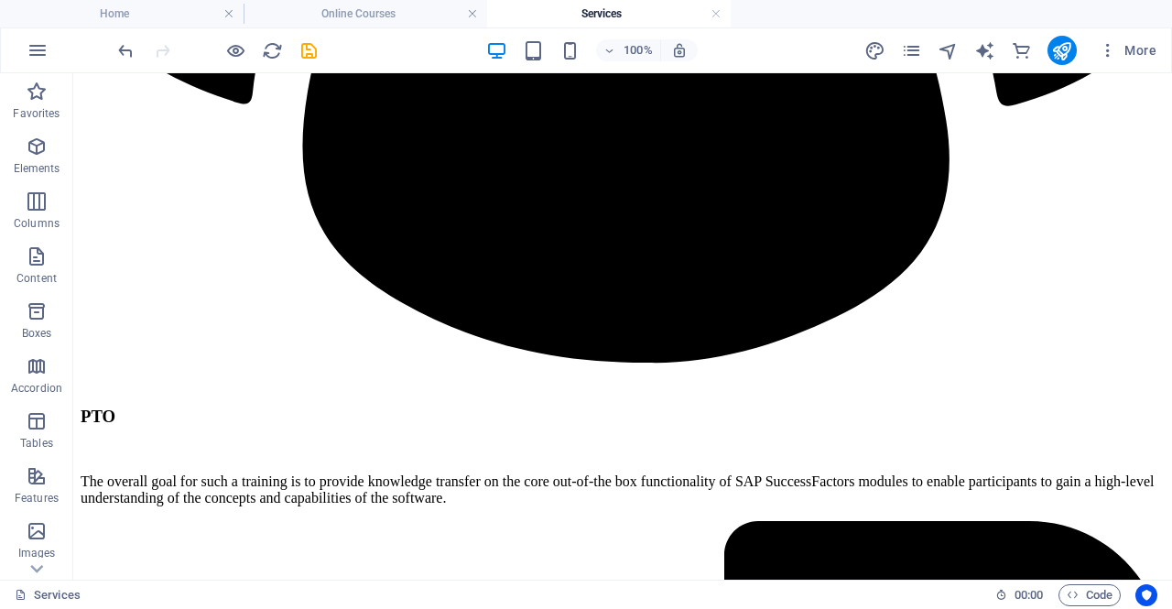
scroll to position [2539, 0]
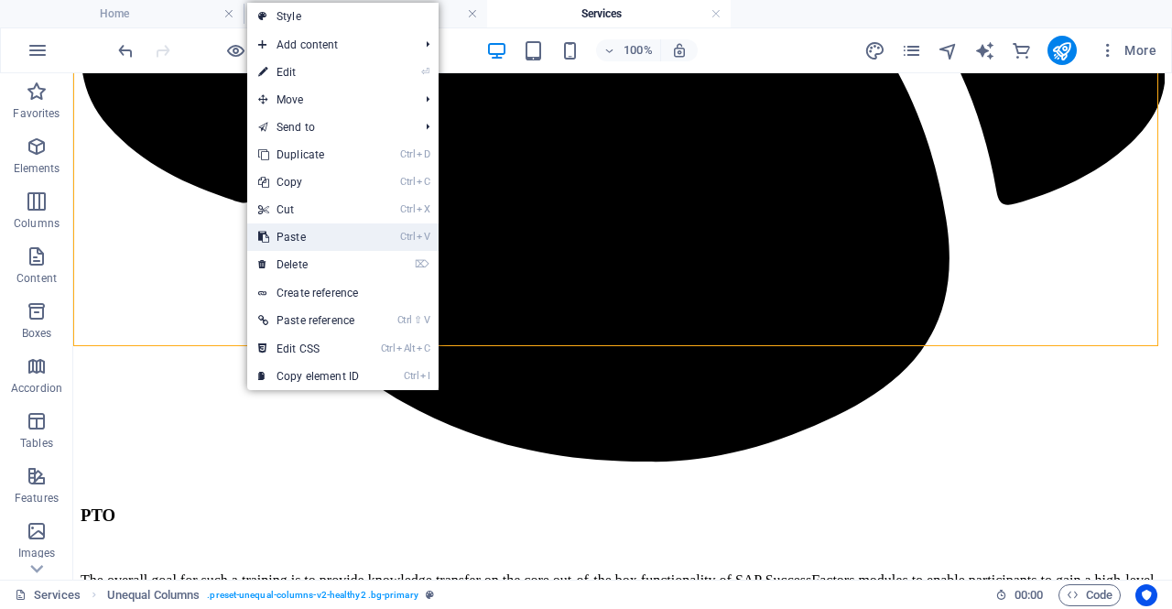
click at [286, 231] on link "Ctrl V Paste" at bounding box center [308, 236] width 123 height 27
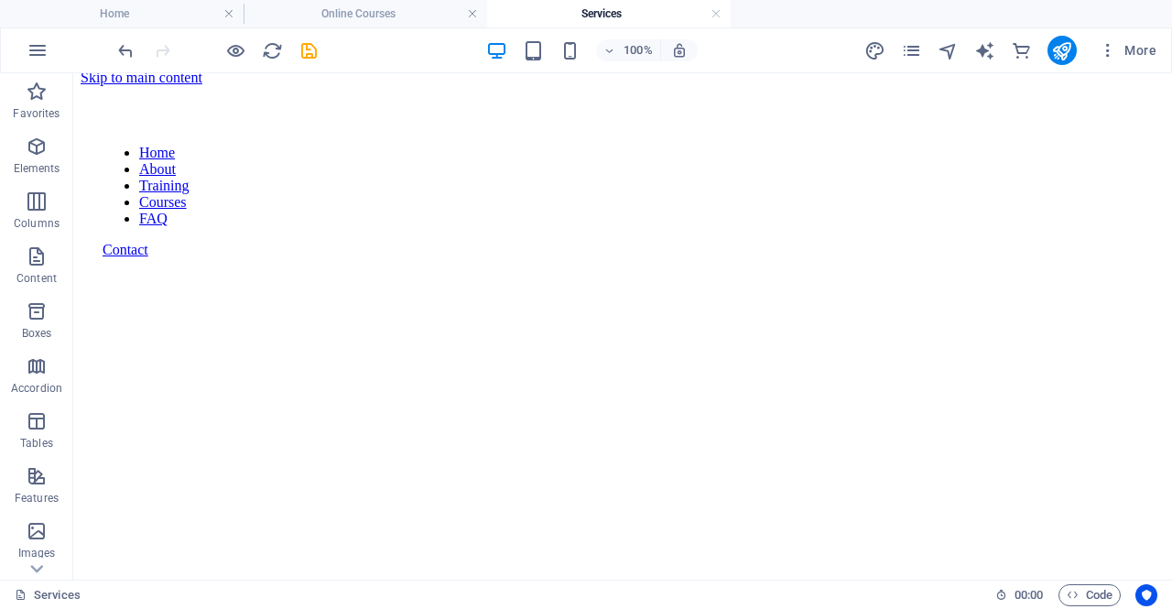
scroll to position [0, 0]
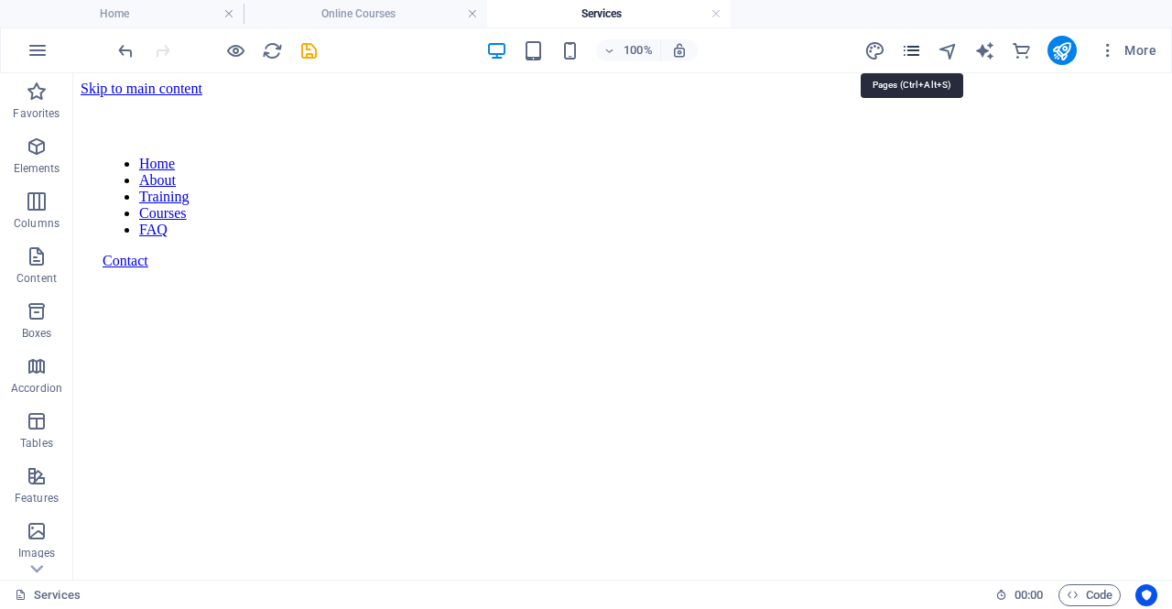
click at [919, 56] on icon "pages" at bounding box center [911, 50] width 21 height 21
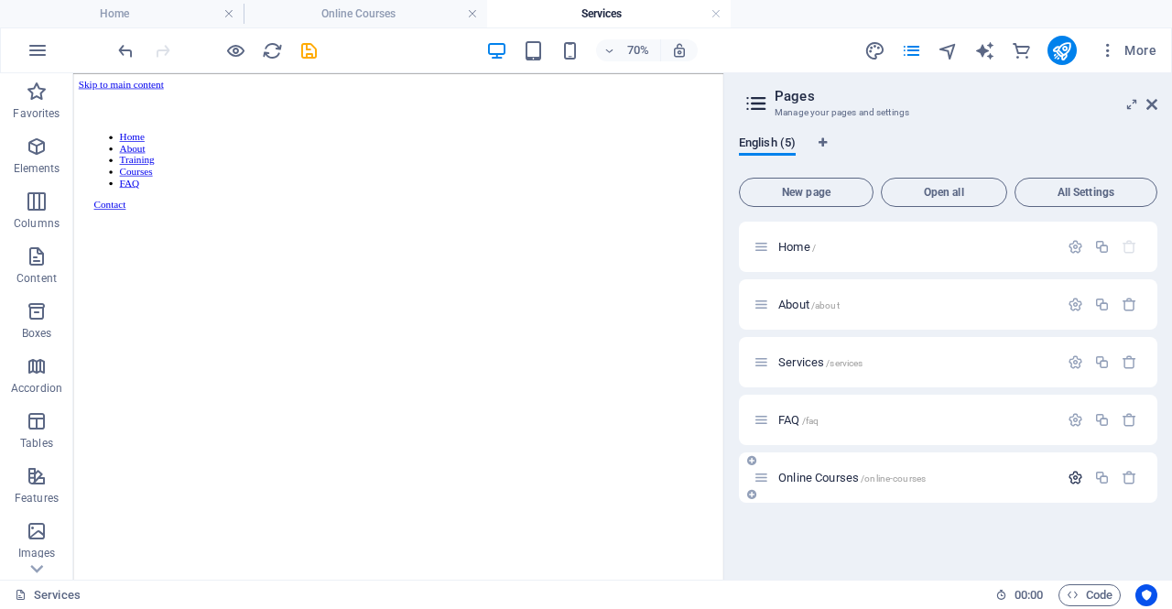
click at [1073, 480] on icon "button" at bounding box center [1075, 478] width 16 height 16
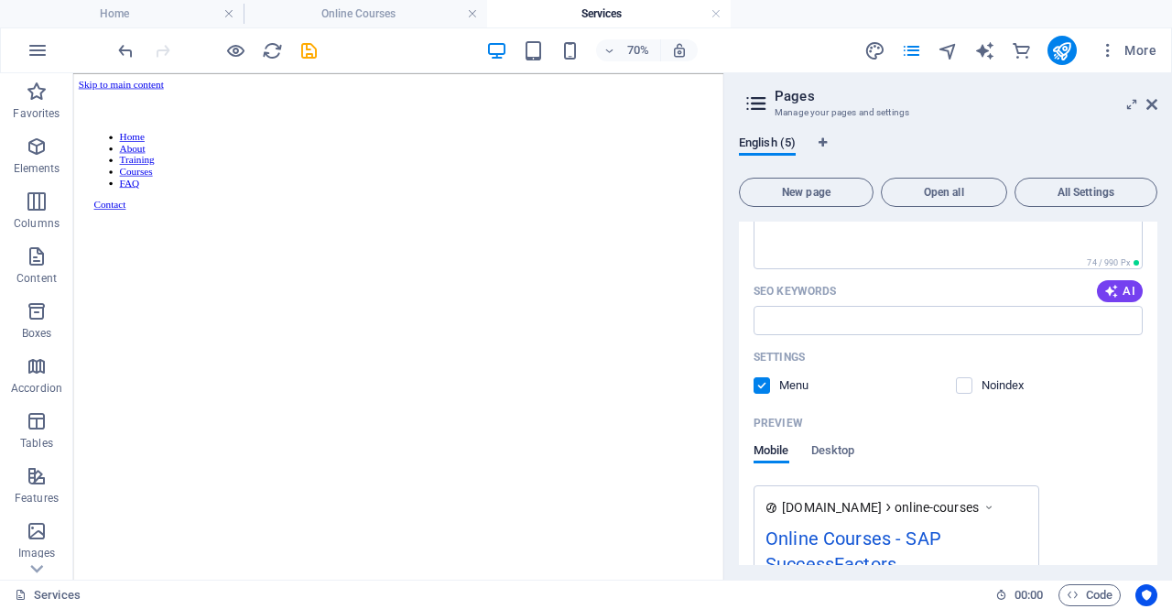
scroll to position [524, 0]
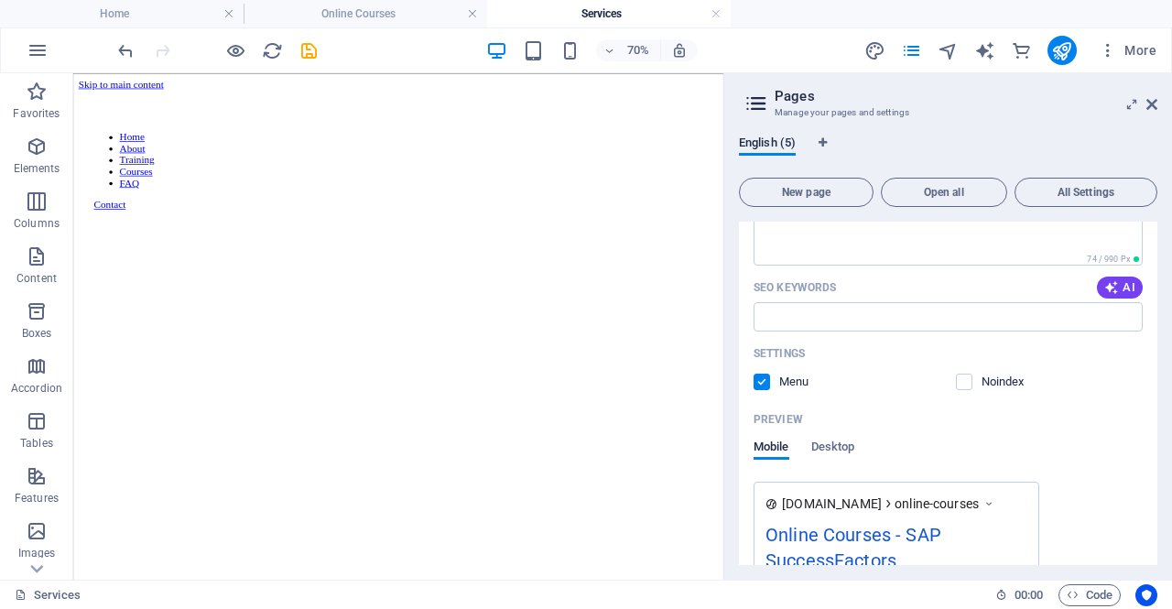
click at [758, 381] on label at bounding box center [761, 381] width 16 height 16
click at [0, 0] on input "checkbox" at bounding box center [0, 0] width 0 height 0
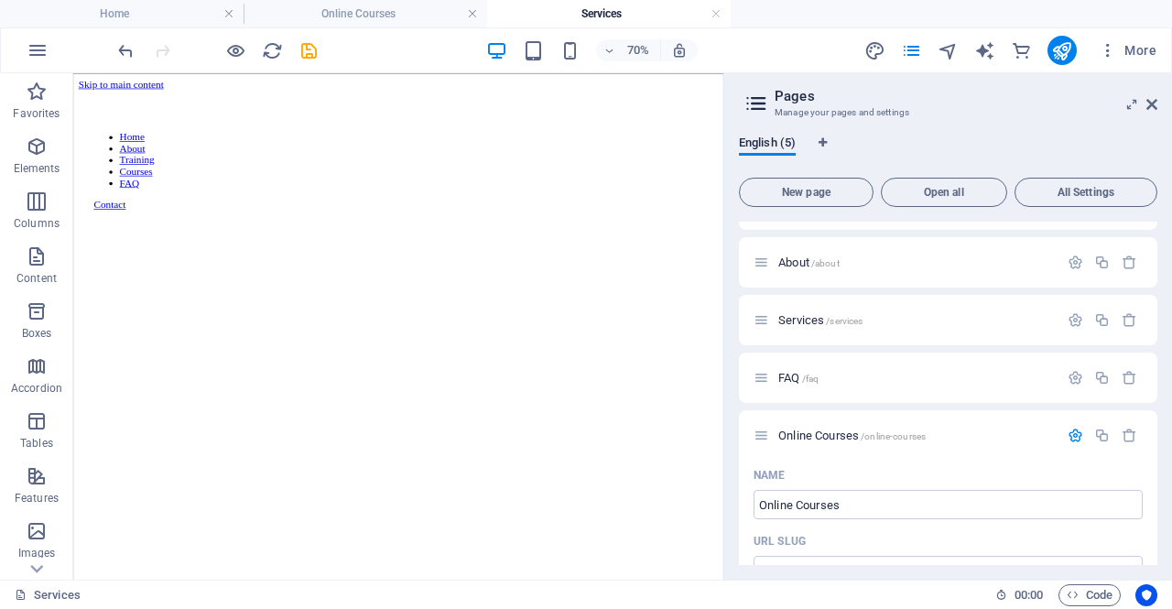
scroll to position [0, 0]
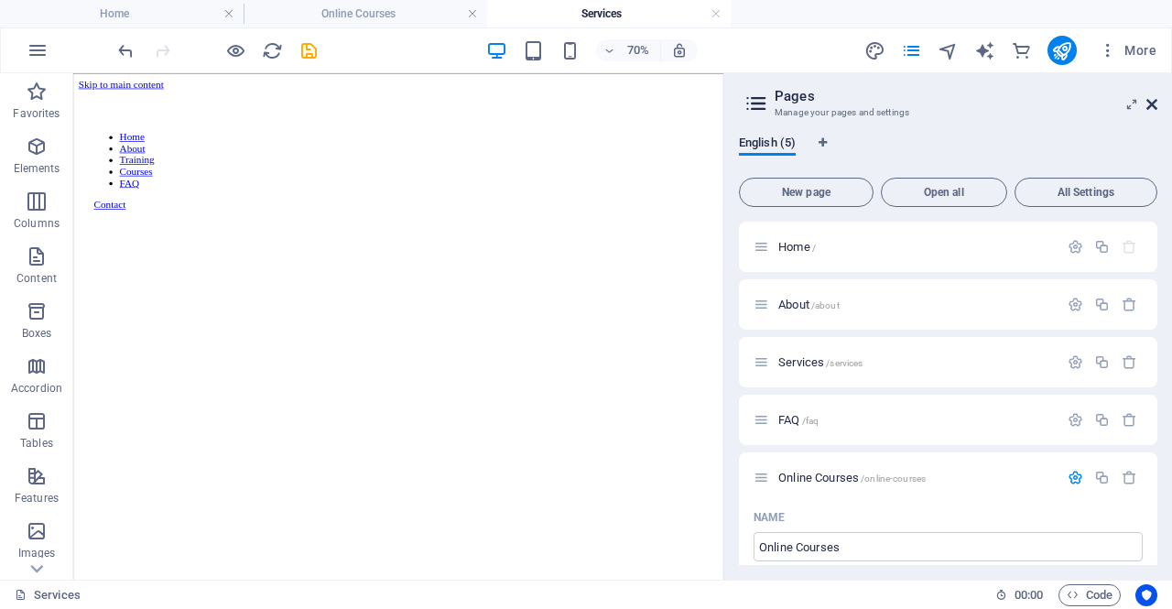
click at [1150, 100] on icon at bounding box center [1151, 104] width 11 height 15
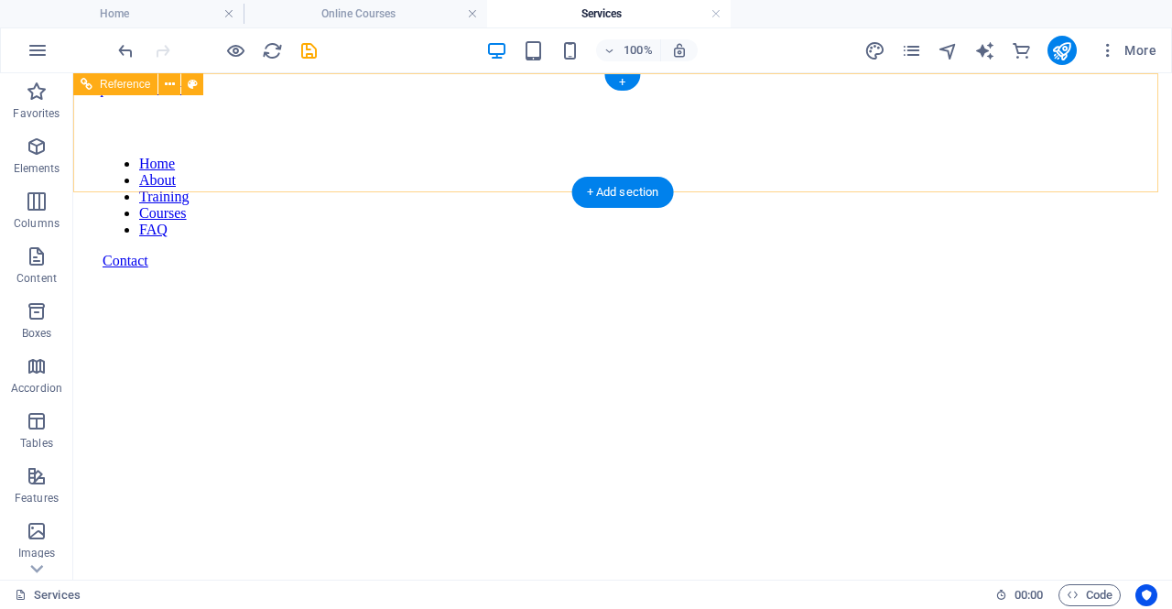
click at [494, 156] on nav "Home About Training Courses FAQ" at bounding box center [623, 197] width 1040 height 82
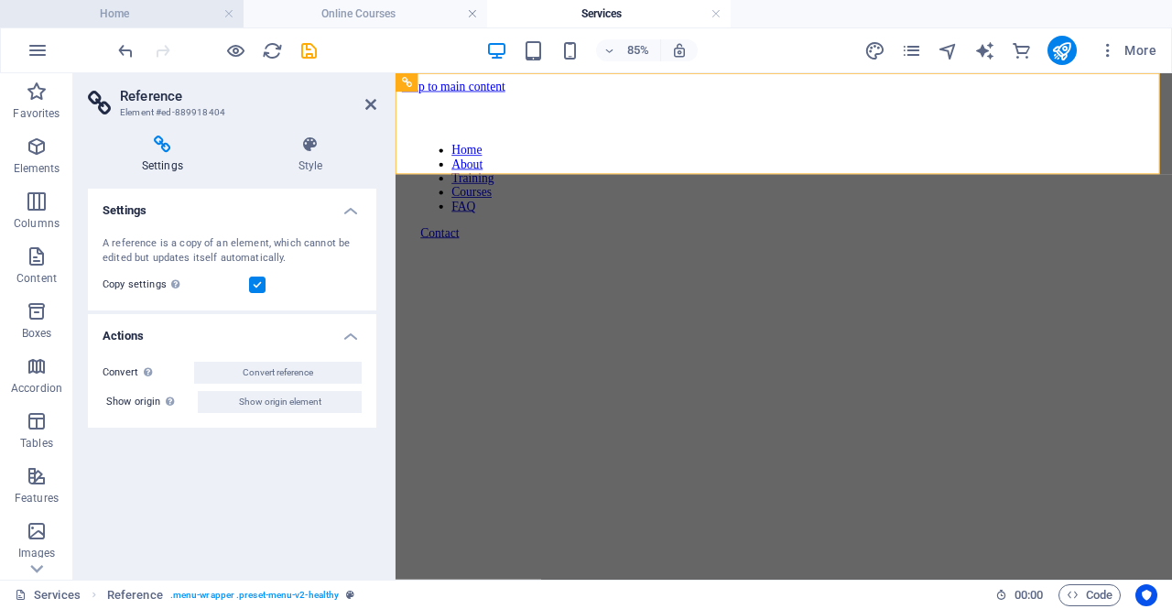
click at [135, 12] on h4 "Home" at bounding box center [121, 14] width 243 height 20
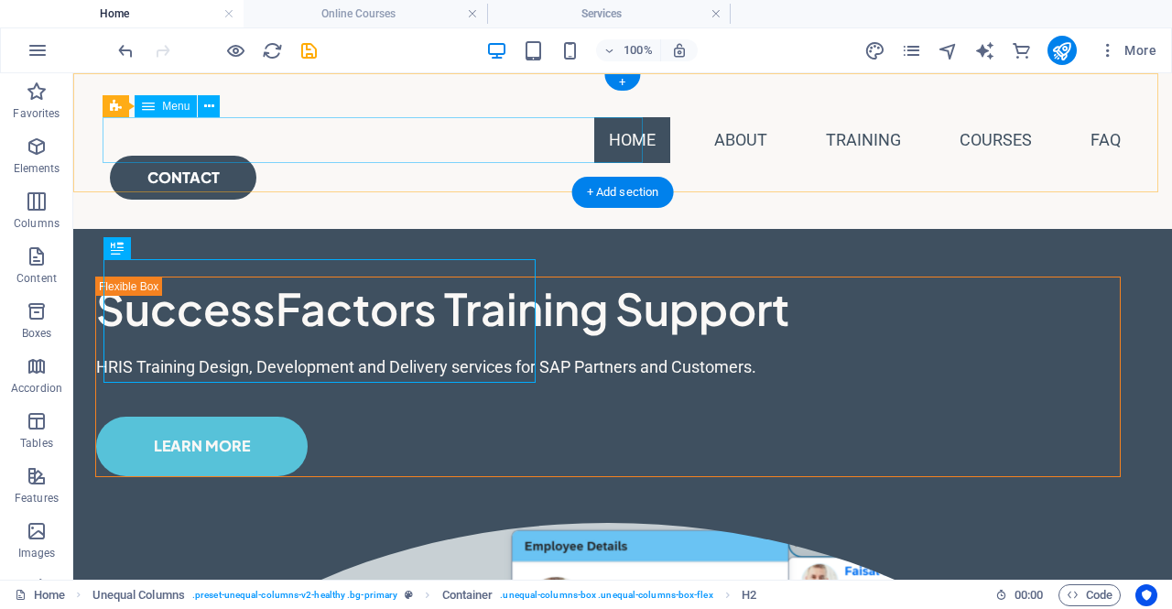
click at [304, 139] on nav "Home About Training Courses FAQ" at bounding box center [622, 140] width 1025 height 46
select select
select select "1"
select select
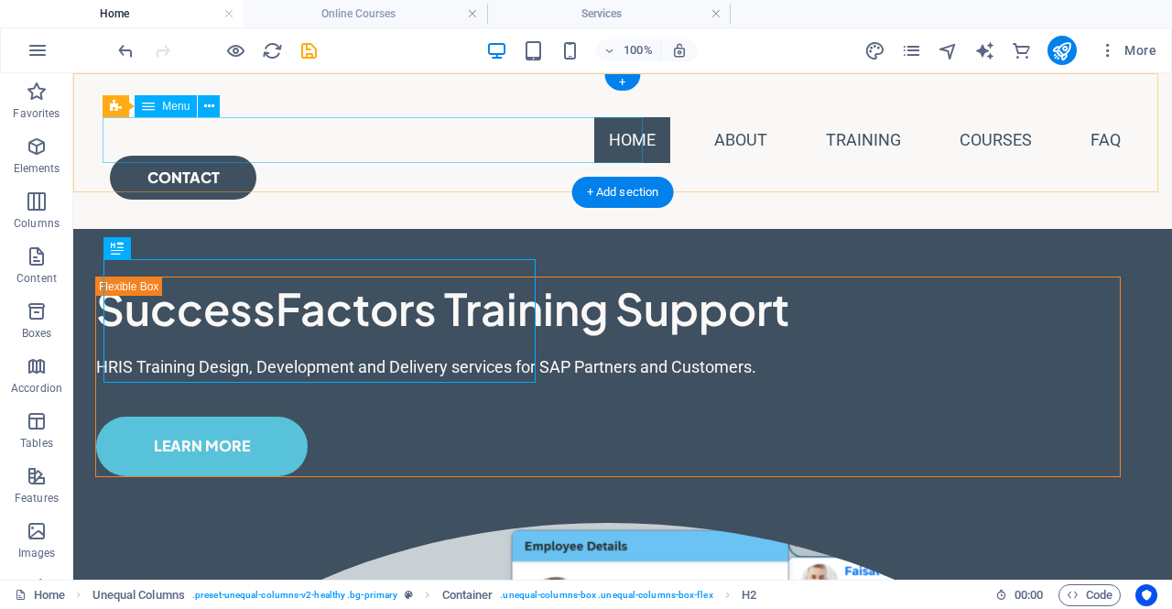
select select "2"
select select
select select "4"
select select
select select "3"
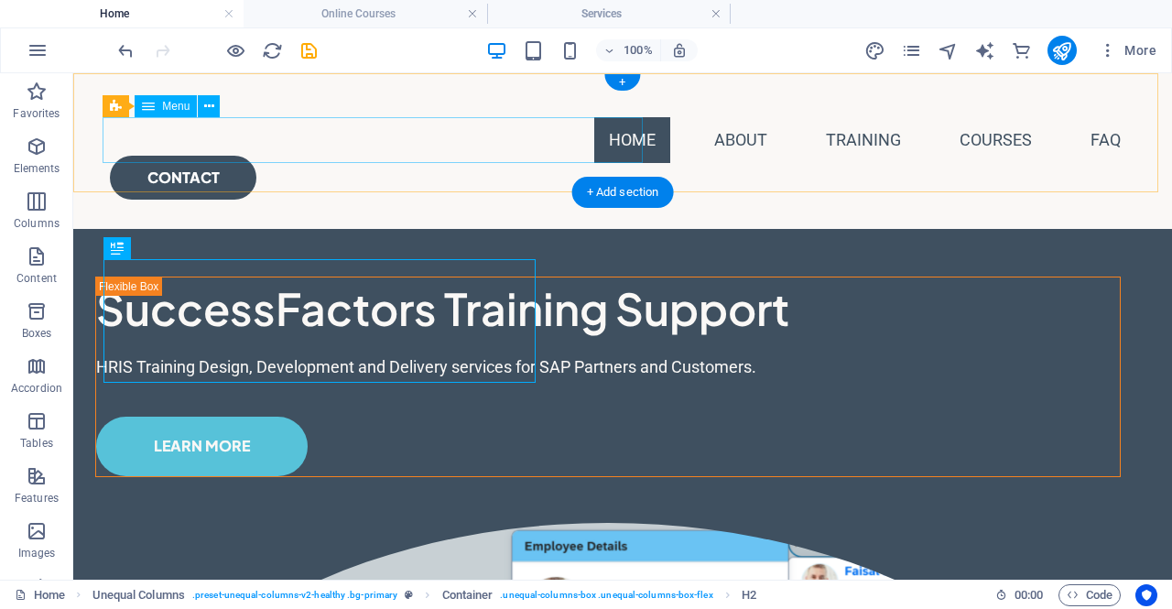
select select
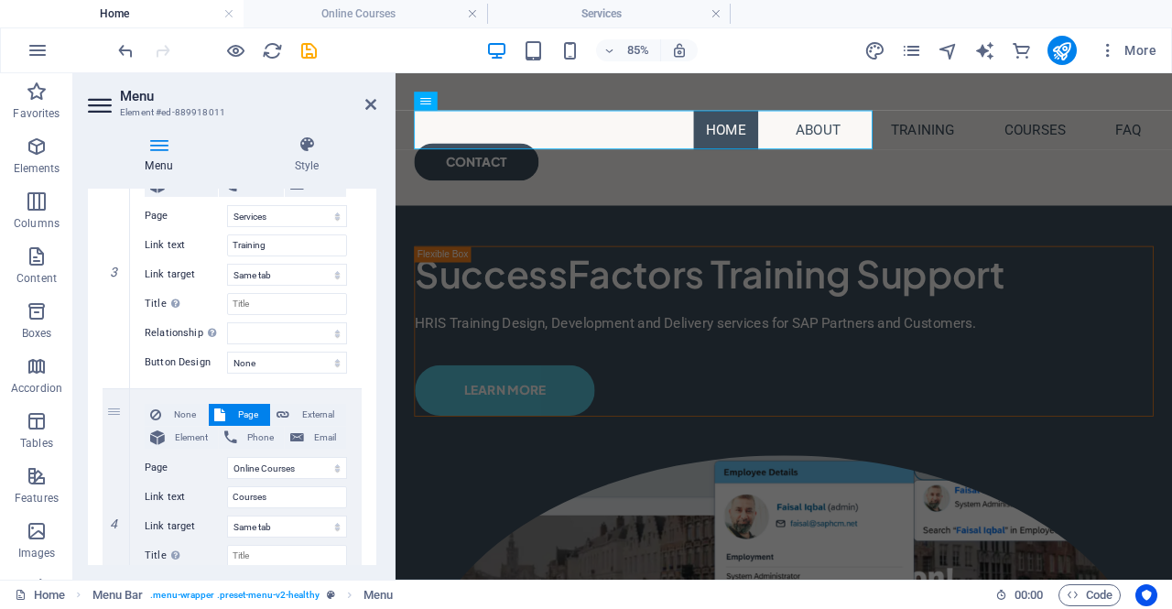
scroll to position [754, 0]
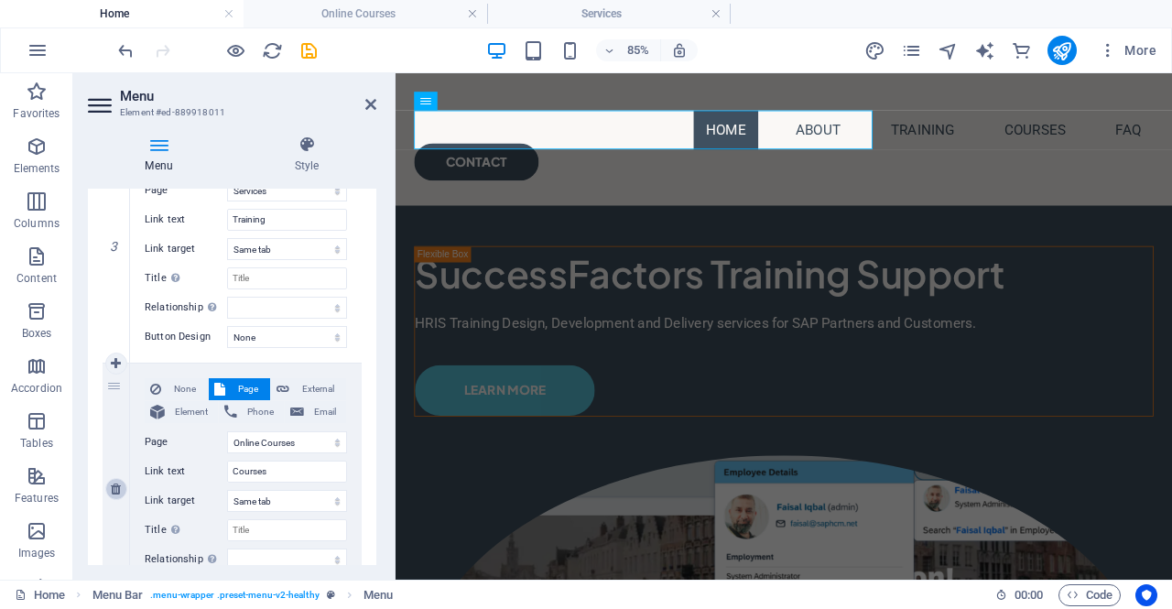
click at [115, 483] on icon at bounding box center [116, 488] width 10 height 13
select select
select select "3"
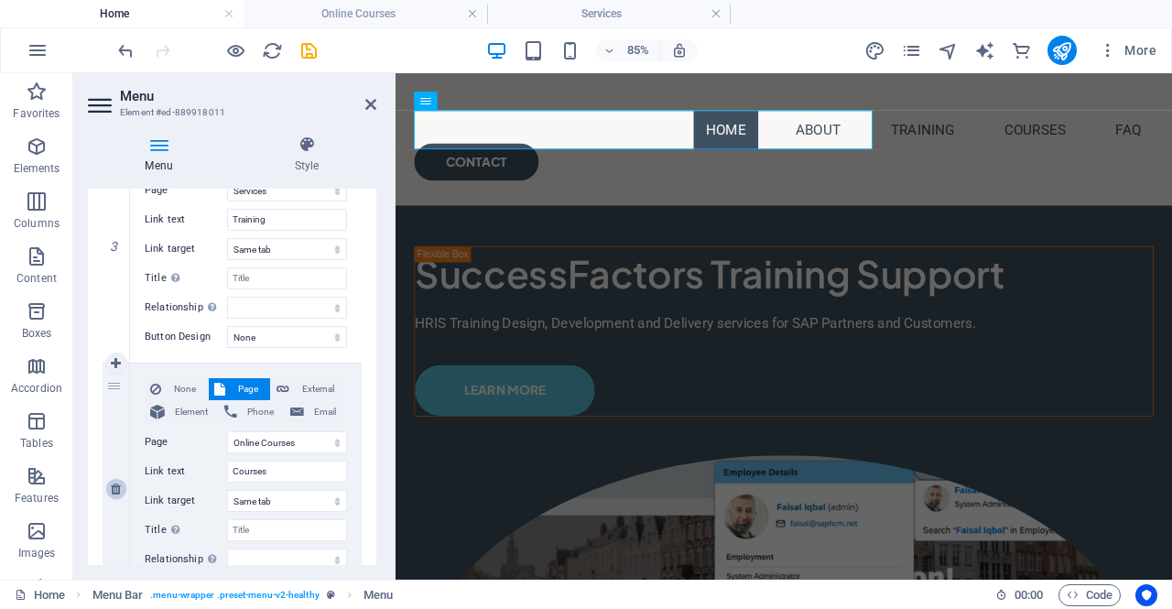
type input "FAQ"
select select
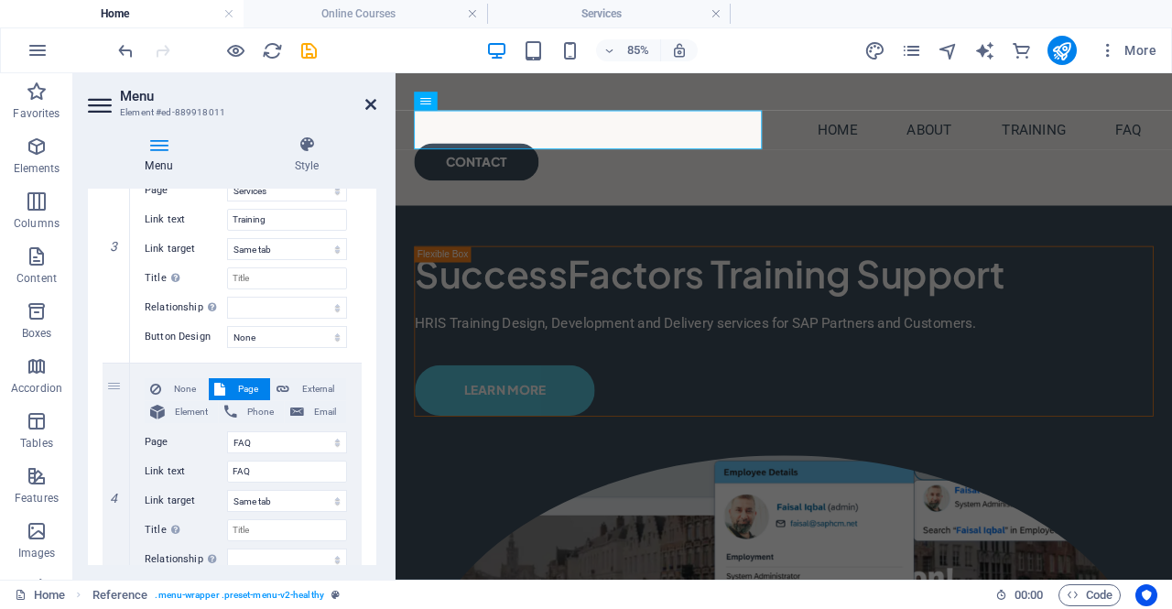
click at [367, 103] on icon at bounding box center [370, 104] width 11 height 15
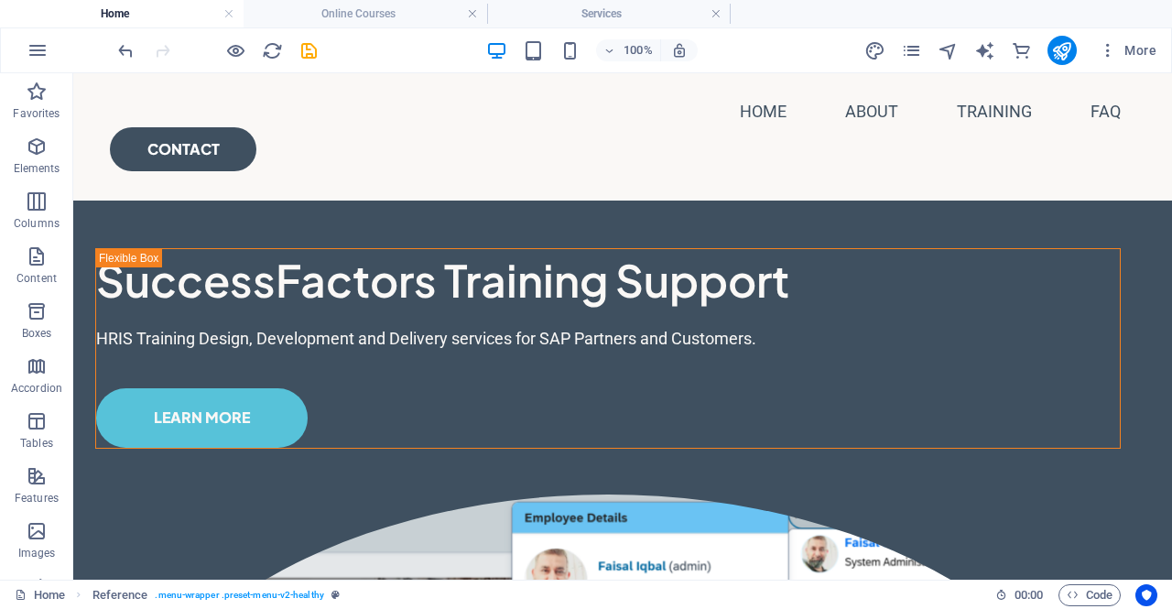
scroll to position [0, 0]
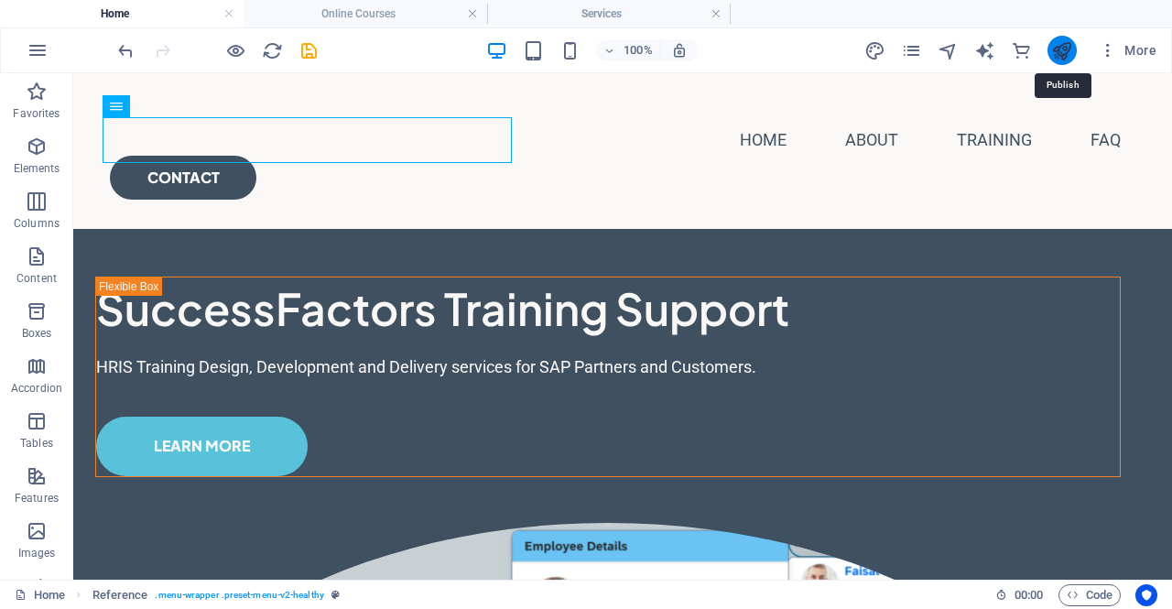
click at [1067, 44] on icon "publish" at bounding box center [1061, 50] width 21 height 21
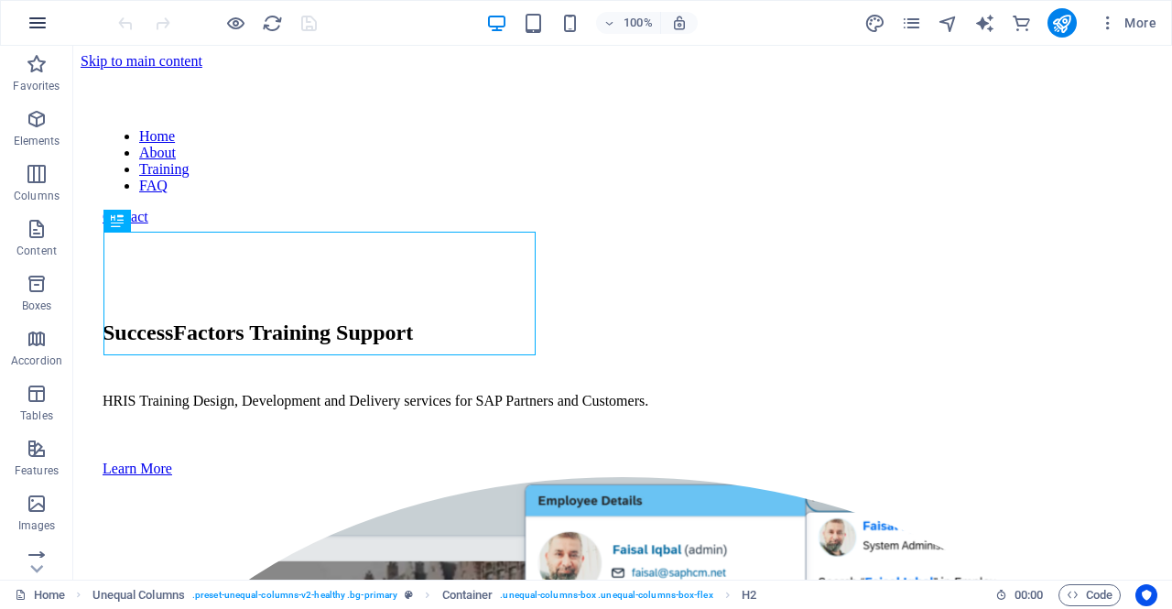
click at [43, 25] on icon "button" at bounding box center [38, 23] width 22 height 22
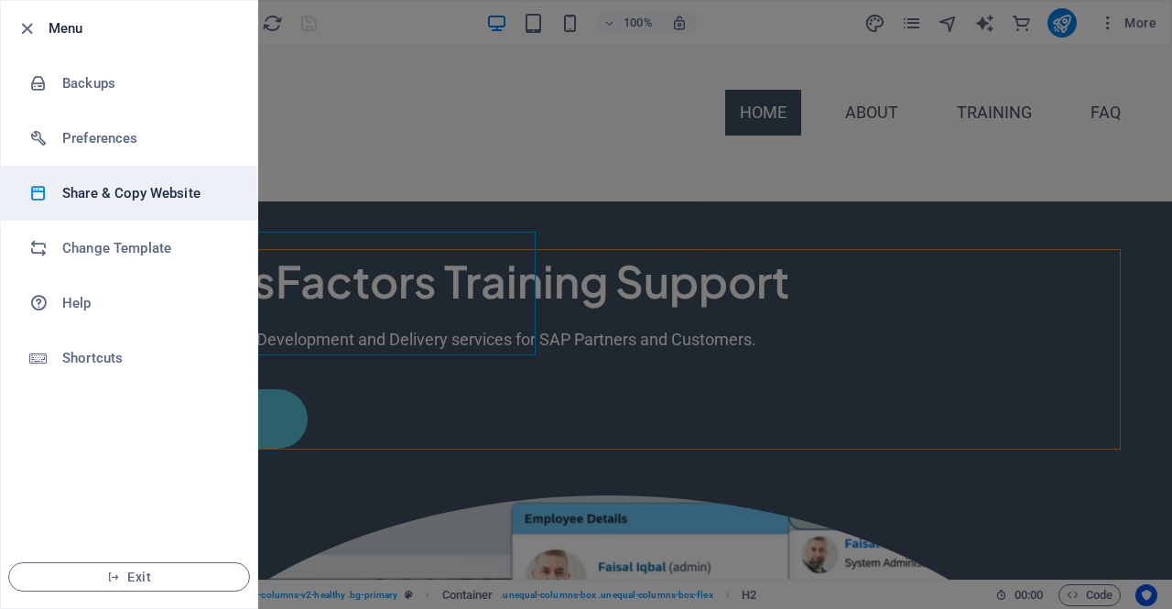
click at [71, 195] on h6 "Share & Copy Website" at bounding box center [146, 193] width 169 height 22
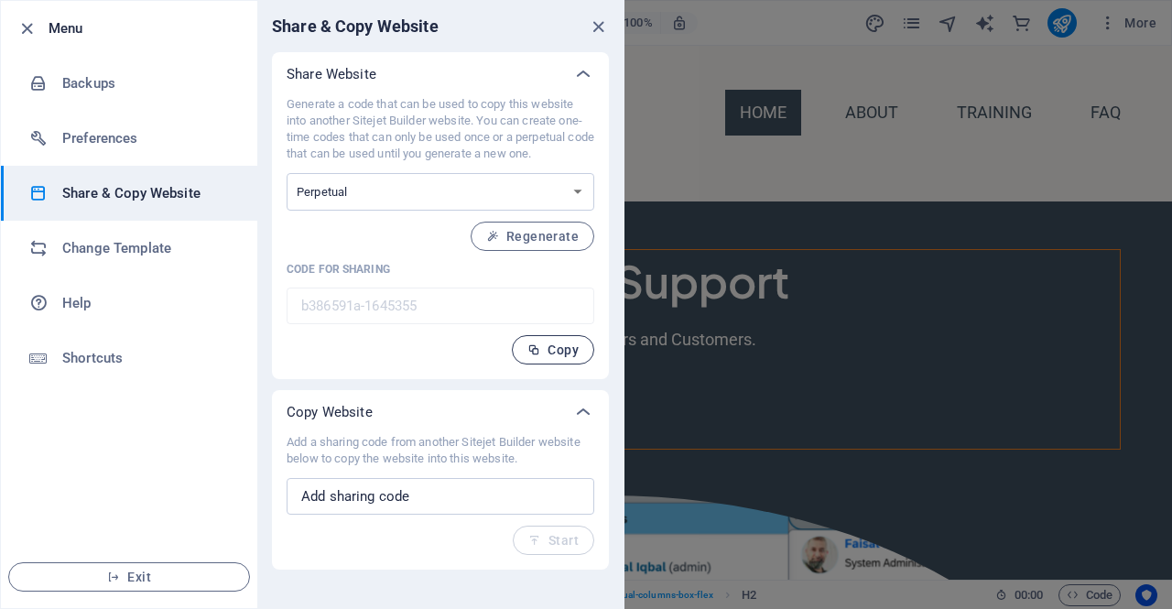
click at [549, 351] on span "Copy" at bounding box center [552, 349] width 51 height 15
click at [143, 581] on span "Exit" at bounding box center [129, 576] width 211 height 15
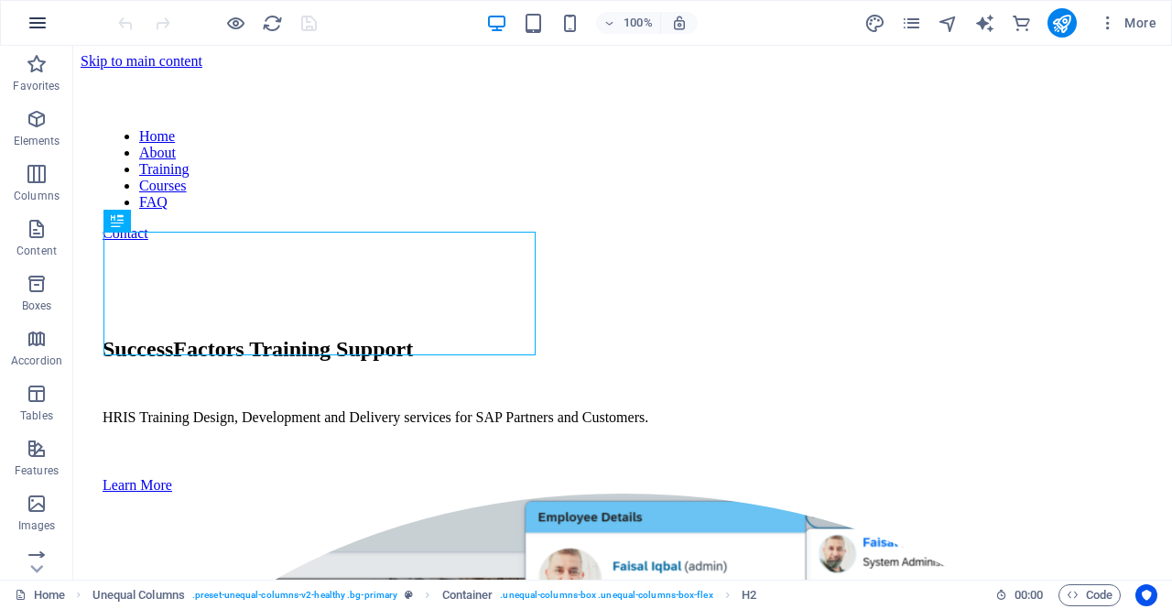
click at [36, 21] on icon "button" at bounding box center [38, 23] width 22 height 22
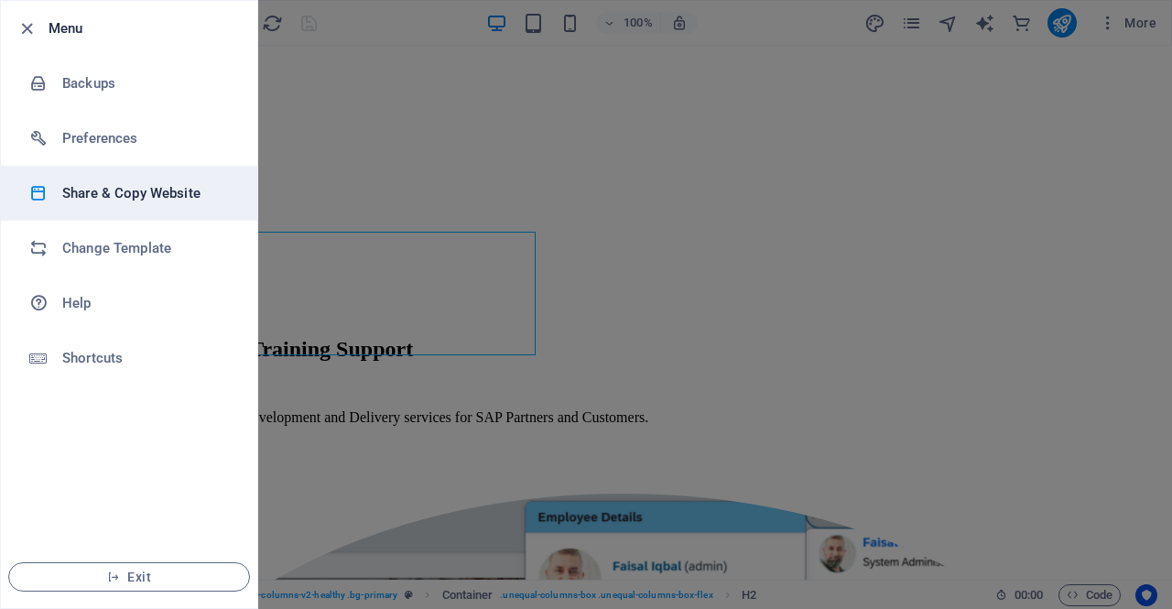
click at [84, 200] on h6 "Share & Copy Website" at bounding box center [146, 193] width 169 height 22
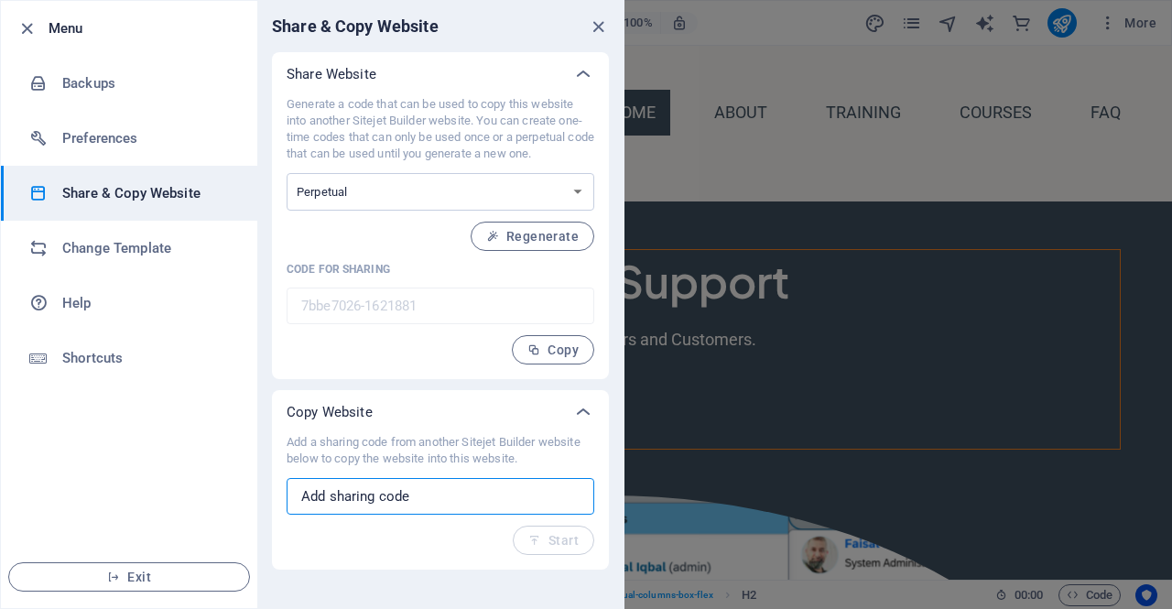
click at [398, 492] on input "text" at bounding box center [441, 496] width 308 height 37
paste input "b386591a-1645355"
type input "b386591a-1645355"
click at [537, 544] on icon "button" at bounding box center [534, 540] width 13 height 13
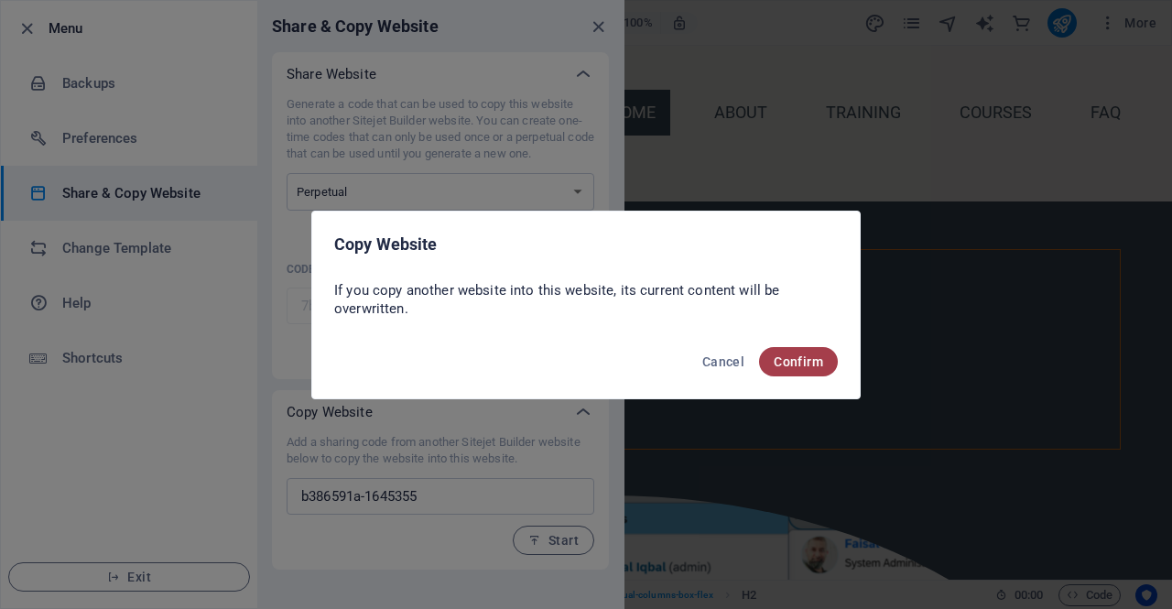
click at [795, 363] on span "Confirm" at bounding box center [798, 361] width 49 height 15
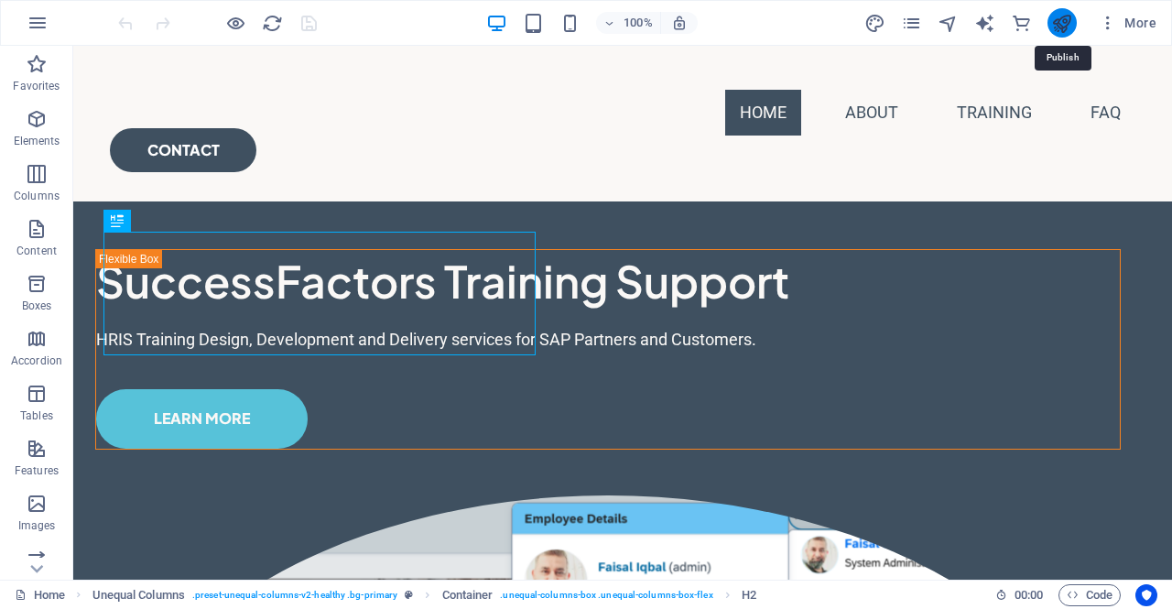
click at [1064, 23] on icon "publish" at bounding box center [1061, 23] width 21 height 21
